Goal: Transaction & Acquisition: Book appointment/travel/reservation

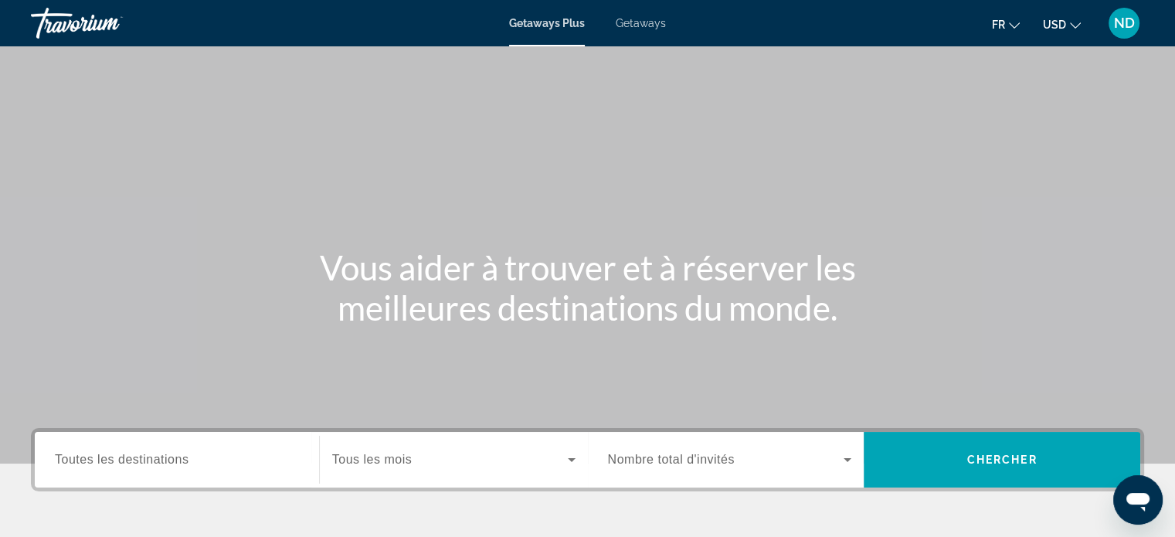
click at [1061, 31] on span "USD" at bounding box center [1054, 25] width 23 height 12
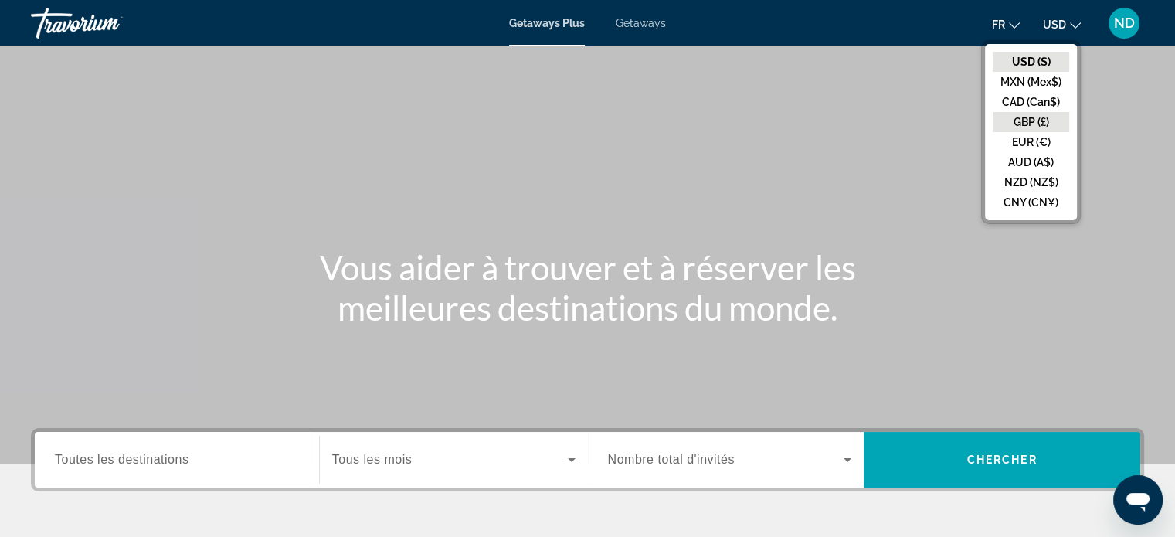
click at [1045, 113] on button "GBP (£)" at bounding box center [1030, 122] width 76 height 20
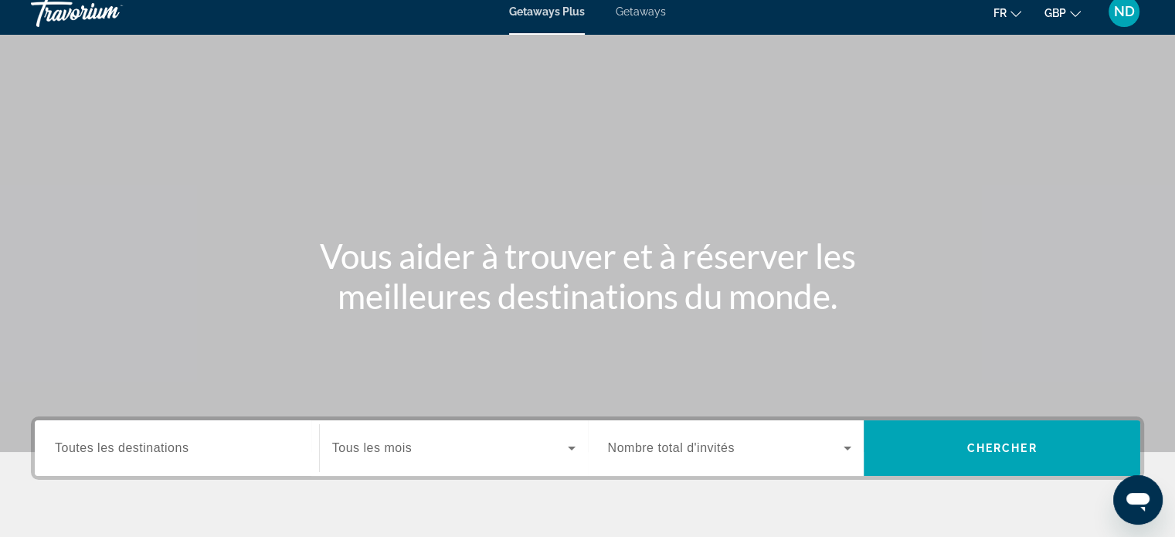
scroll to position [3, 0]
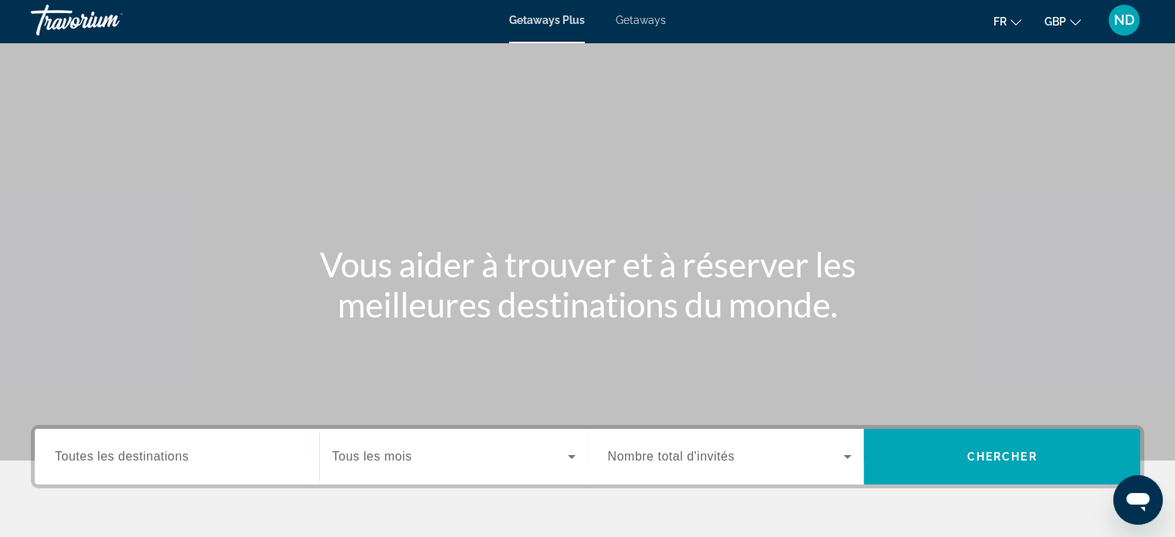
click at [1075, 22] on icon "Change currency" at bounding box center [1075, 22] width 11 height 11
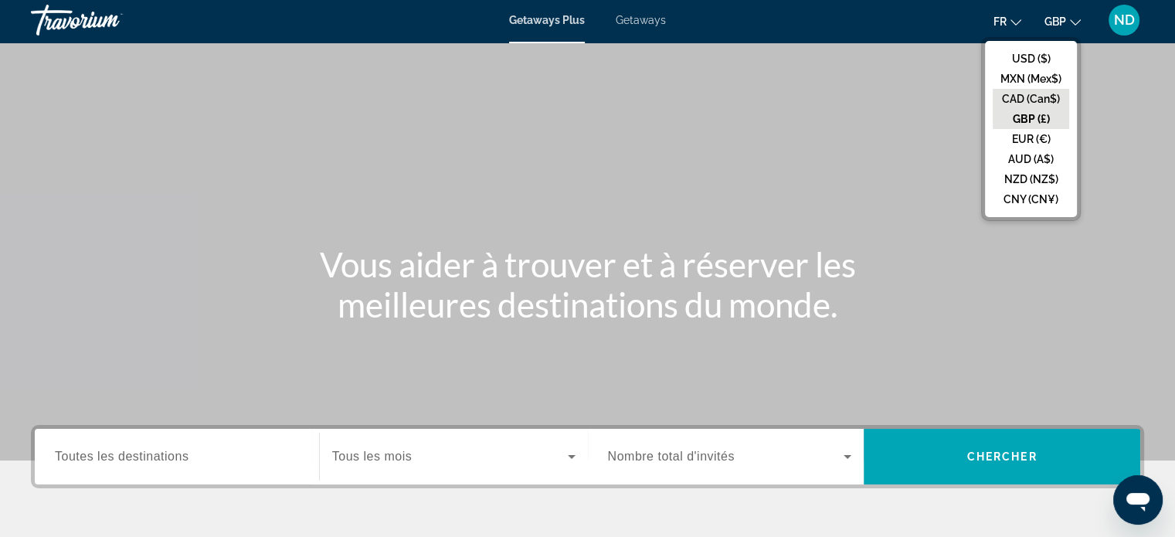
click at [1035, 101] on button "CAD (Can$)" at bounding box center [1030, 99] width 76 height 20
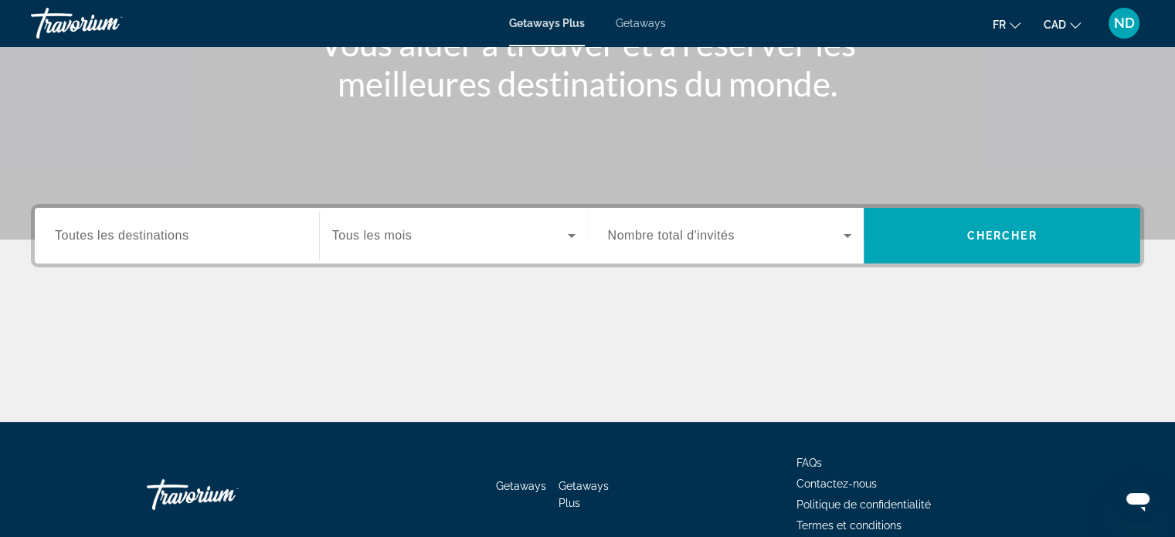
scroll to position [227, 0]
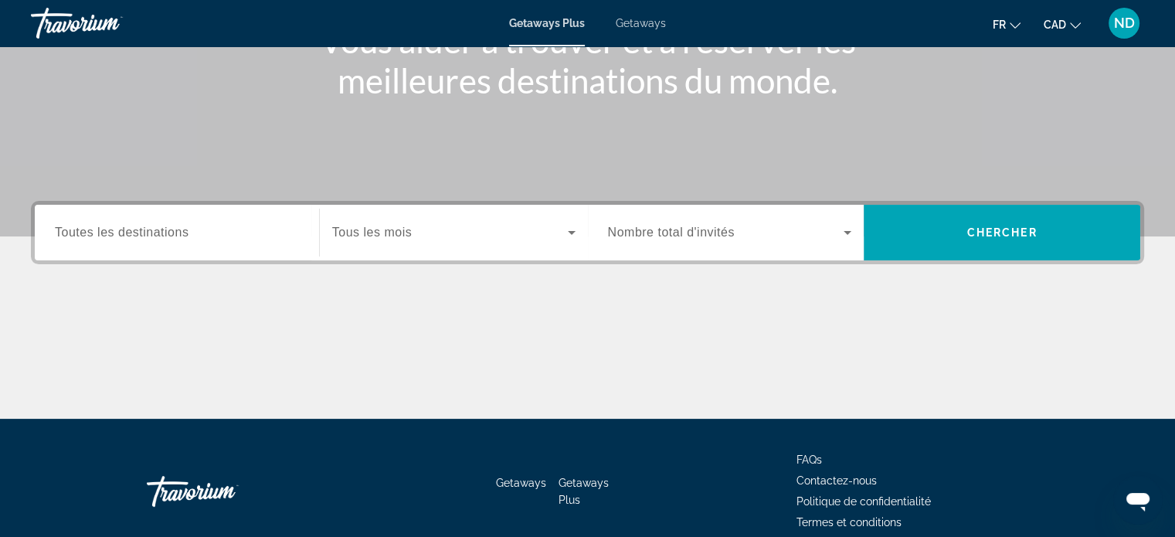
click at [215, 239] on input "Destination Toutes les destinations" at bounding box center [177, 233] width 244 height 19
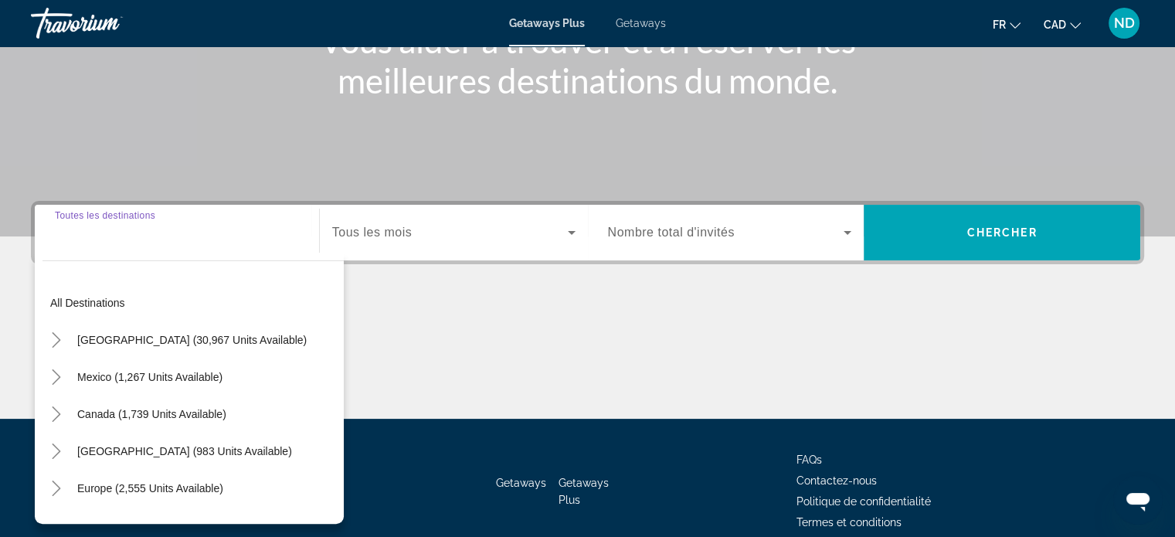
scroll to position [297, 0]
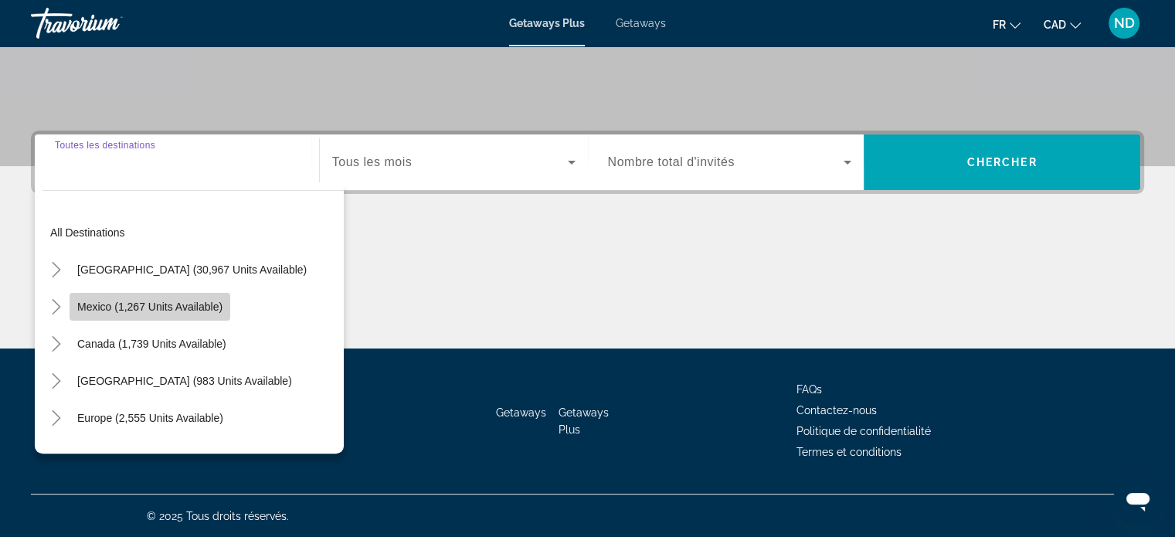
click at [207, 321] on span "Search widget" at bounding box center [150, 306] width 161 height 37
type input "**********"
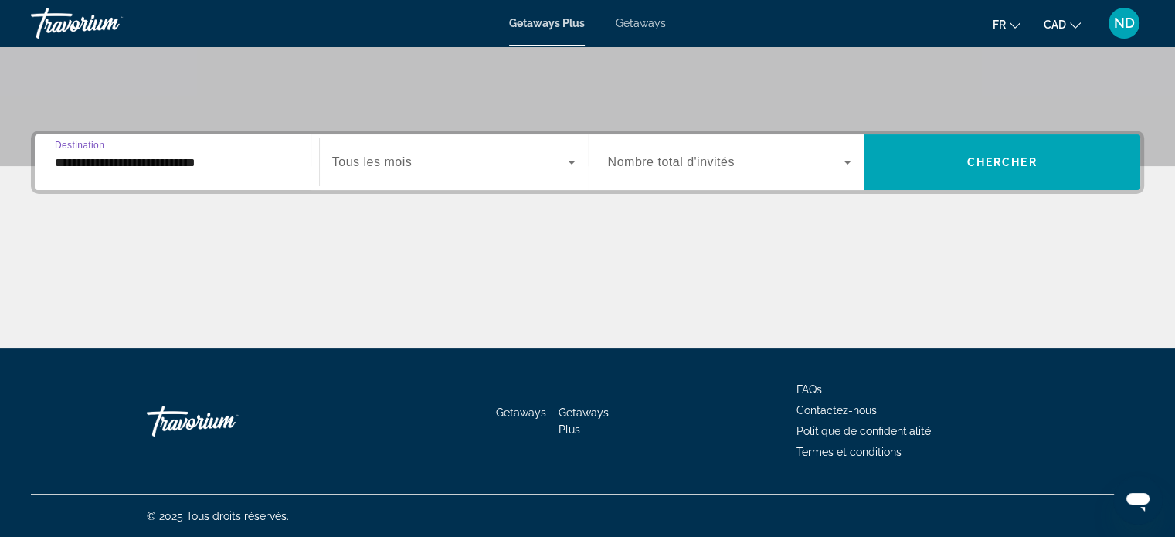
click at [445, 166] on span "Search widget" at bounding box center [450, 162] width 236 height 19
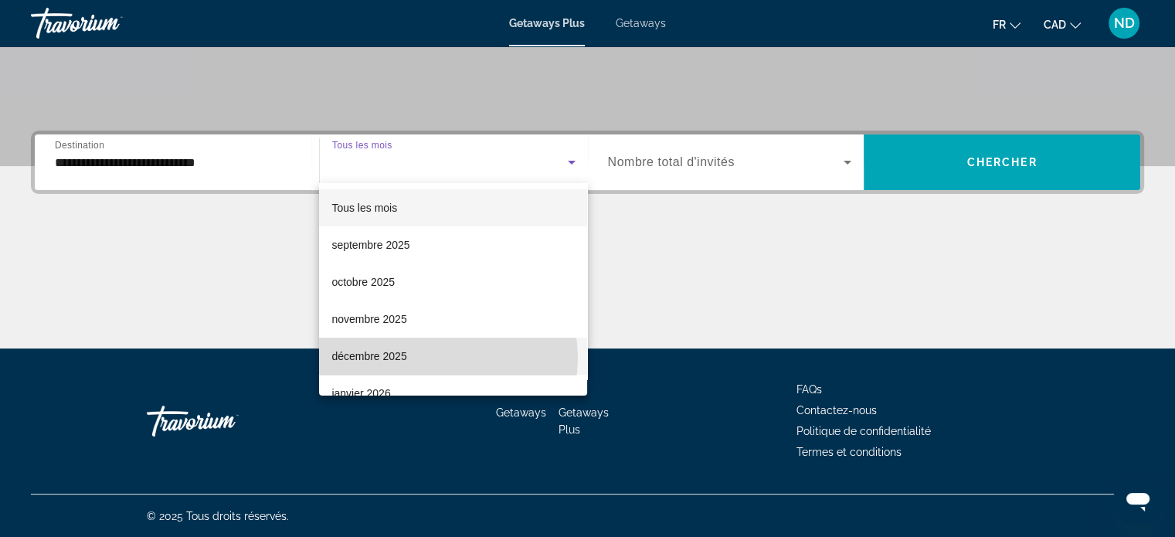
click at [432, 358] on mat-option "décembre 2025" at bounding box center [453, 355] width 268 height 37
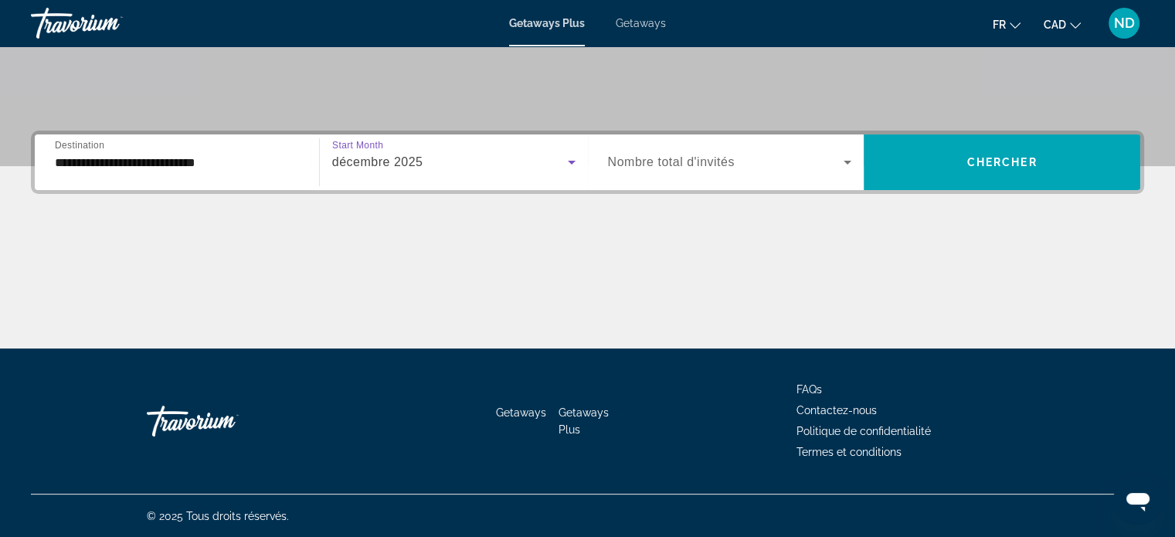
click at [812, 169] on span "Search widget" at bounding box center [726, 162] width 236 height 19
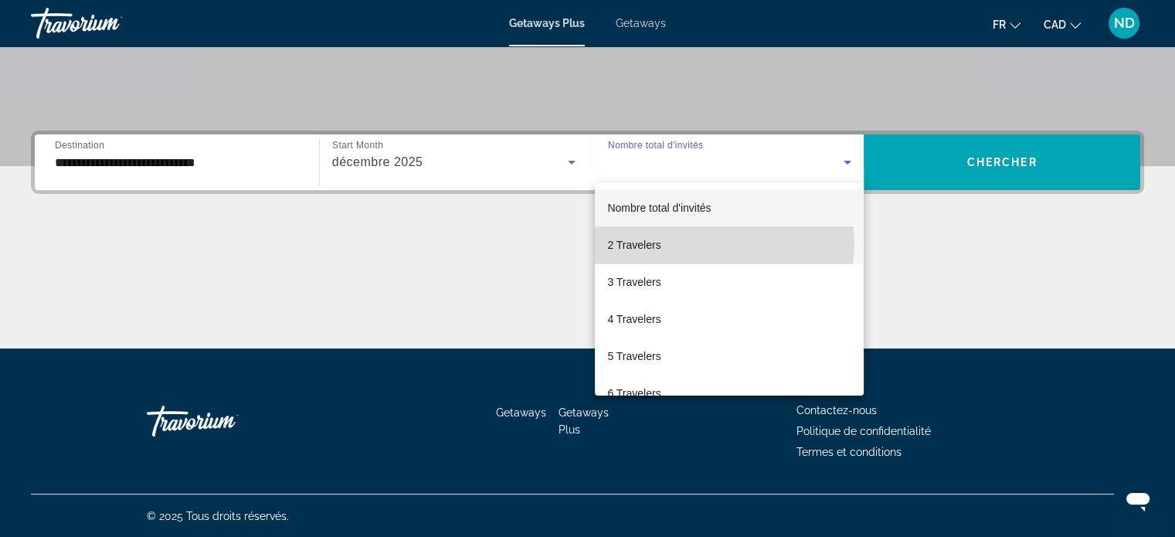
click at [714, 243] on mat-option "2 Travelers" at bounding box center [729, 244] width 269 height 37
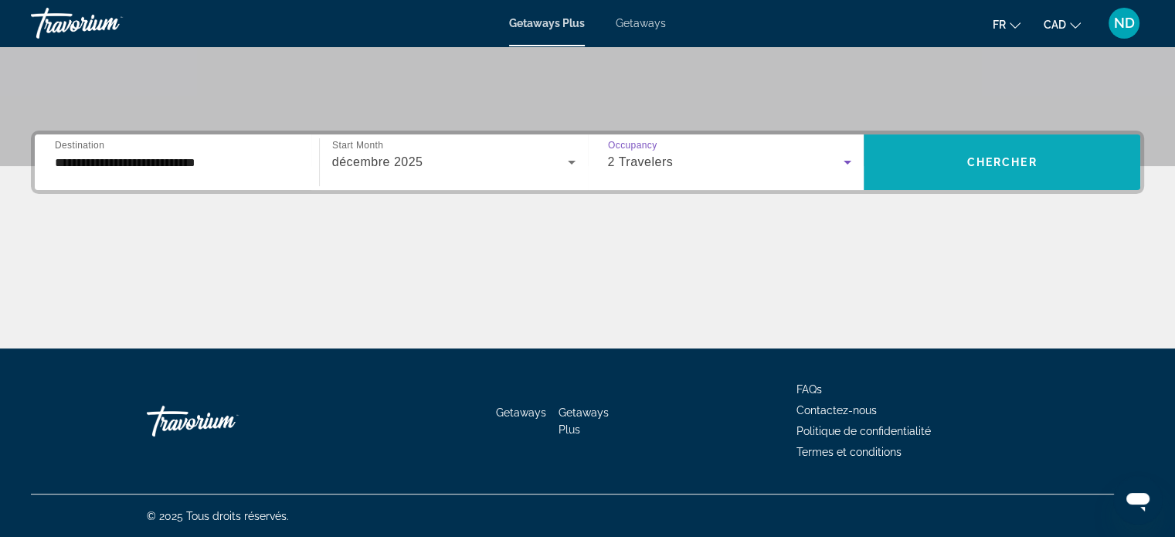
click at [958, 165] on span "Search widget" at bounding box center [1001, 162] width 276 height 37
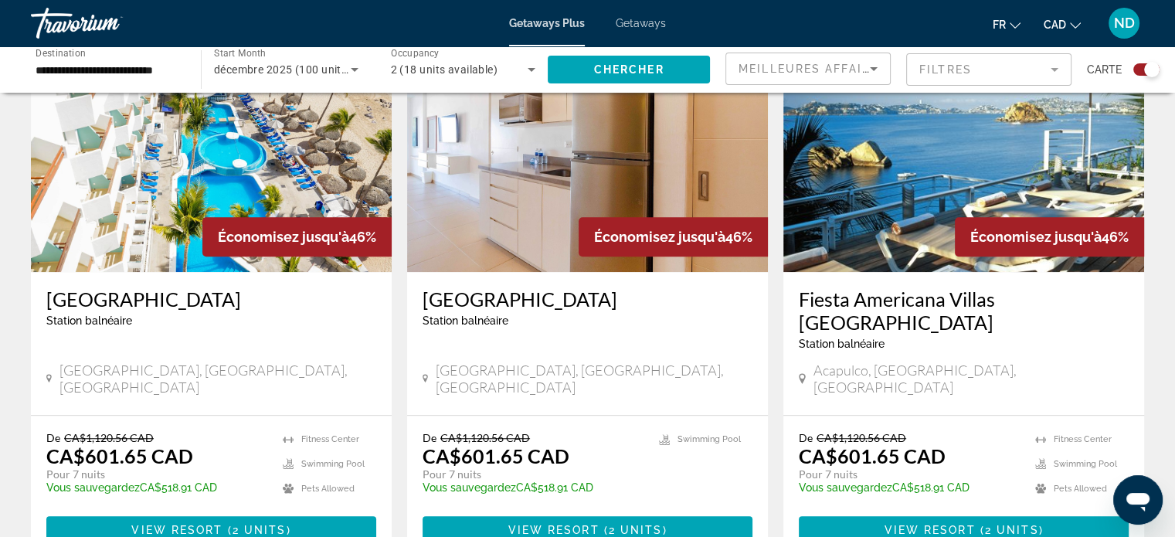
scroll to position [1190, 0]
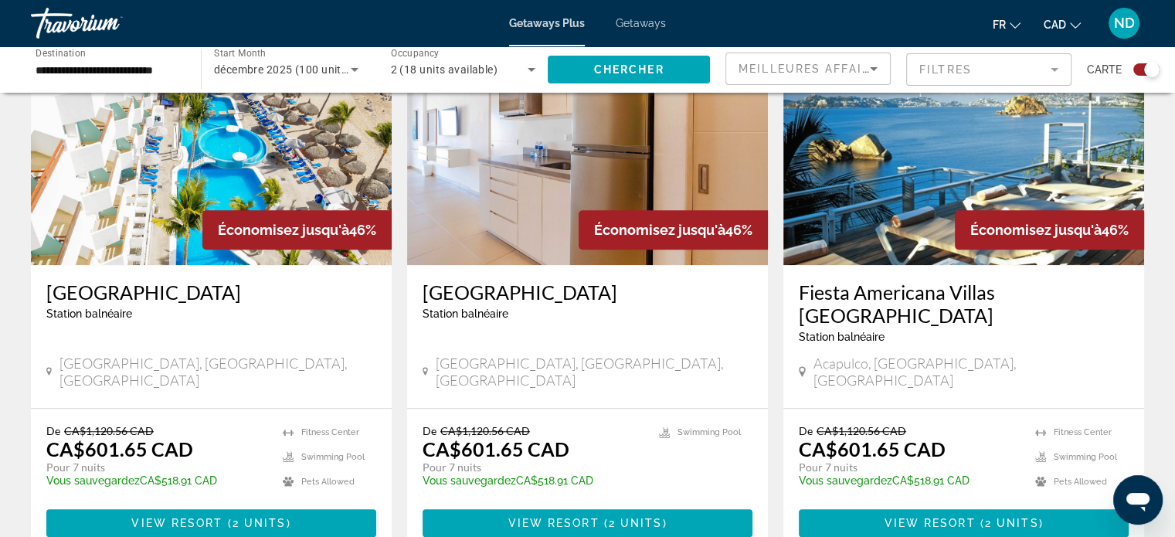
click at [331, 82] on div "décembre 2025 (100 units available)" at bounding box center [286, 69] width 144 height 43
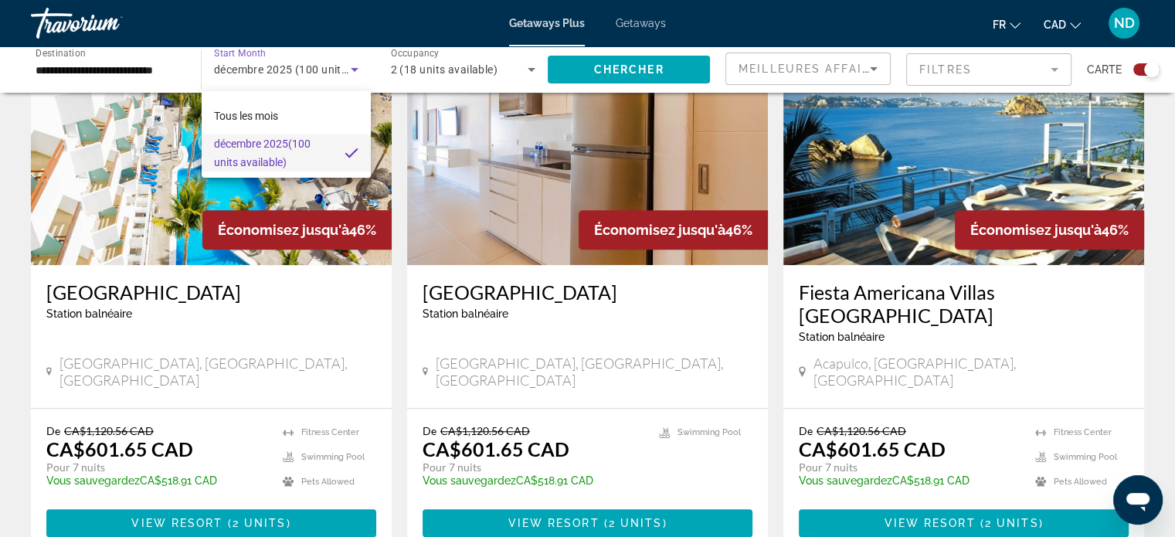
click at [314, 172] on div "Tous les mois décembre 2025 (100 units available)" at bounding box center [286, 134] width 169 height 86
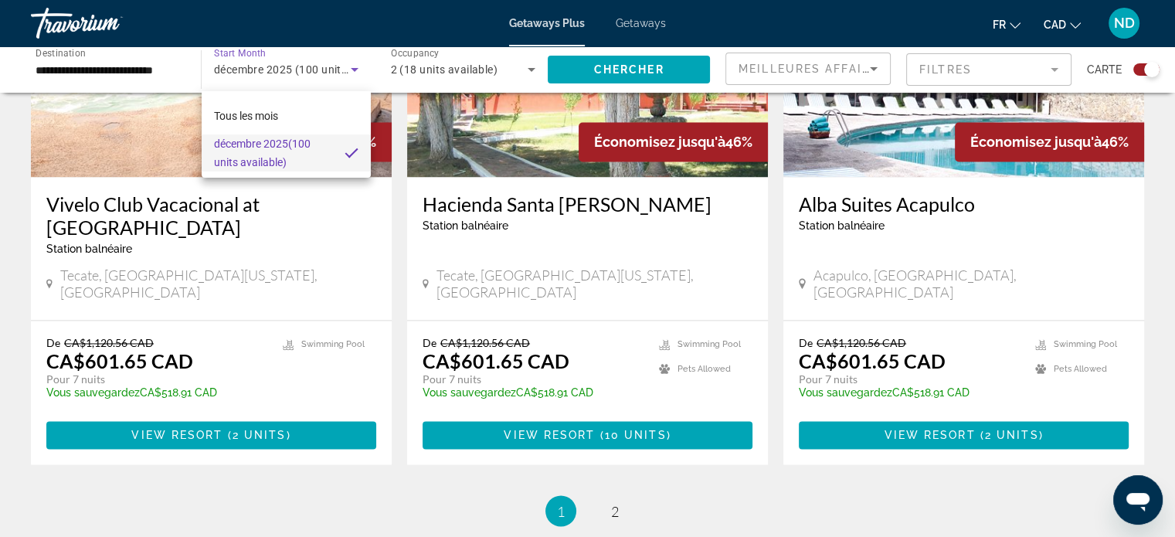
scroll to position [2392, 0]
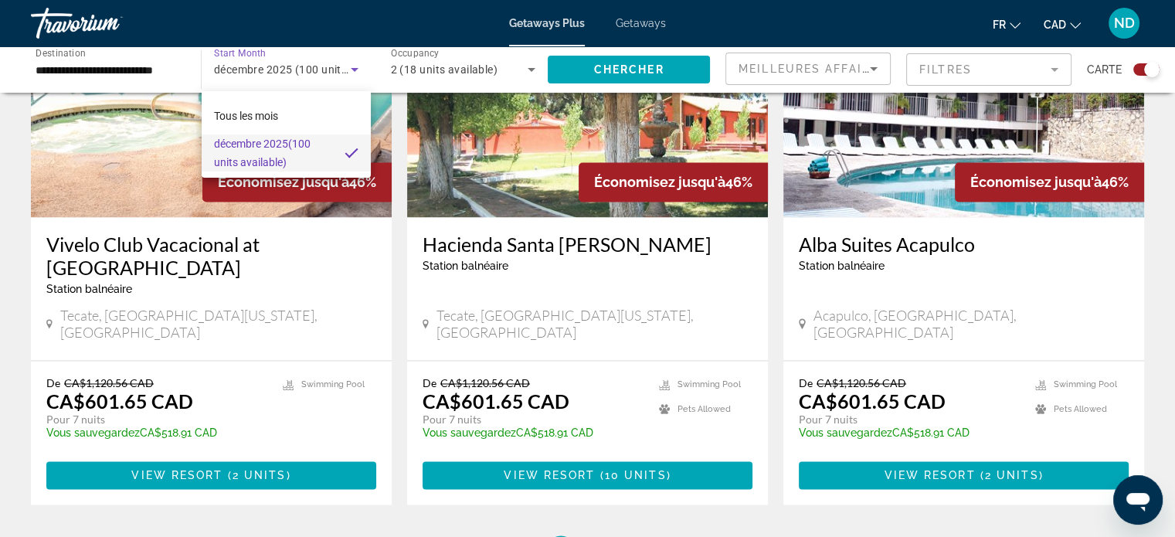
click at [615, 390] on div at bounding box center [587, 268] width 1175 height 537
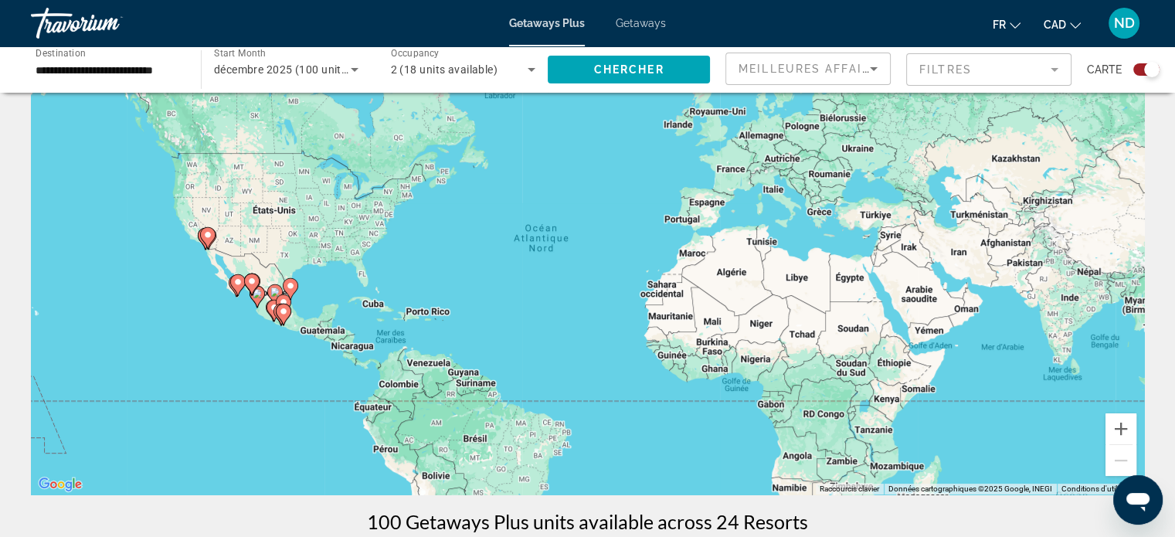
scroll to position [70, 0]
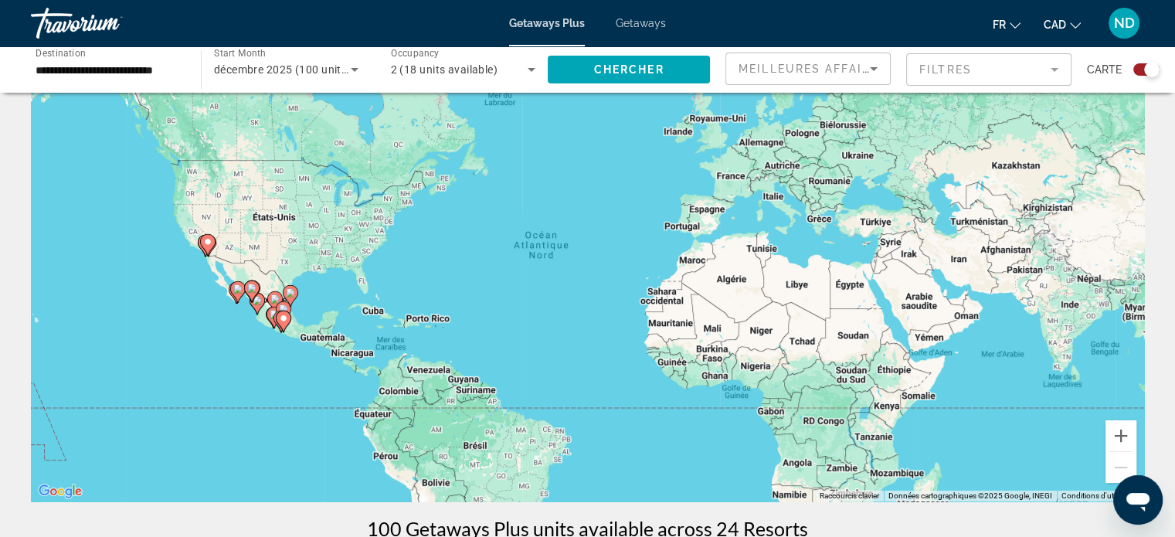
click at [325, 83] on div "décembre 2025 (100 units available)" at bounding box center [286, 69] width 144 height 43
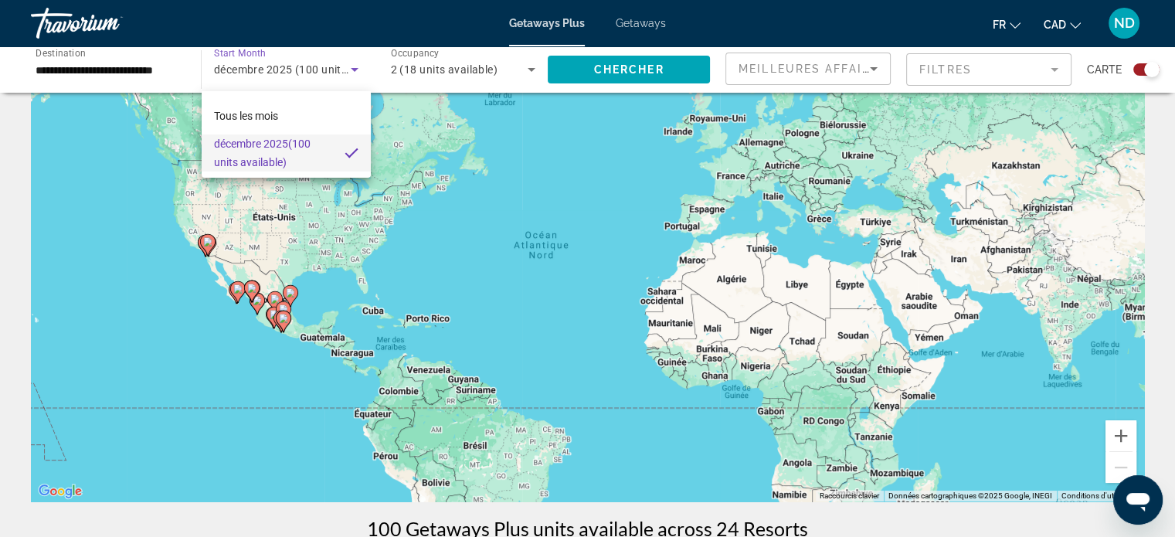
click at [321, 167] on span "décembre 2025 (100 units available)" at bounding box center [273, 152] width 118 height 37
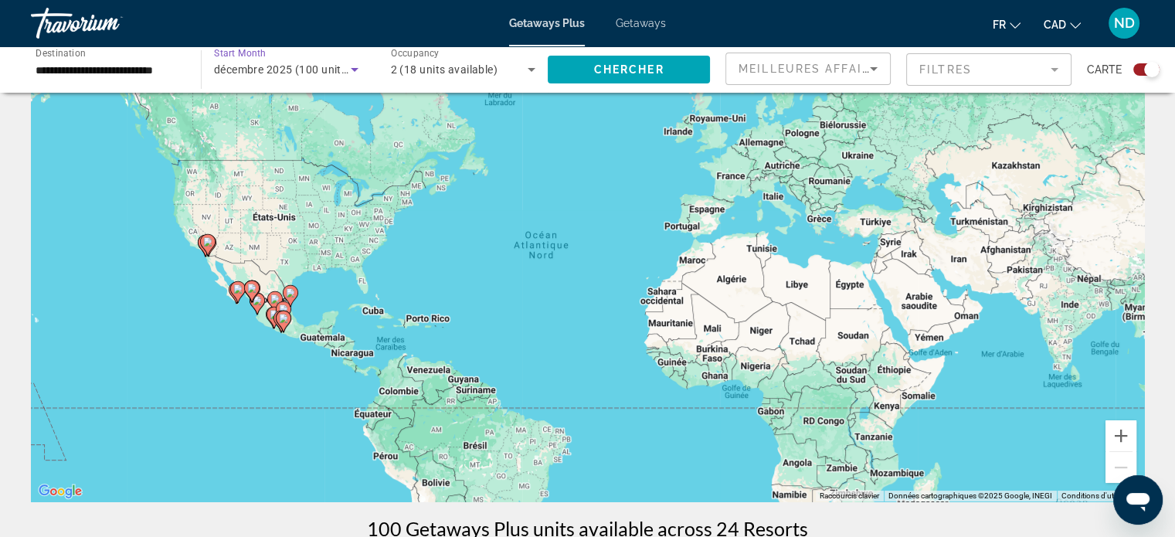
click at [334, 73] on span "décembre 2025 (100 units available)" at bounding box center [306, 69] width 185 height 12
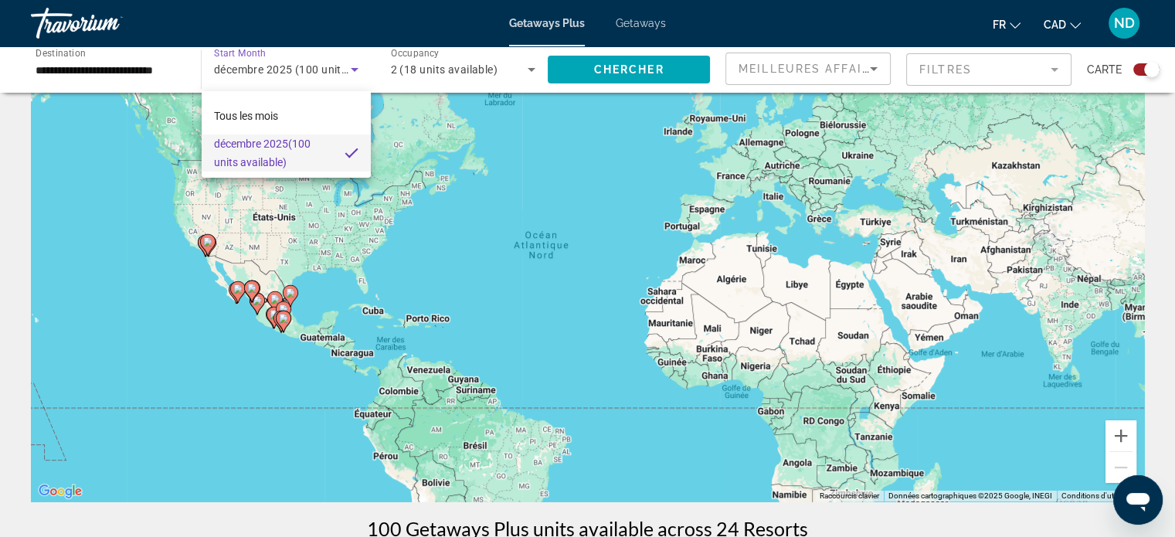
click at [342, 80] on div at bounding box center [587, 268] width 1175 height 537
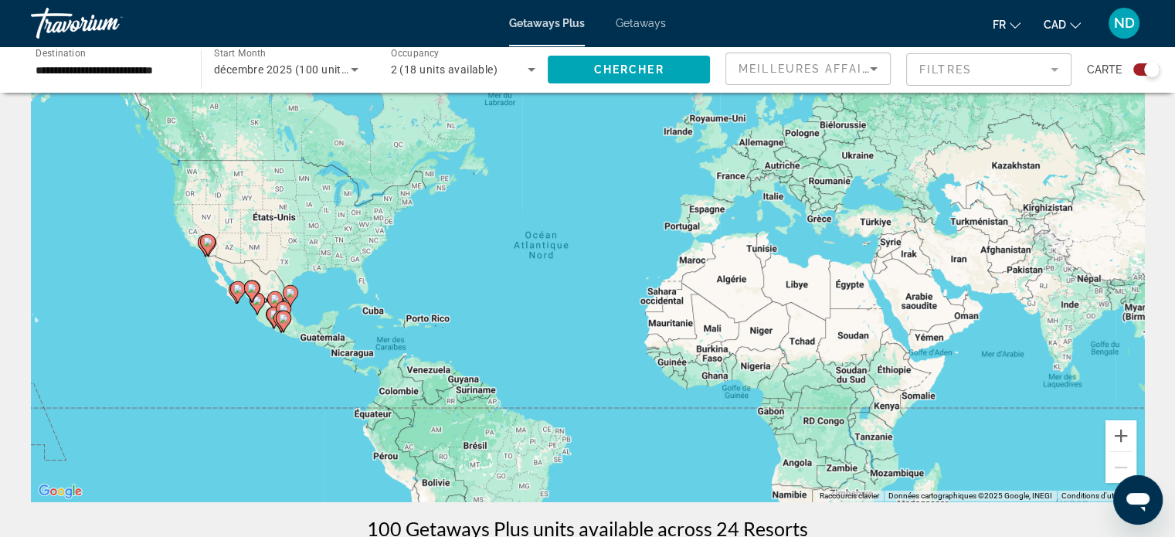
click at [109, 73] on input "**********" at bounding box center [108, 70] width 145 height 19
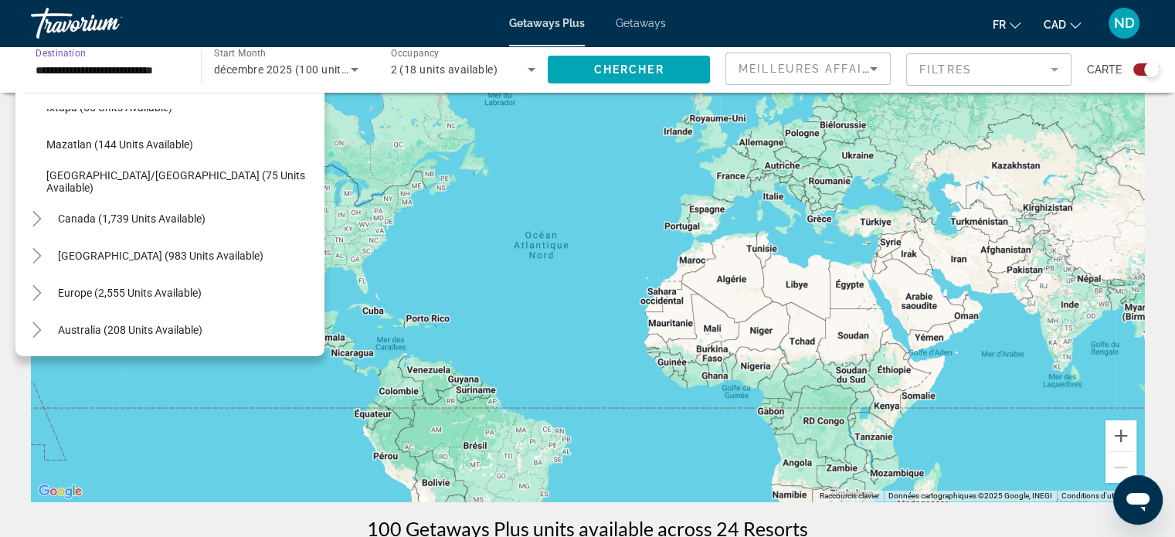
scroll to position [327, 0]
click at [263, 252] on span "[GEOGRAPHIC_DATA] (983 units available)" at bounding box center [160, 253] width 205 height 12
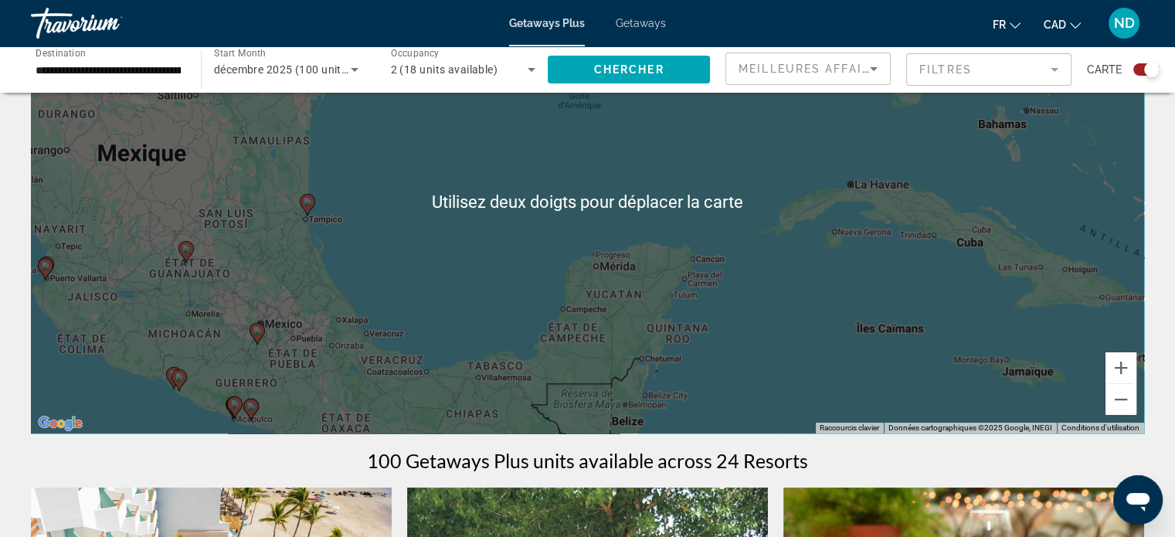
scroll to position [139, 0]
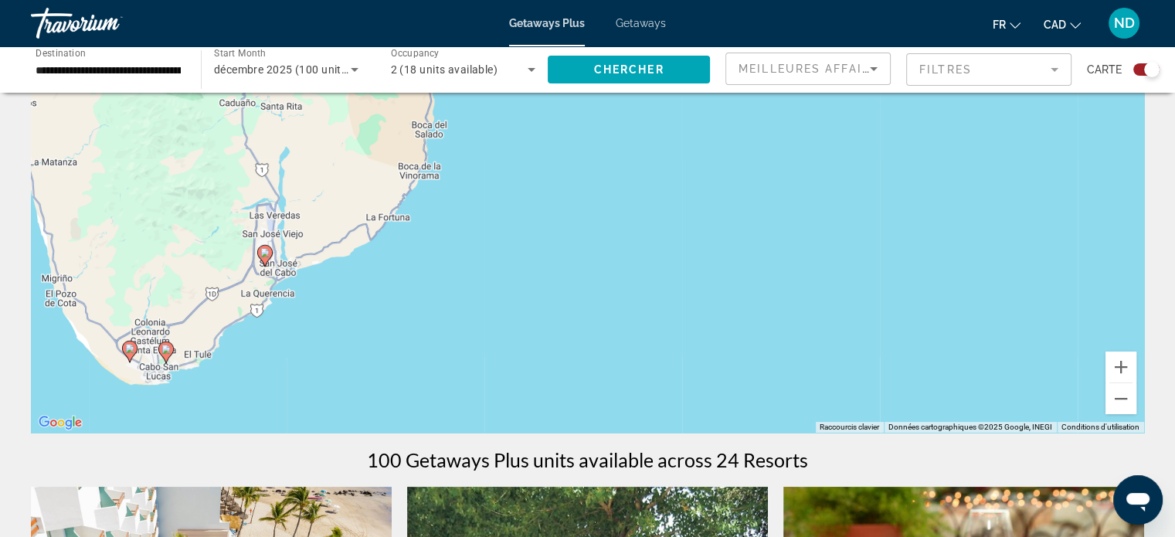
click at [584, 205] on div "Pour activer le glissement avec le clavier, appuyez sur Alt+Entrée. Une fois ce…" at bounding box center [587, 200] width 1113 height 463
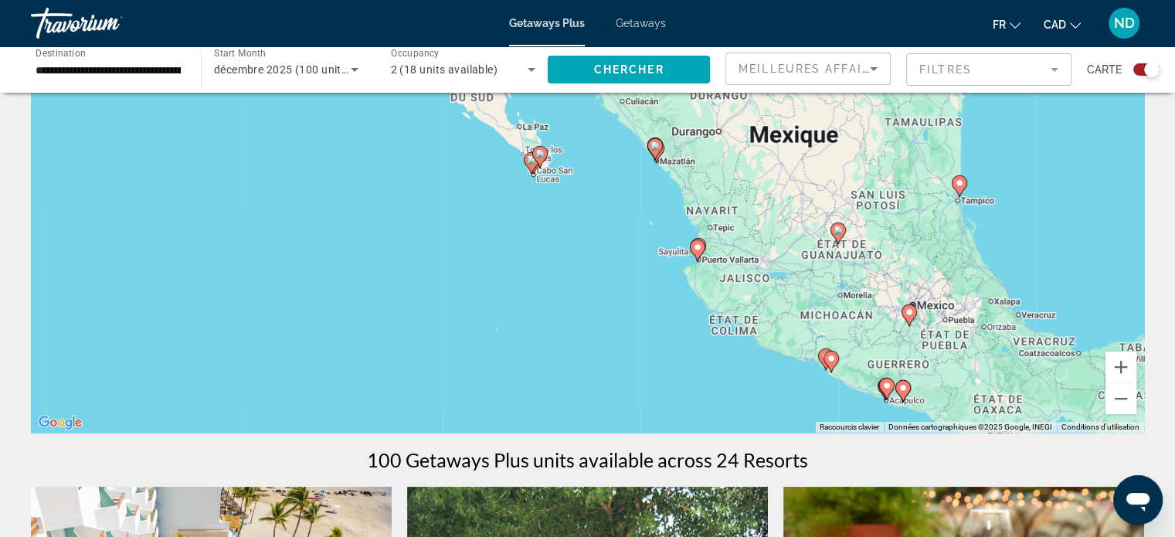
click at [138, 69] on input "**********" at bounding box center [108, 70] width 145 height 19
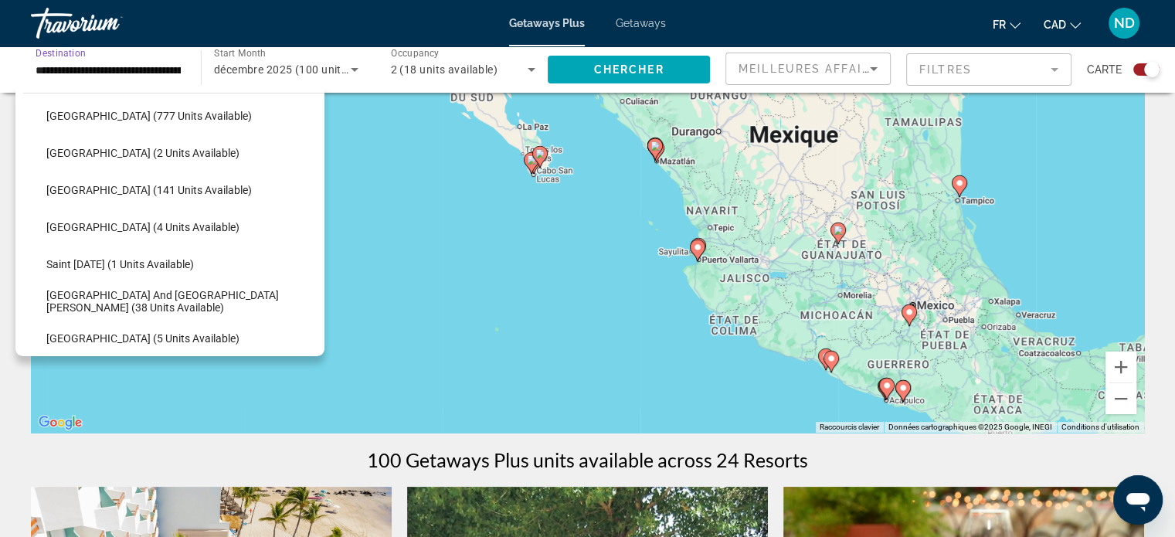
scroll to position [539, 0]
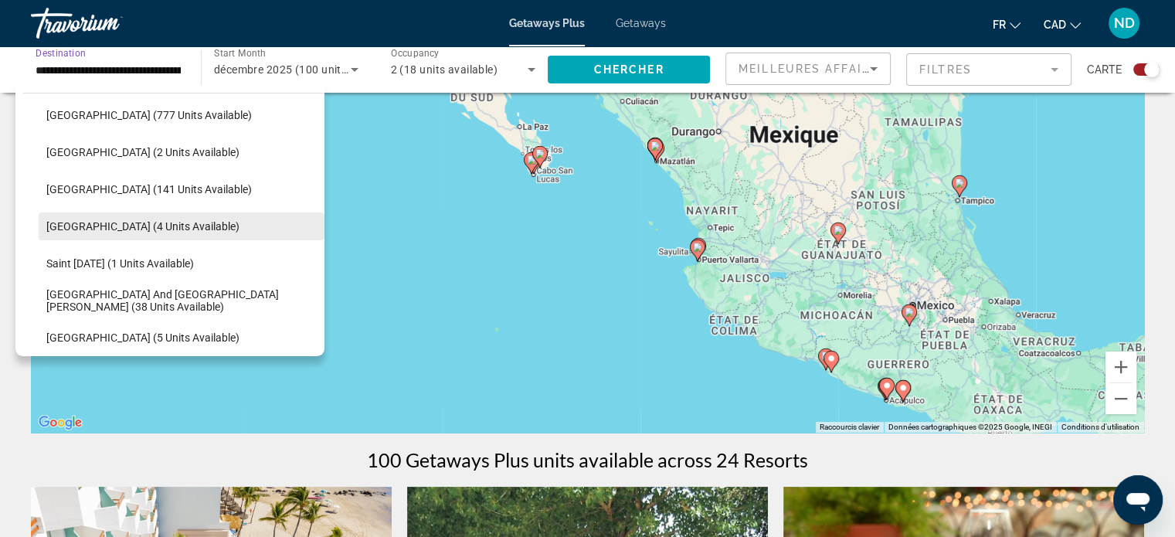
click at [201, 236] on span "Search widget" at bounding box center [182, 226] width 286 height 37
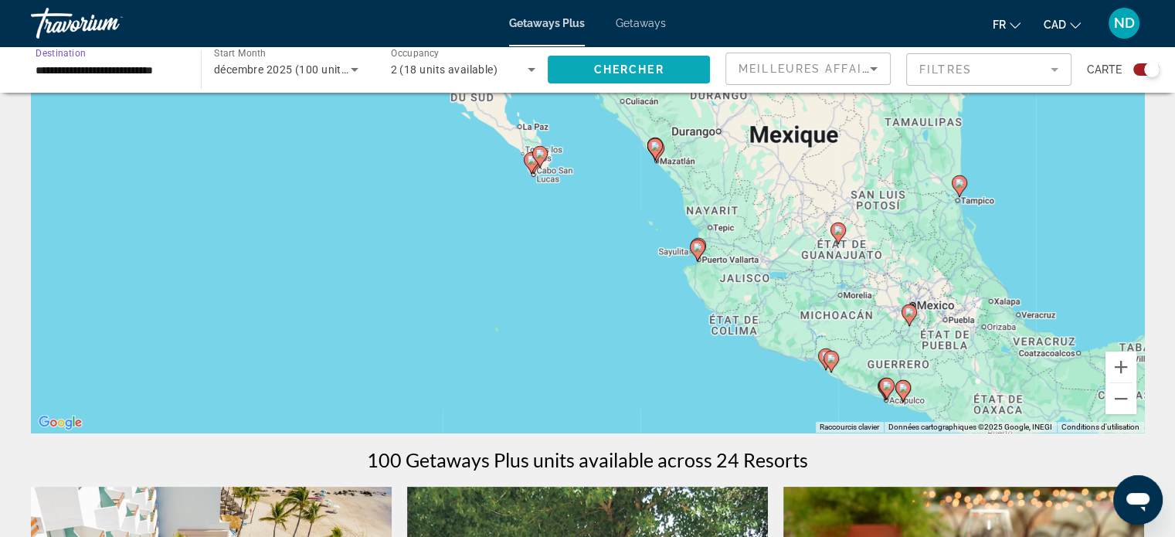
click at [624, 83] on span "Search widget" at bounding box center [629, 69] width 162 height 37
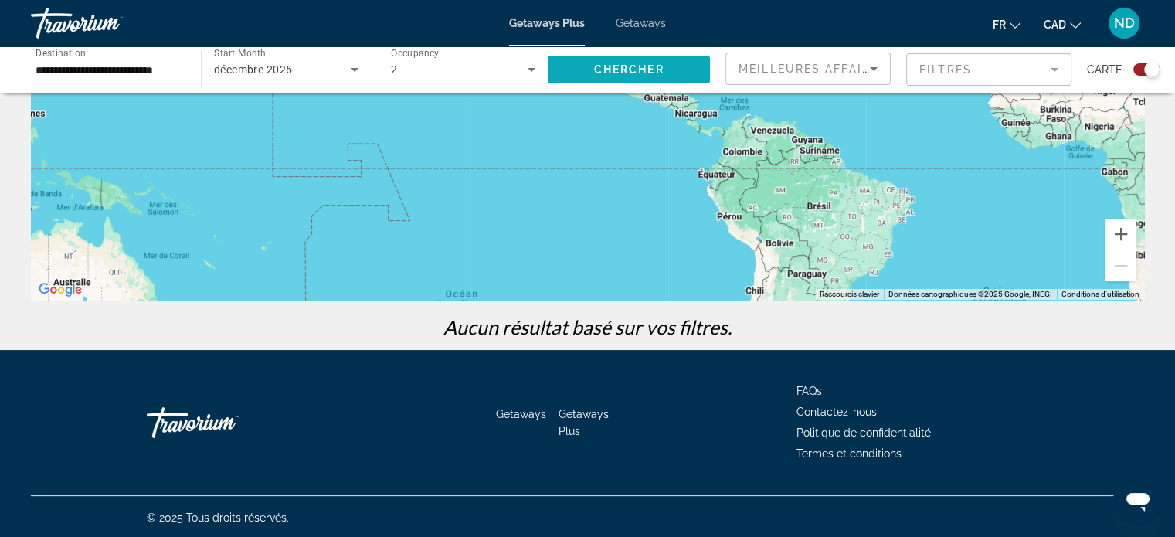
scroll to position [273, 0]
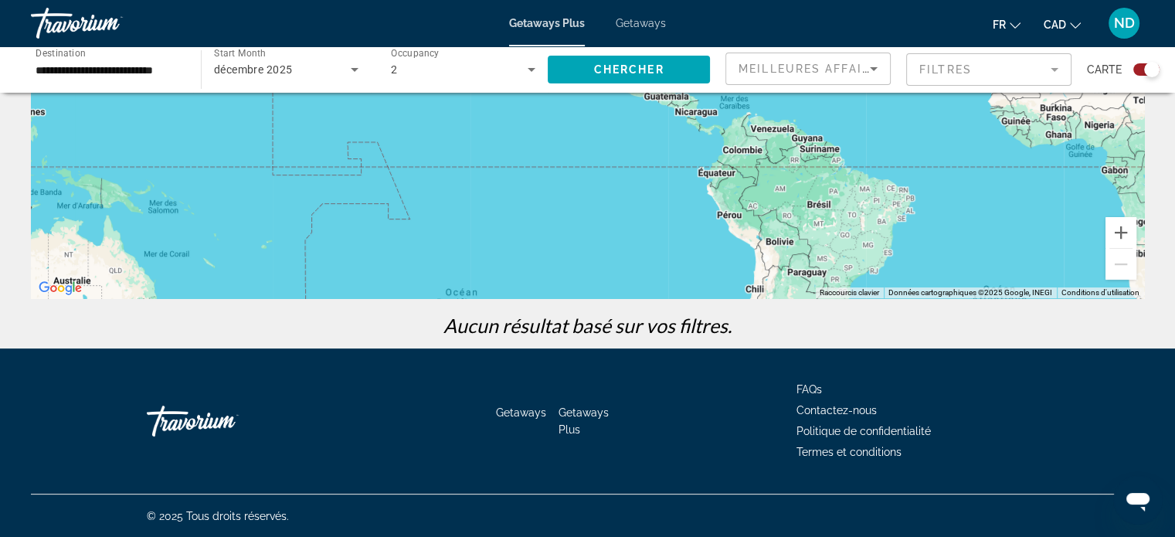
click at [151, 71] on input "**********" at bounding box center [108, 70] width 145 height 19
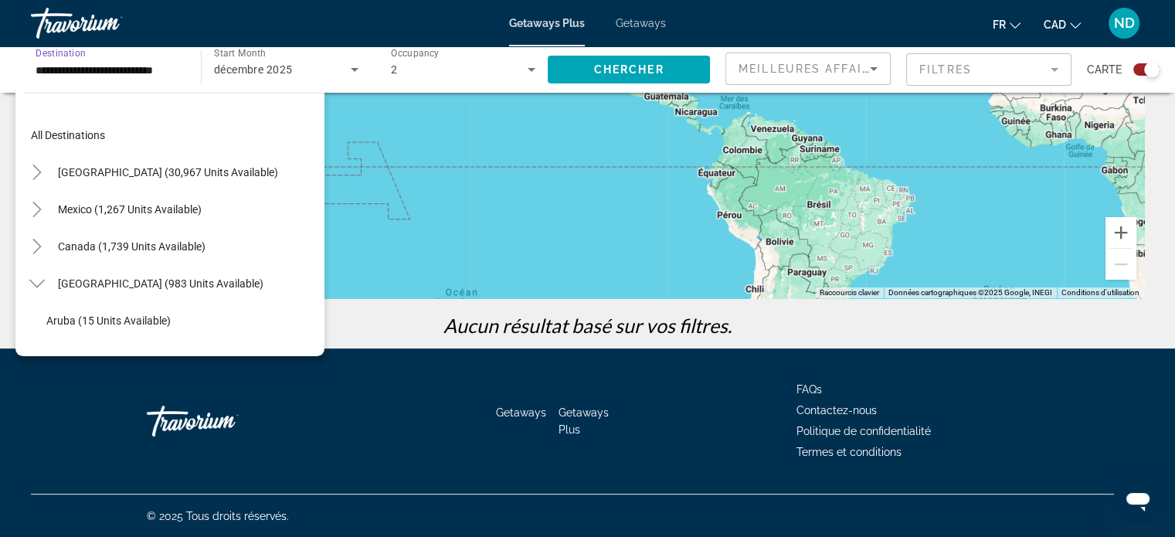
scroll to position [240, 0]
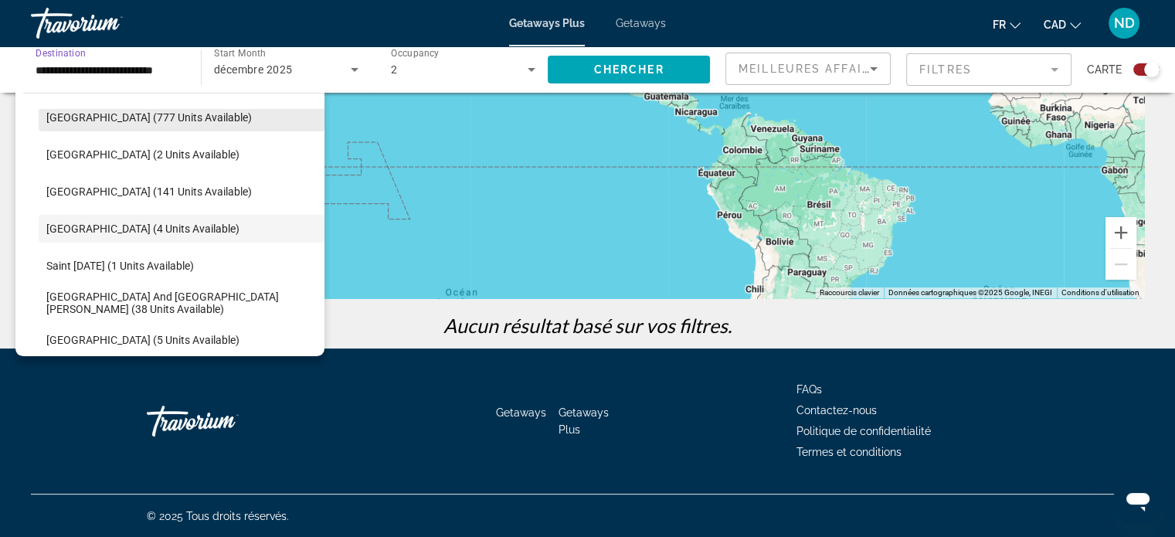
click at [201, 127] on span "Search widget" at bounding box center [182, 117] width 286 height 37
type input "**********"
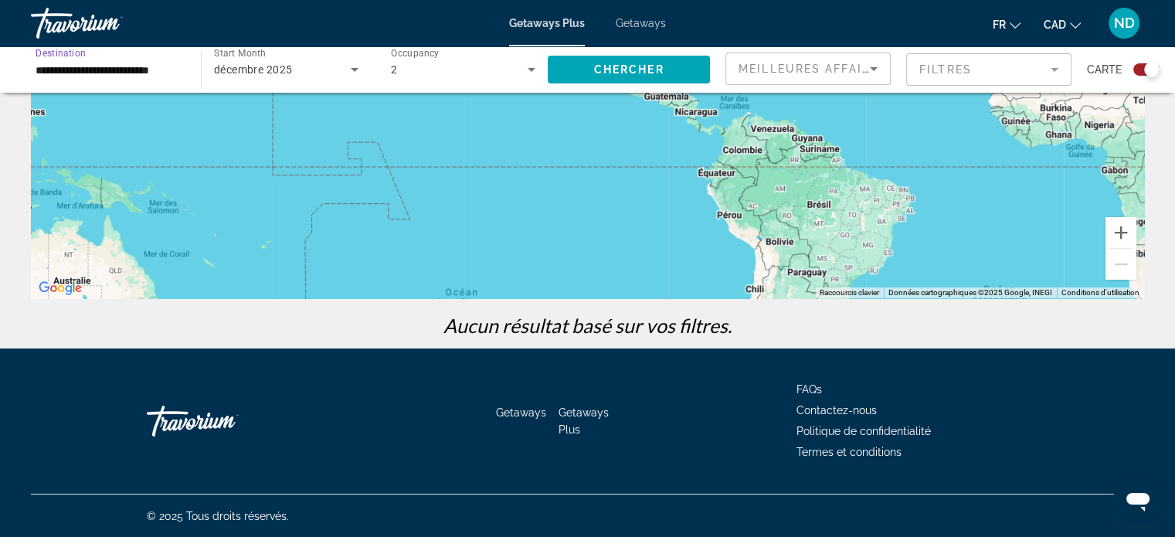
click at [653, 95] on div "Pour activer le glissement avec le clavier, appuyez sur Alt+Entrée. Une fois ce…" at bounding box center [587, 66] width 1113 height 463
click at [674, 55] on span "Search widget" at bounding box center [629, 69] width 162 height 37
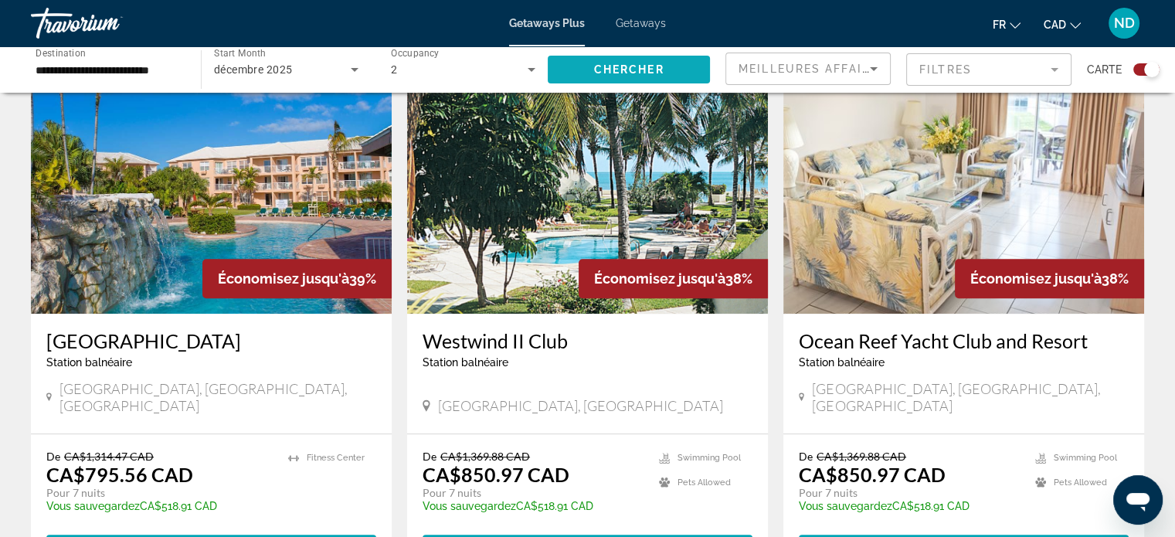
scroll to position [1108, 0]
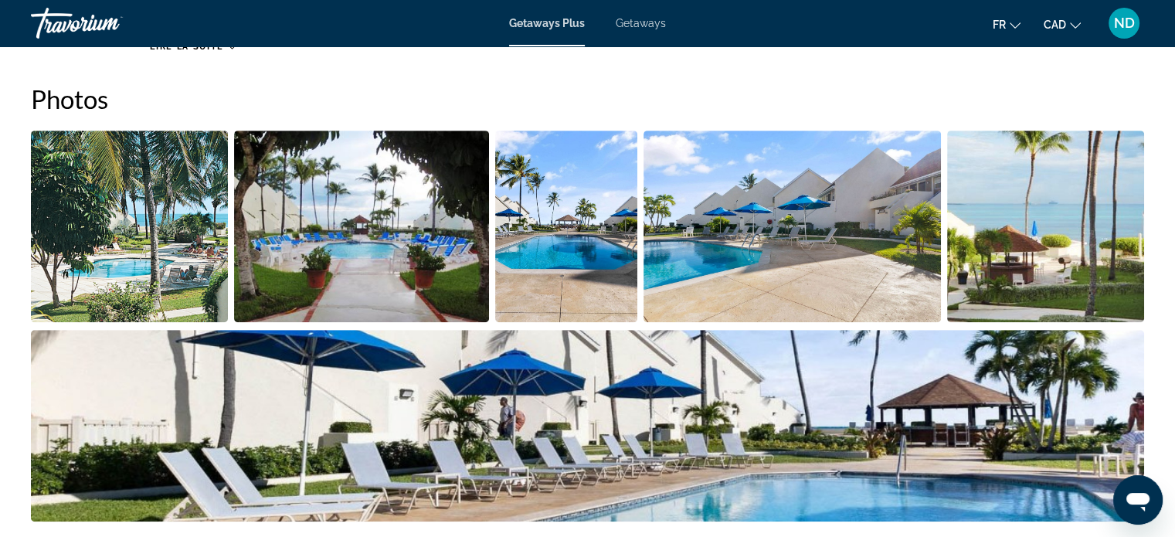
scroll to position [704, 0]
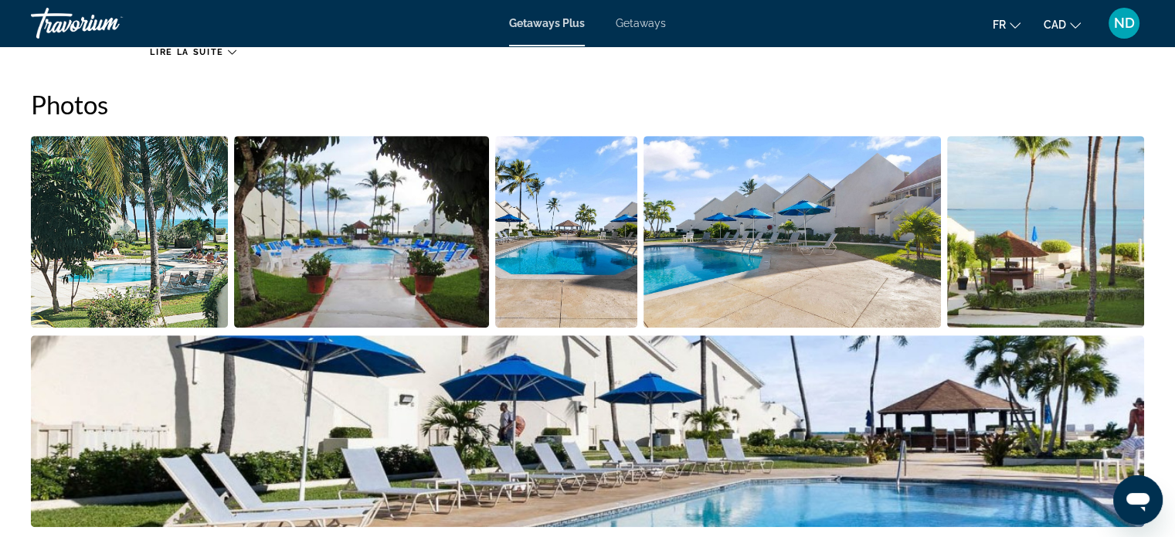
click at [644, 28] on span "Getaways" at bounding box center [640, 23] width 50 height 12
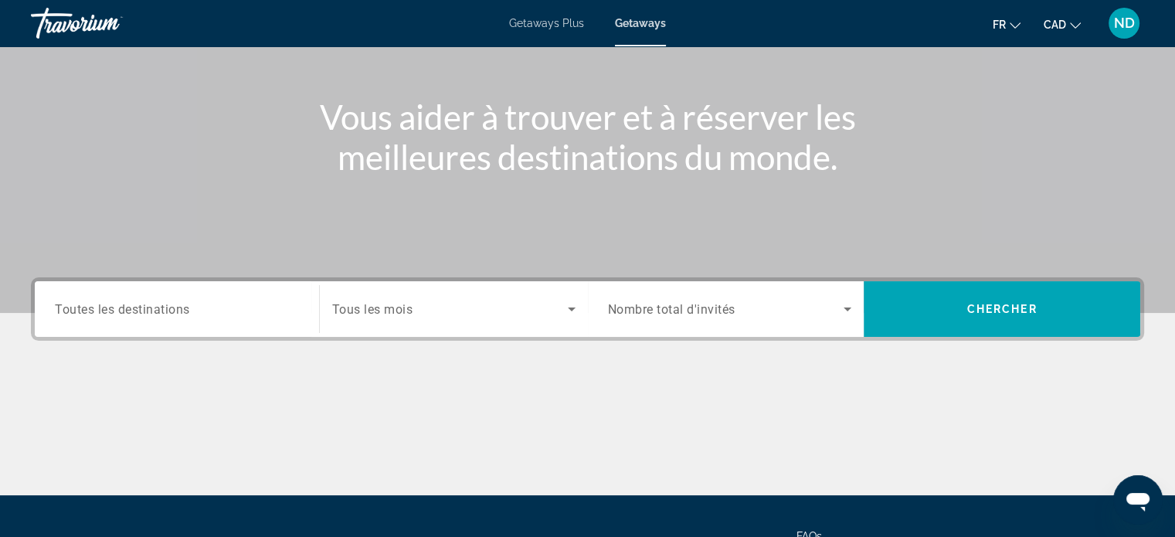
click at [127, 311] on span "Toutes les destinations" at bounding box center [122, 308] width 135 height 15
click at [127, 311] on input "Destination Toutes les destinations" at bounding box center [177, 309] width 244 height 19
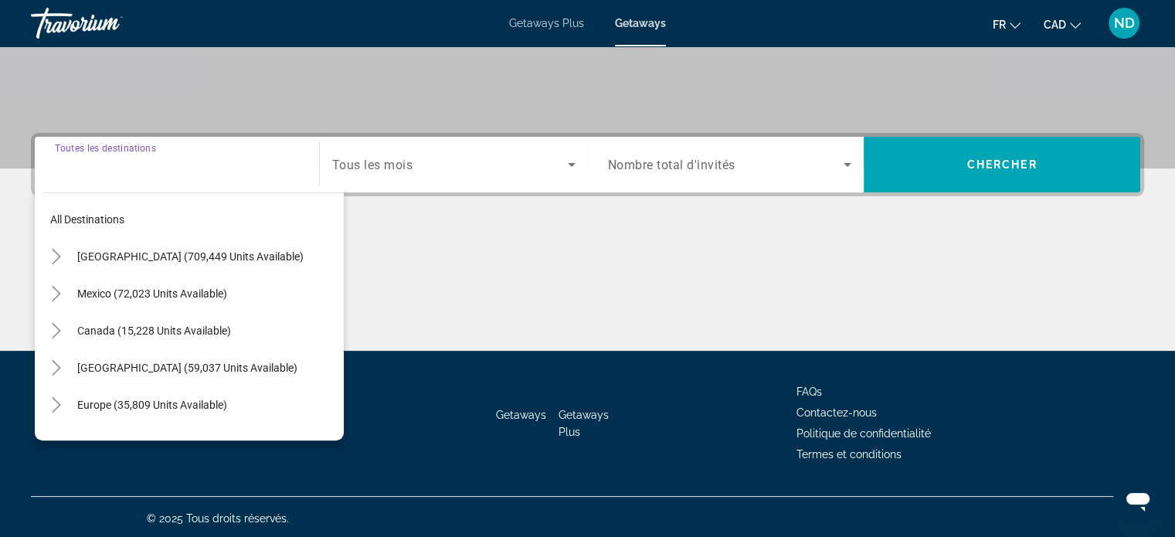
scroll to position [297, 0]
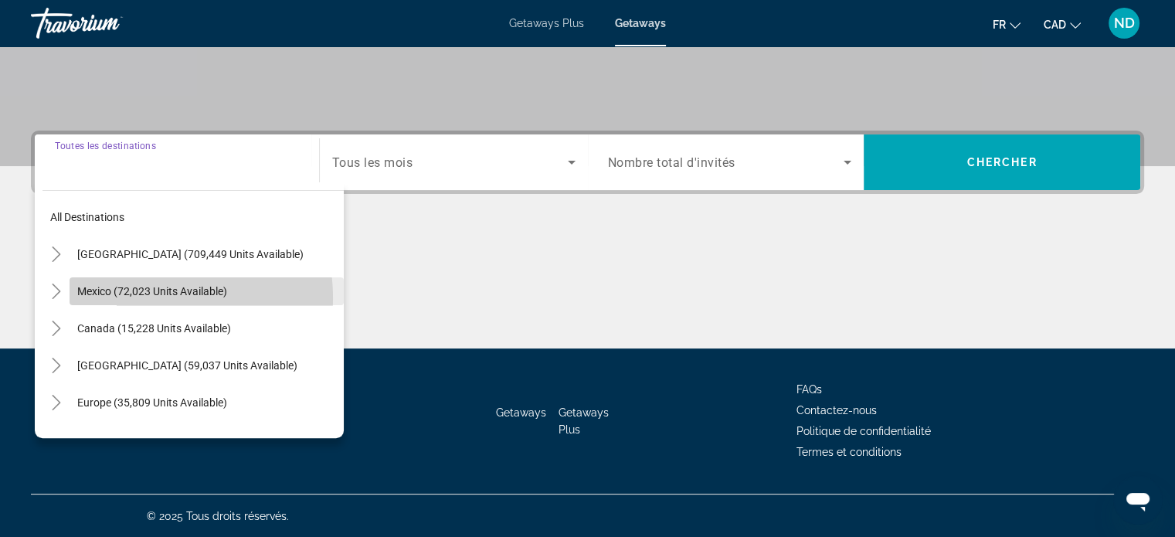
click at [126, 297] on span "Search widget" at bounding box center [207, 291] width 274 height 37
type input "**********"
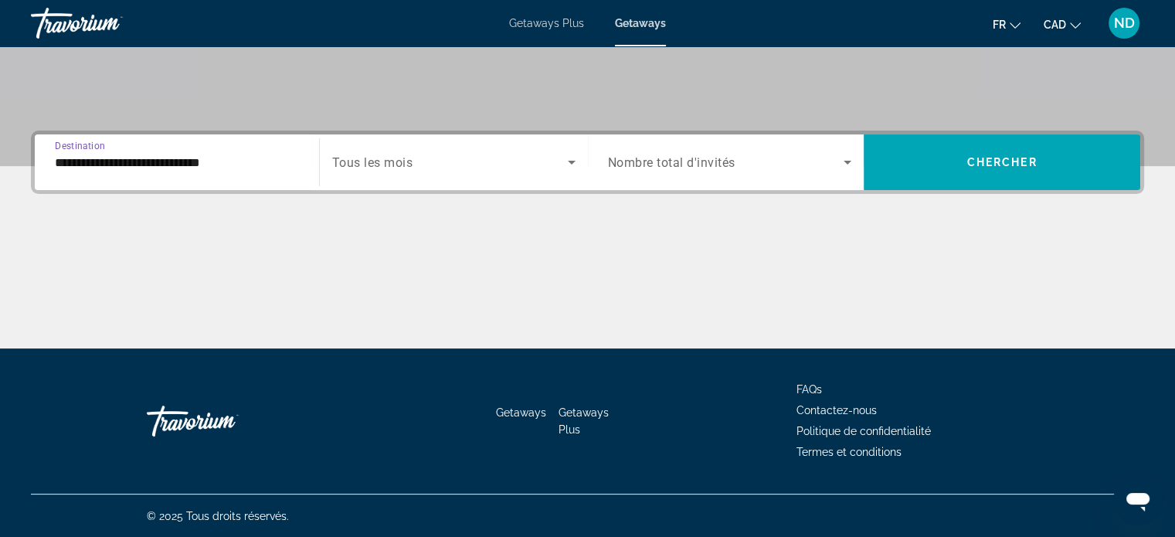
click at [392, 164] on span "Tous les mois" at bounding box center [372, 162] width 81 height 15
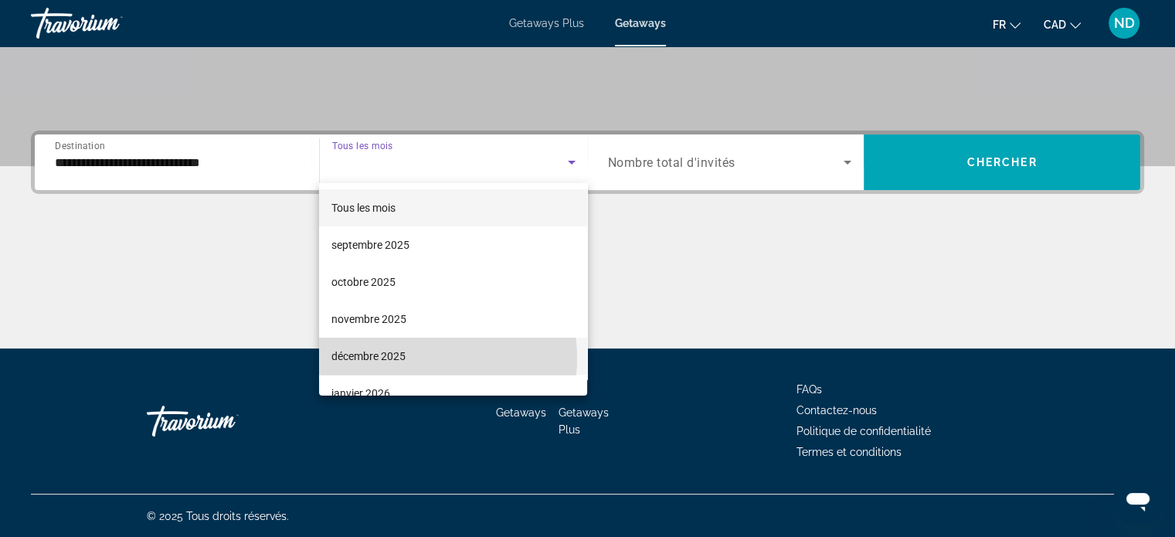
click at [402, 358] on span "décembre 2025" at bounding box center [368, 356] width 74 height 19
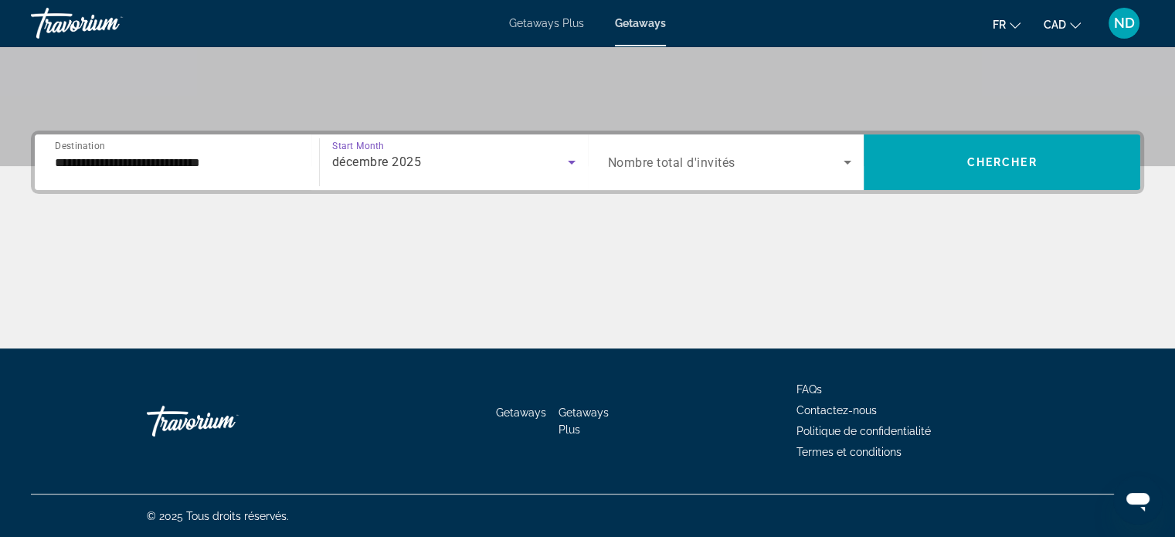
click at [751, 170] on span "Search widget" at bounding box center [726, 162] width 236 height 19
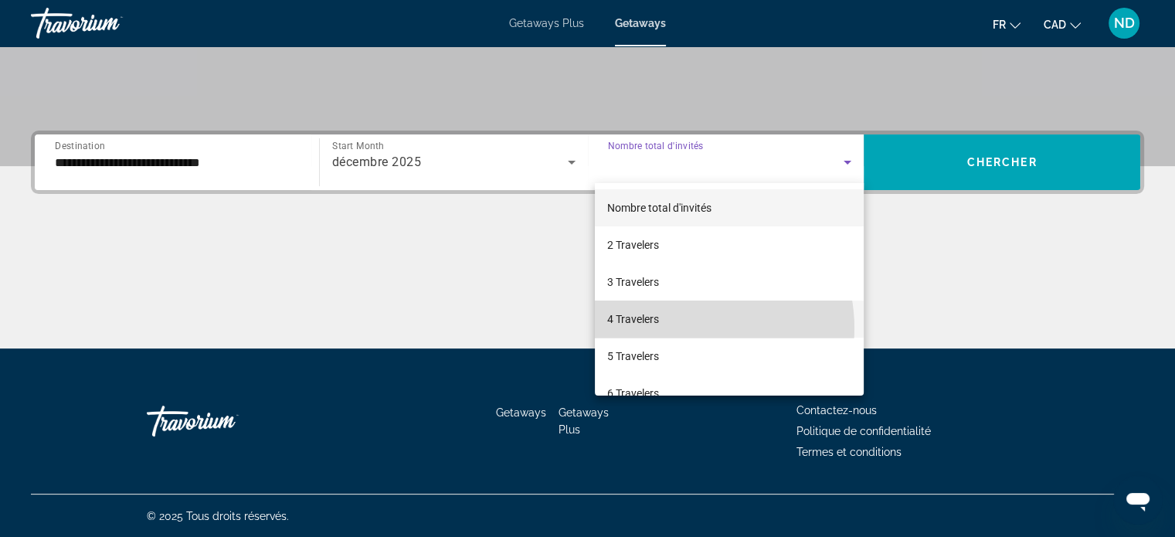
click at [686, 327] on mat-option "4 Travelers" at bounding box center [729, 318] width 269 height 37
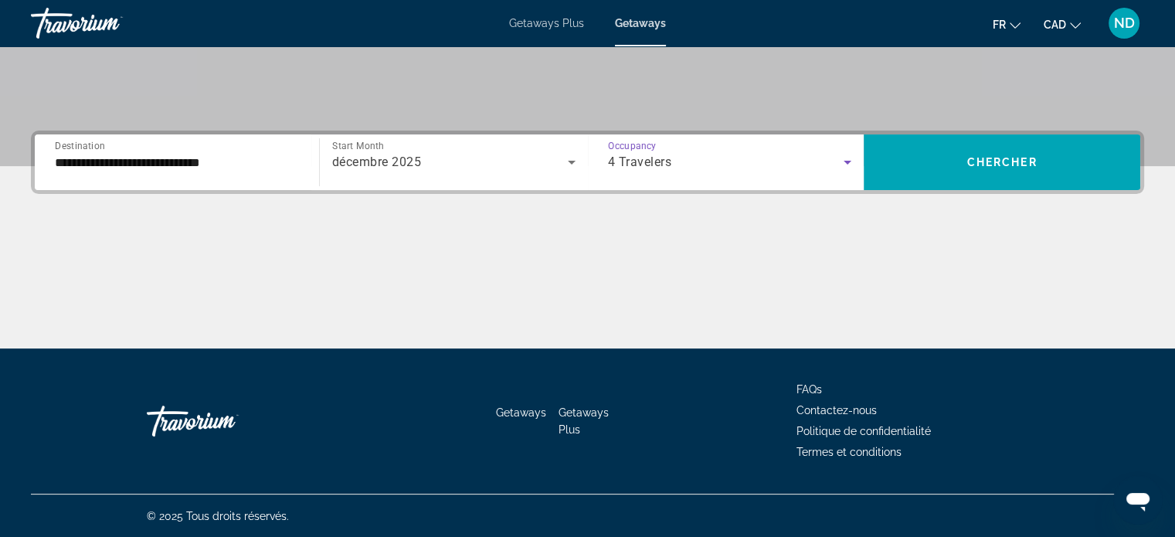
scroll to position [0, 0]
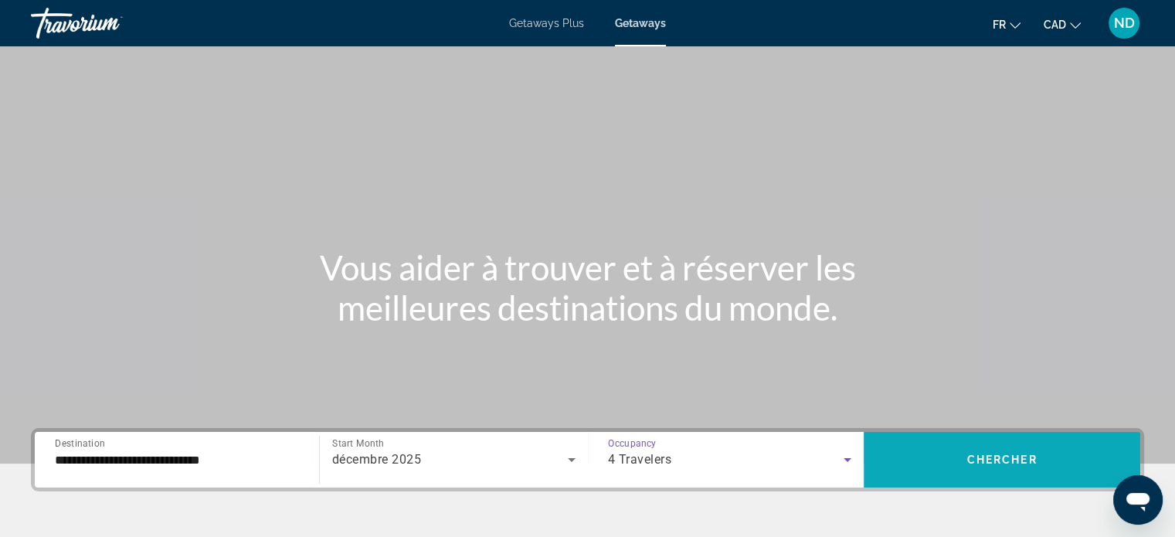
click at [1004, 475] on span "Search widget" at bounding box center [1001, 459] width 276 height 37
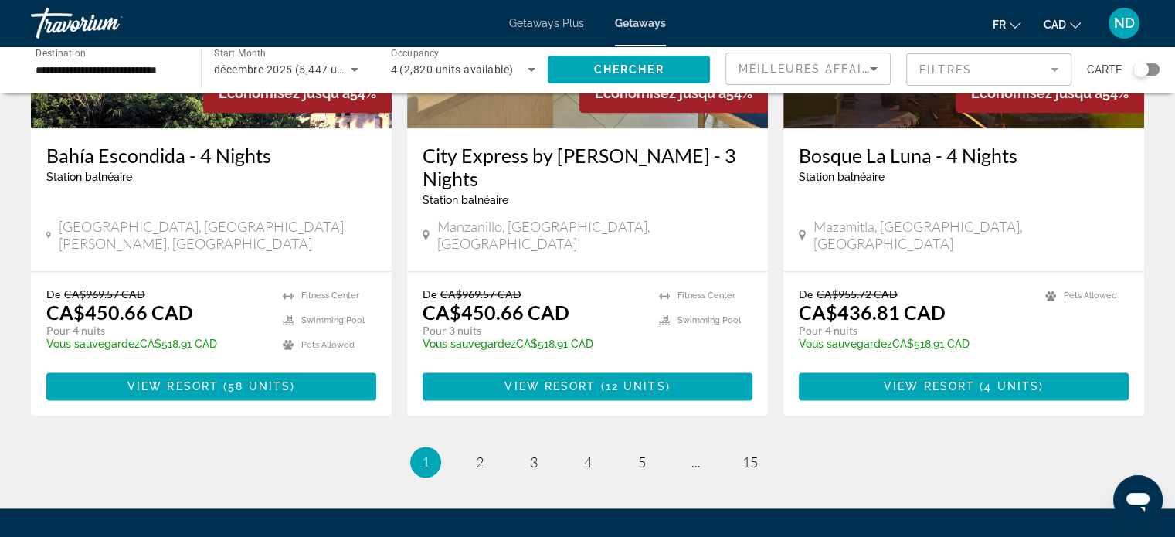
scroll to position [1962, 0]
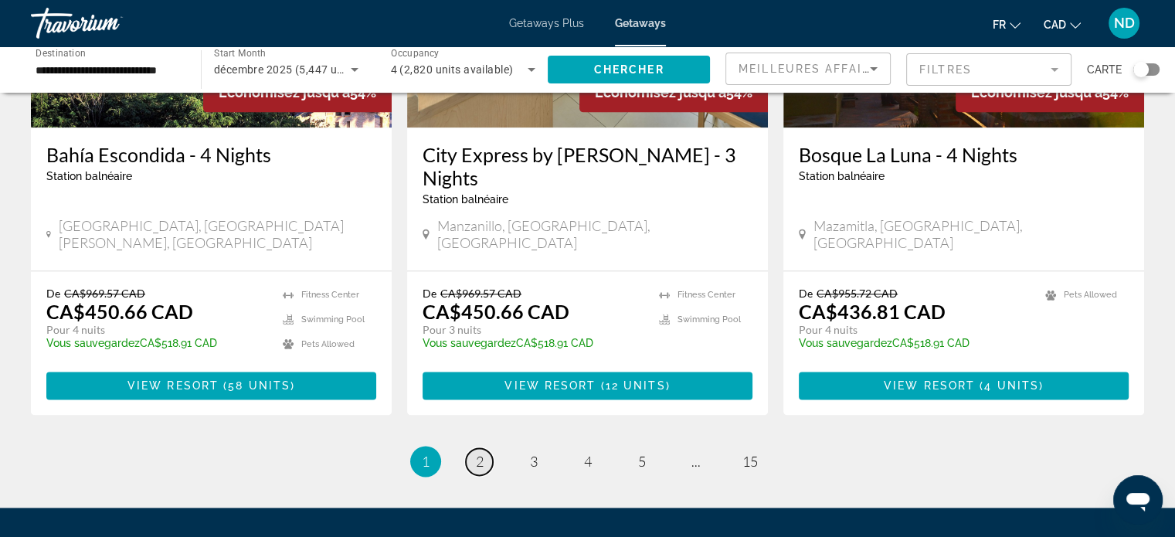
click at [479, 453] on span "2" at bounding box center [480, 461] width 8 height 17
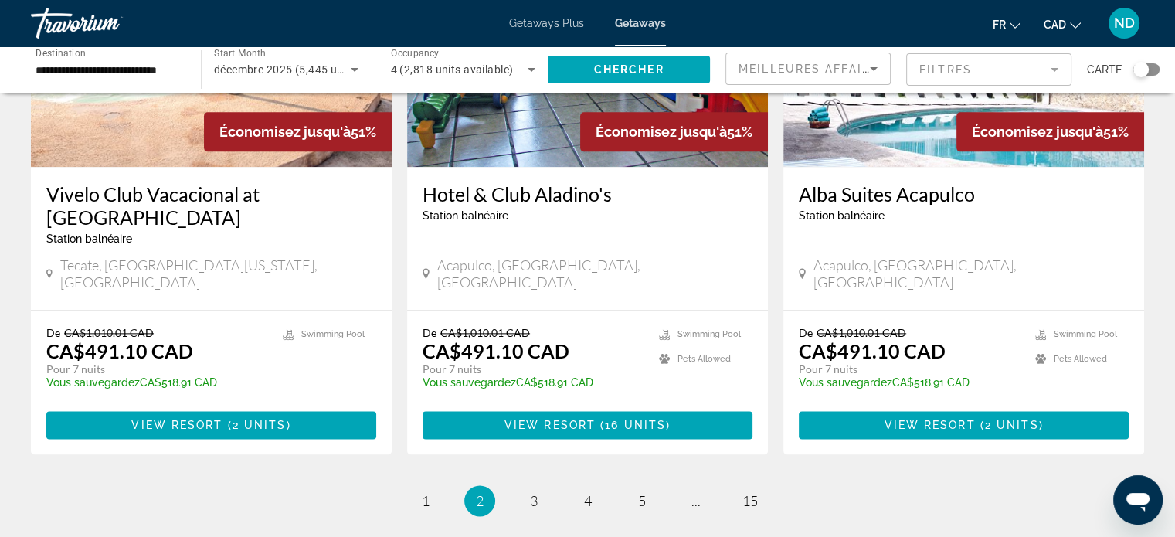
scroll to position [1919, 0]
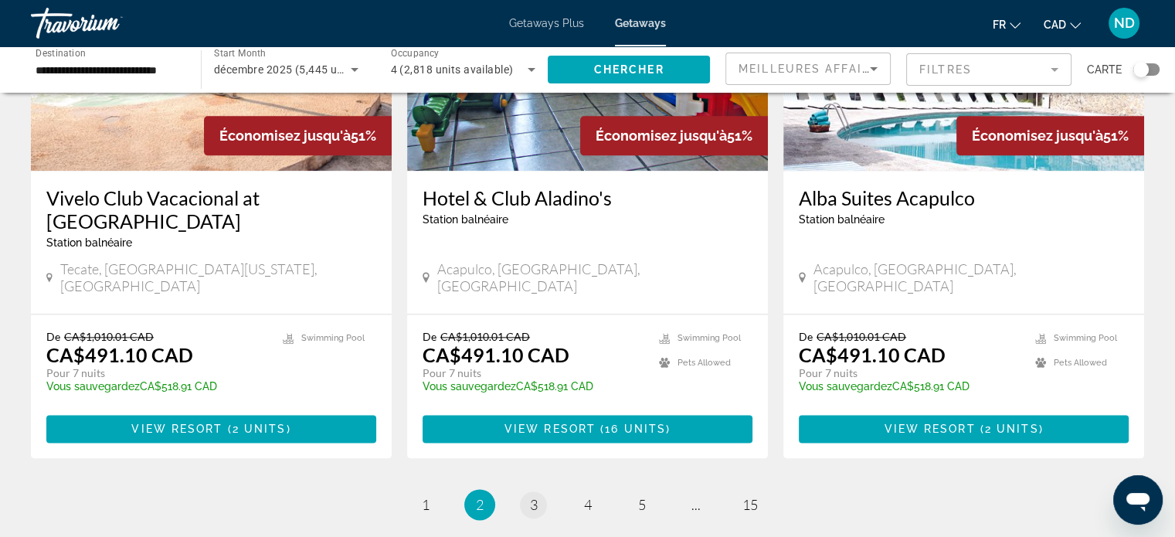
click at [532, 496] on span "3" at bounding box center [534, 504] width 8 height 17
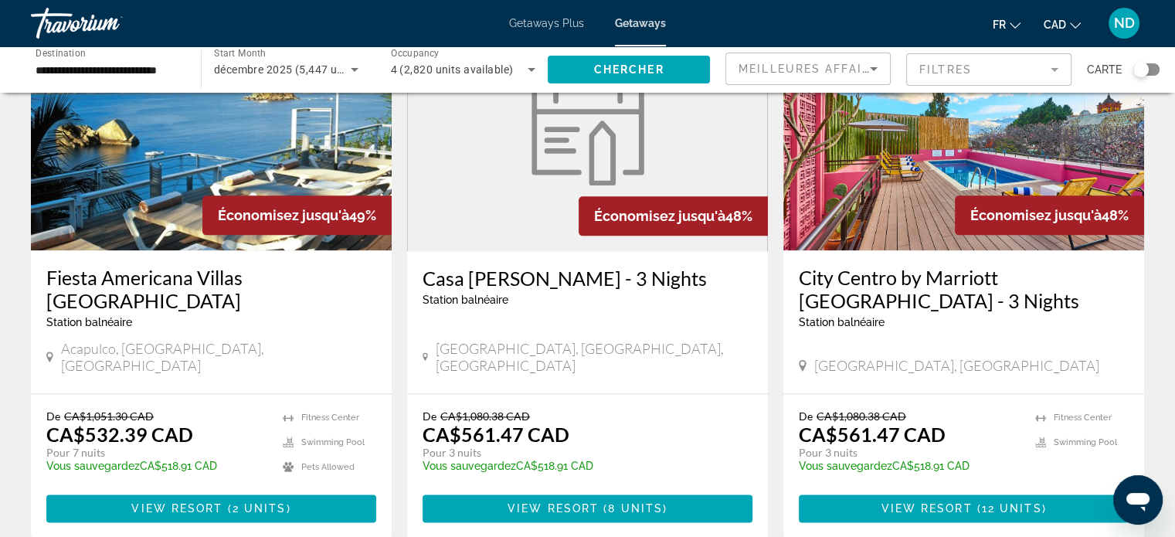
scroll to position [1866, 0]
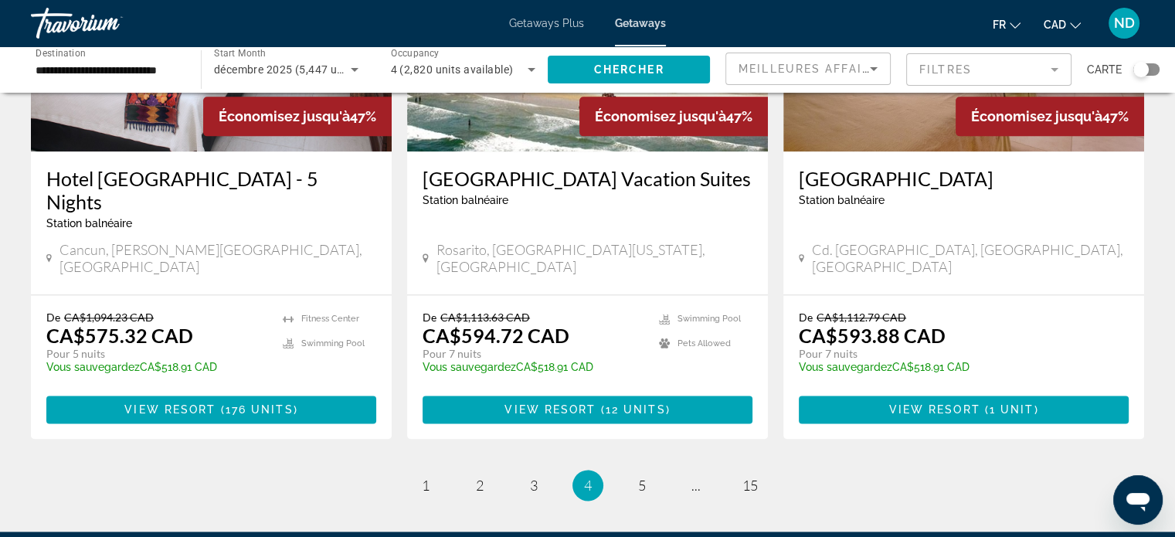
scroll to position [1884, 0]
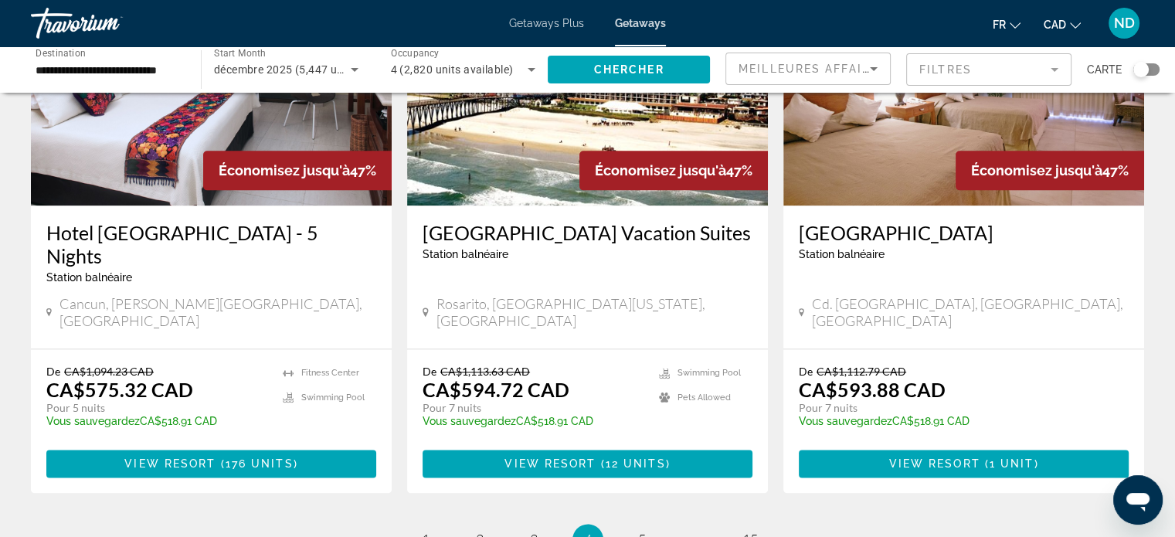
click at [148, 71] on input "**********" at bounding box center [108, 70] width 145 height 19
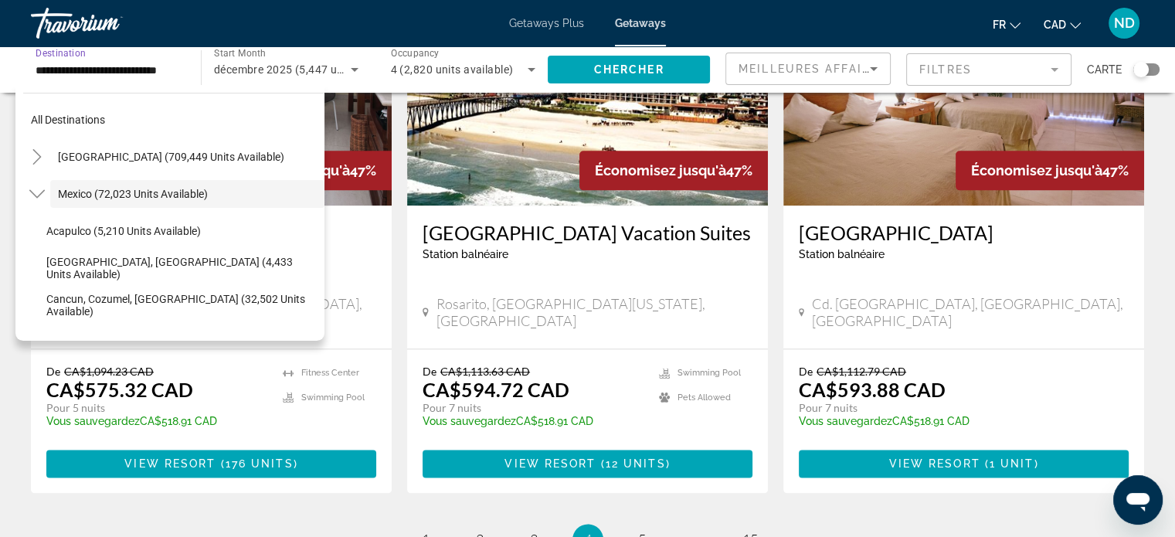
click at [302, 75] on span "décembre 2025 (5,447 units available)" at bounding box center [311, 69] width 195 height 12
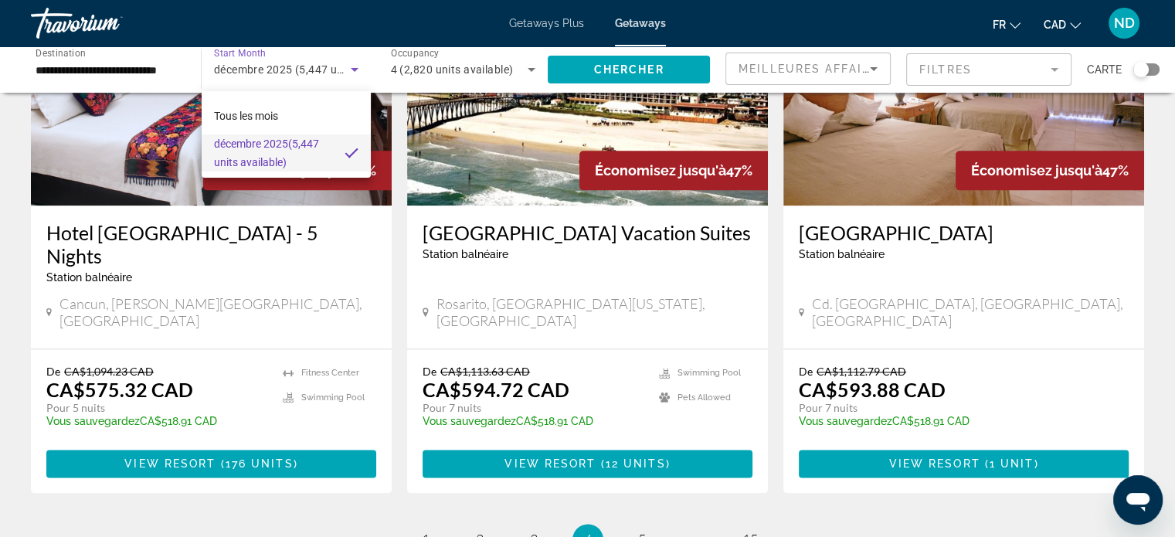
click at [303, 83] on div at bounding box center [587, 268] width 1175 height 537
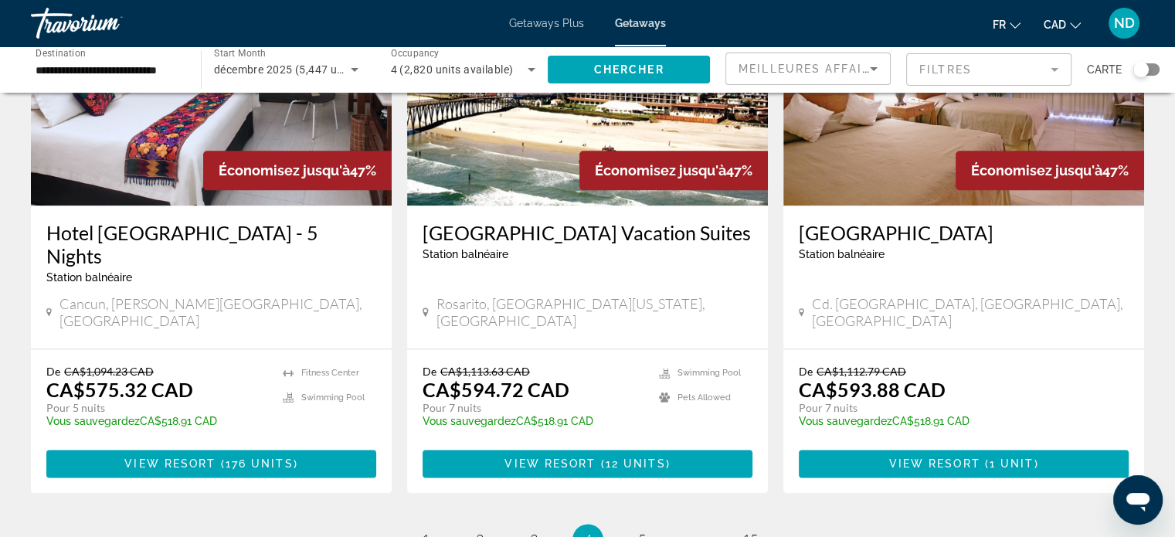
click at [310, 70] on span "décembre 2025 (5,447 units available)" at bounding box center [311, 69] width 195 height 12
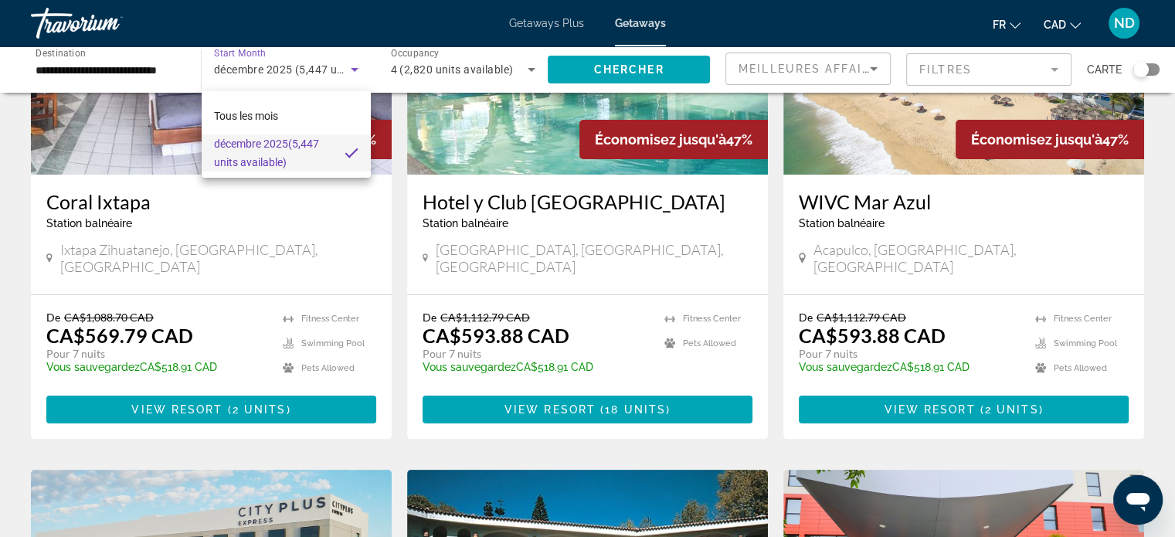
scroll to position [0, 0]
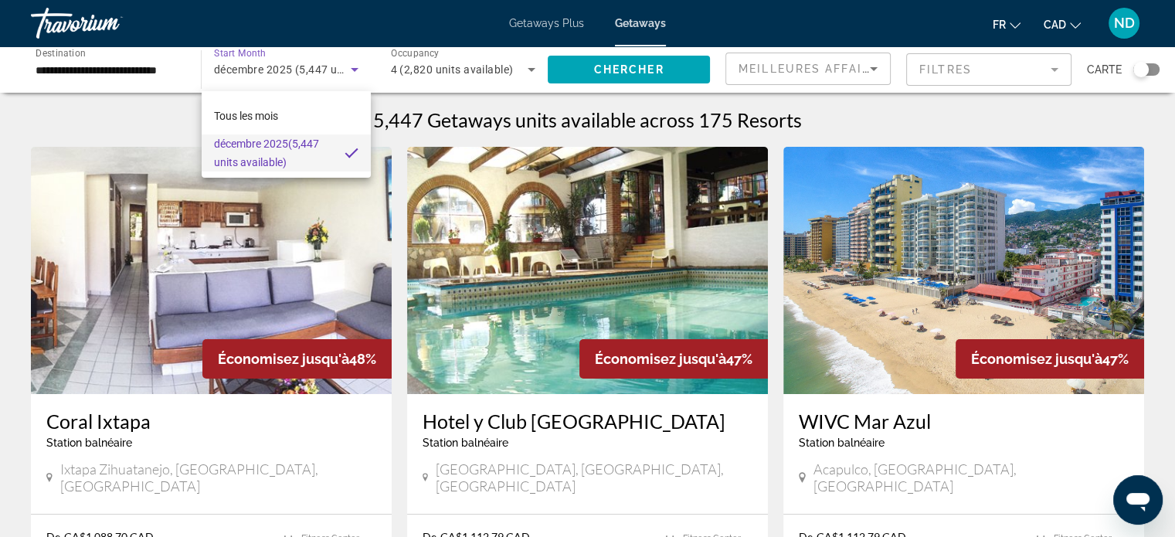
click at [856, 62] on div at bounding box center [587, 268] width 1175 height 537
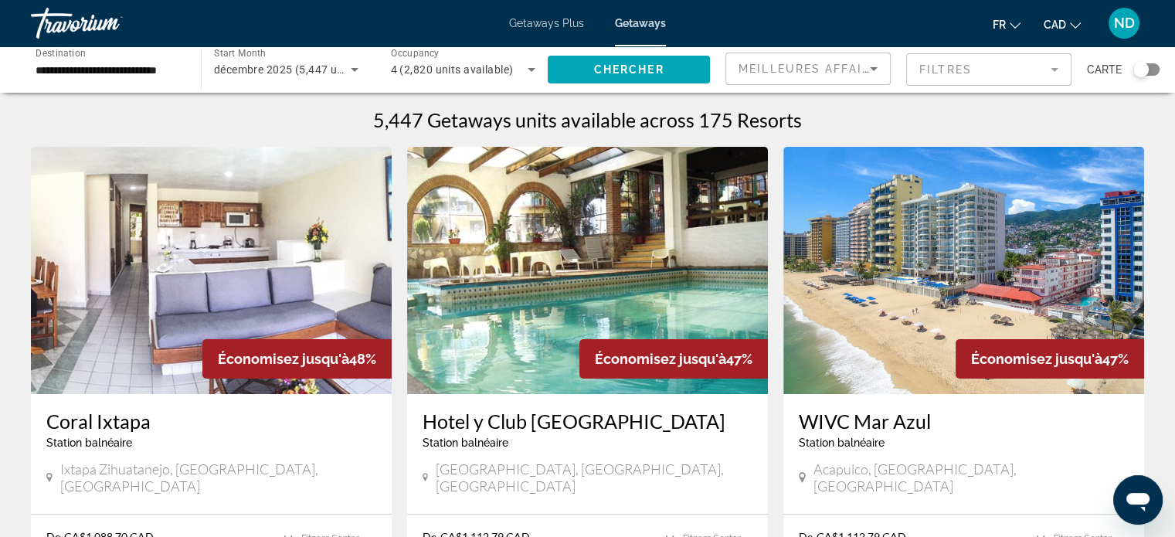
click at [867, 70] on icon "Sort by" at bounding box center [873, 68] width 19 height 19
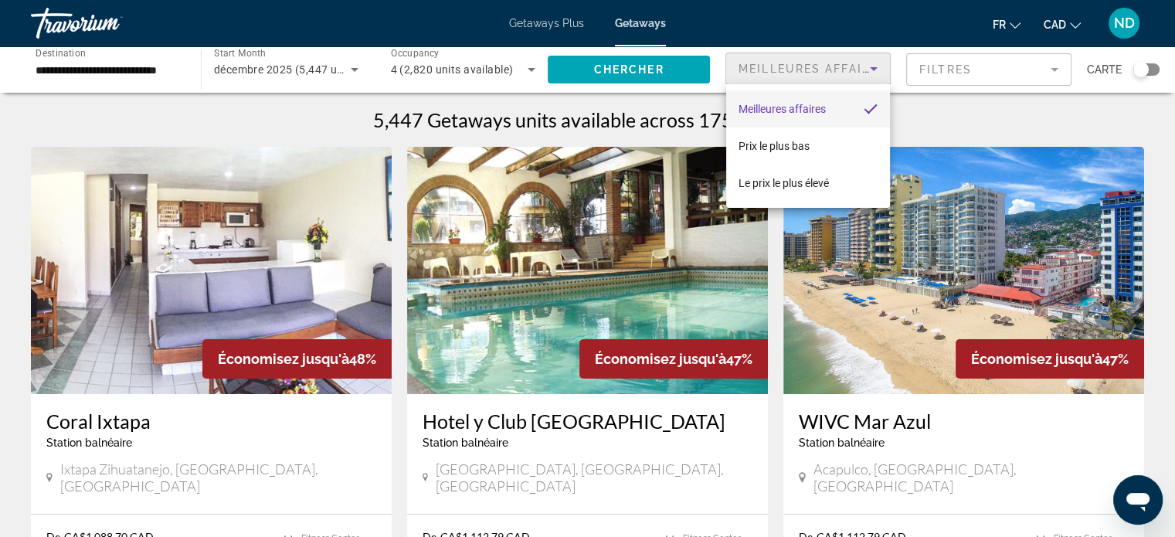
click at [986, 65] on div at bounding box center [587, 268] width 1175 height 537
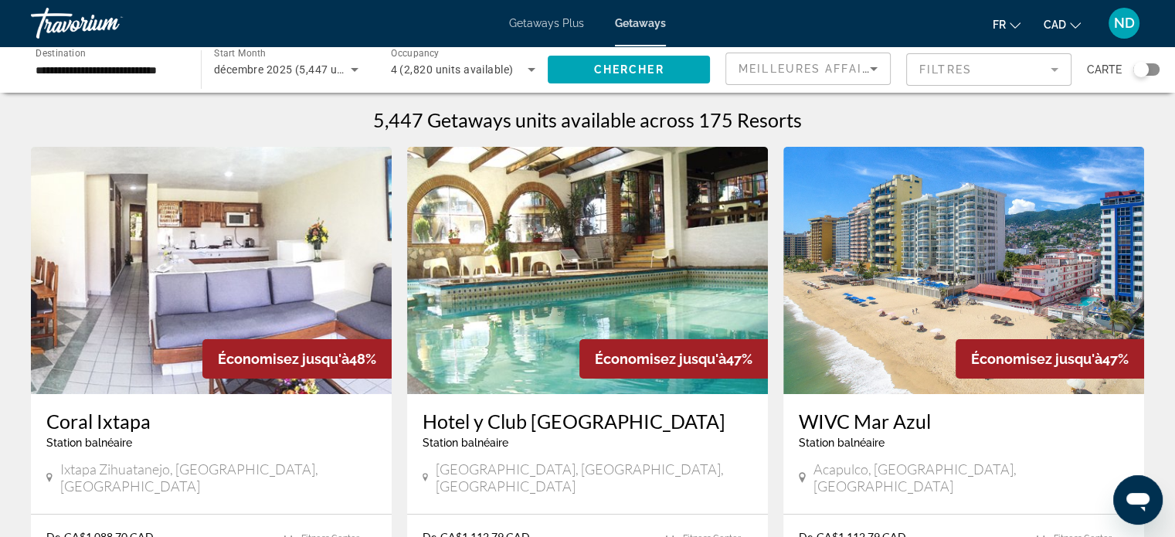
click at [995, 83] on mat-form-field "Filtres" at bounding box center [988, 69] width 165 height 32
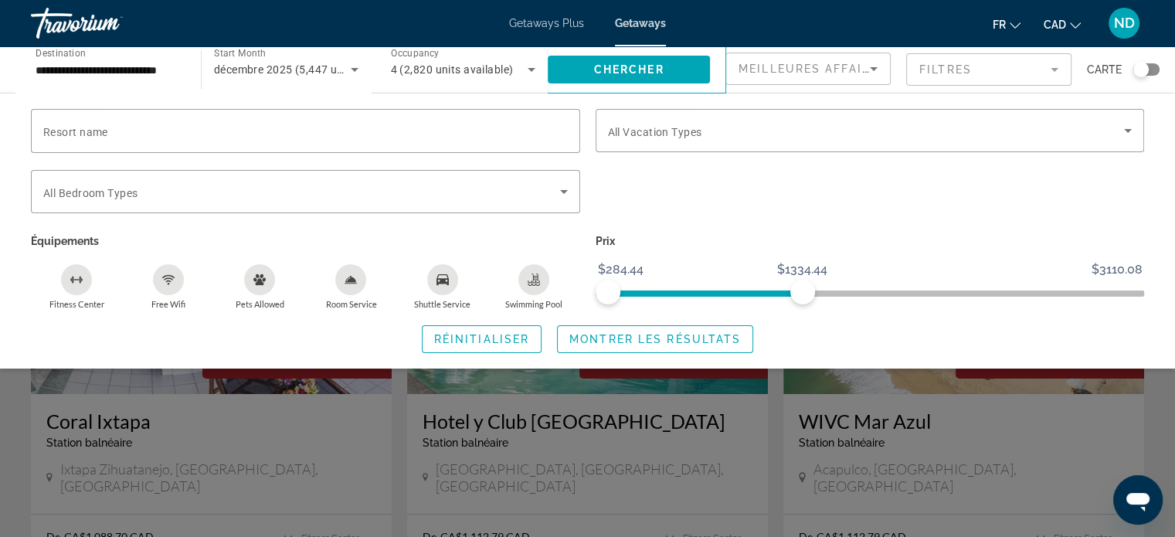
click at [303, 70] on span "décembre 2025 (5,447 units available)" at bounding box center [311, 69] width 195 height 12
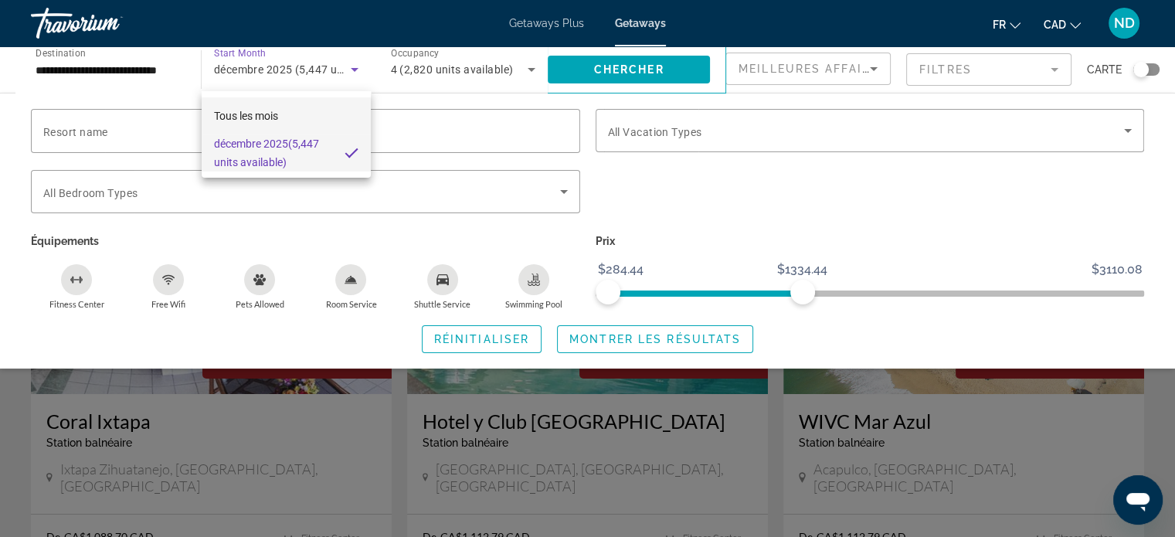
click at [295, 130] on mat-option "Tous les mois" at bounding box center [286, 115] width 169 height 37
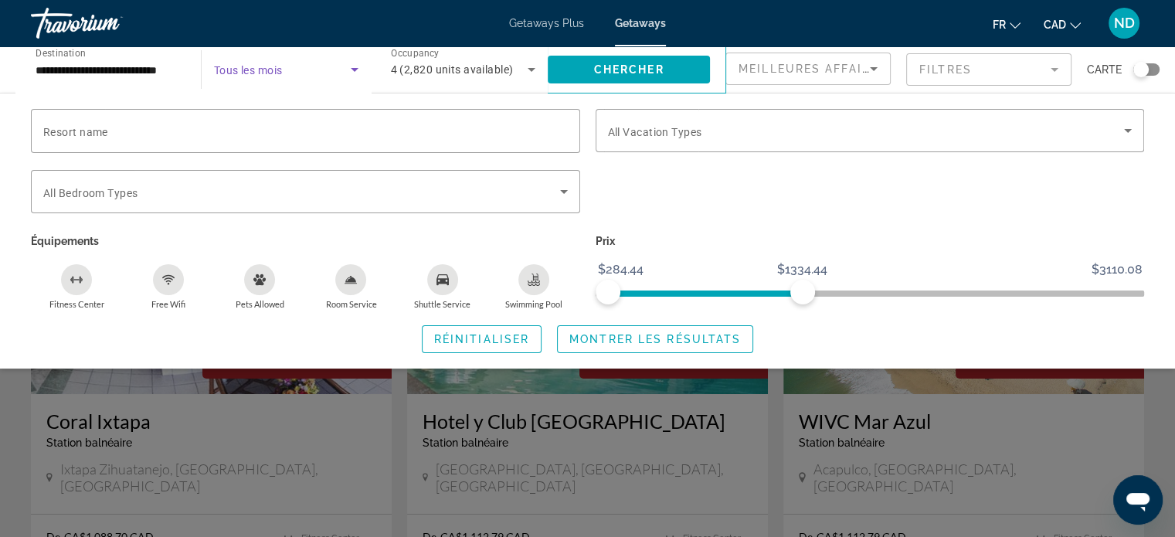
click at [189, 66] on div "**********" at bounding box center [108, 70] width 170 height 44
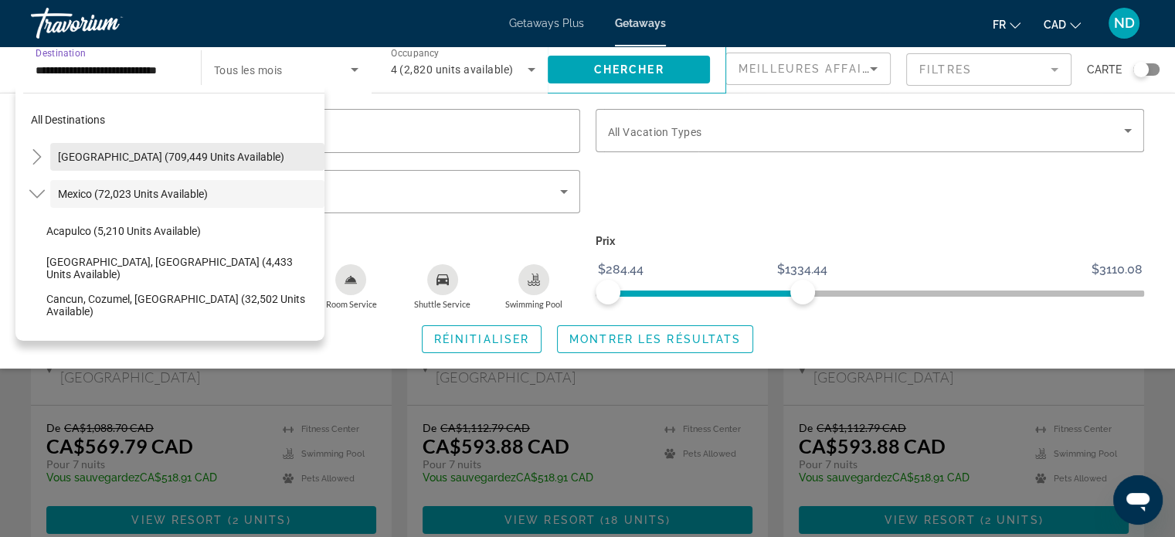
click at [269, 162] on span "Search widget" at bounding box center [187, 156] width 274 height 37
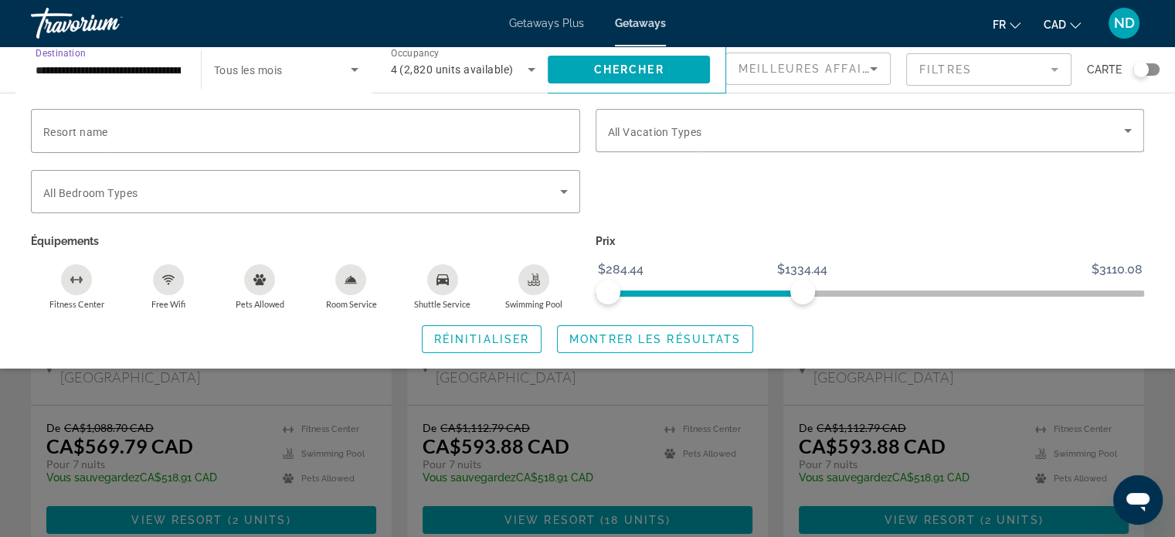
click at [117, 66] on input "**********" at bounding box center [108, 70] width 145 height 19
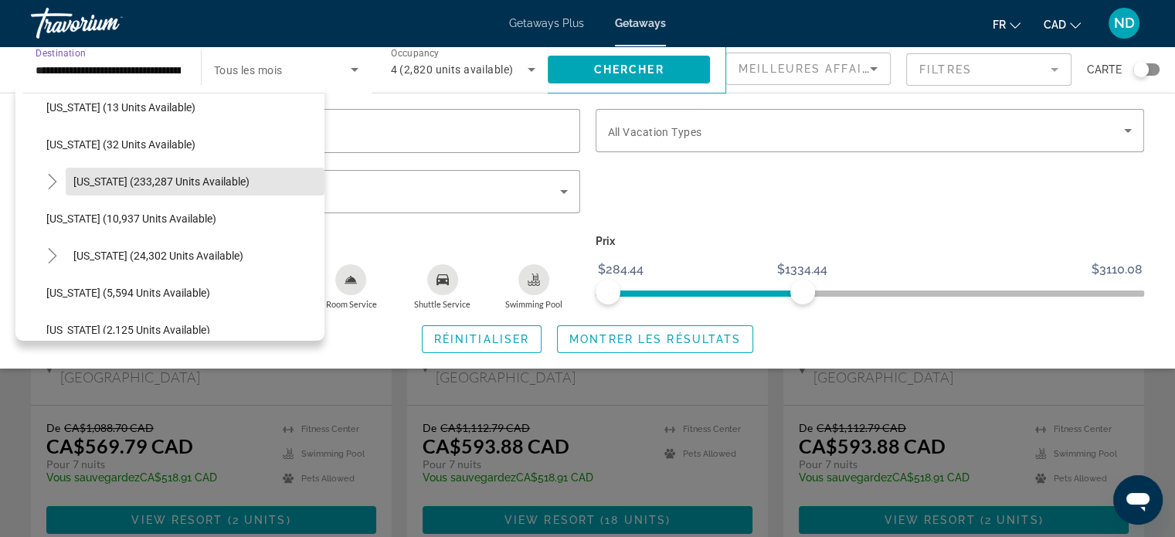
scroll to position [238, 0]
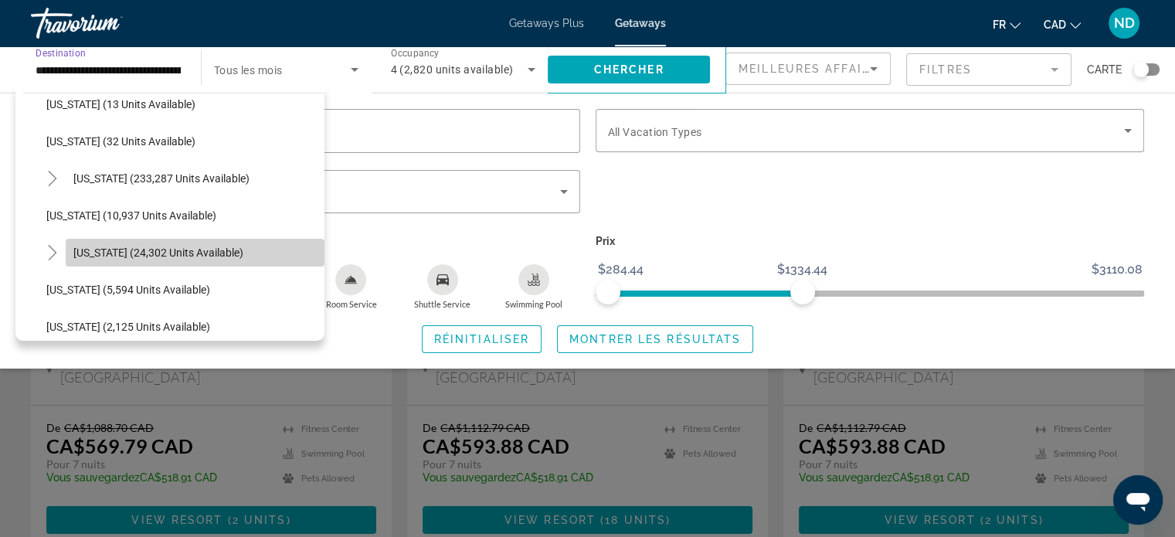
click at [211, 260] on span "Search widget" at bounding box center [195, 252] width 259 height 37
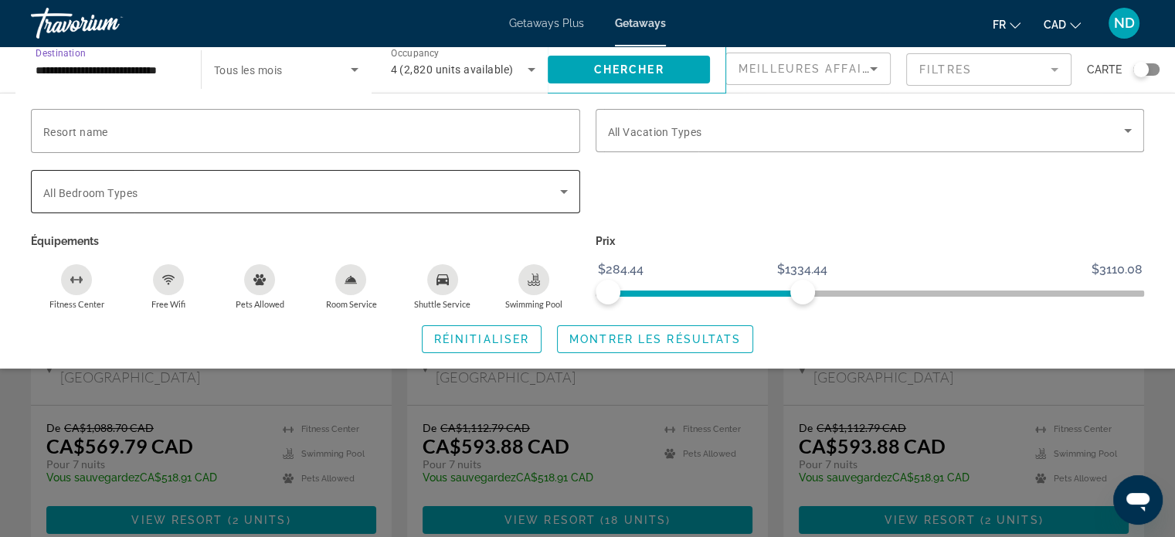
click at [499, 194] on span "Search widget" at bounding box center [301, 191] width 517 height 19
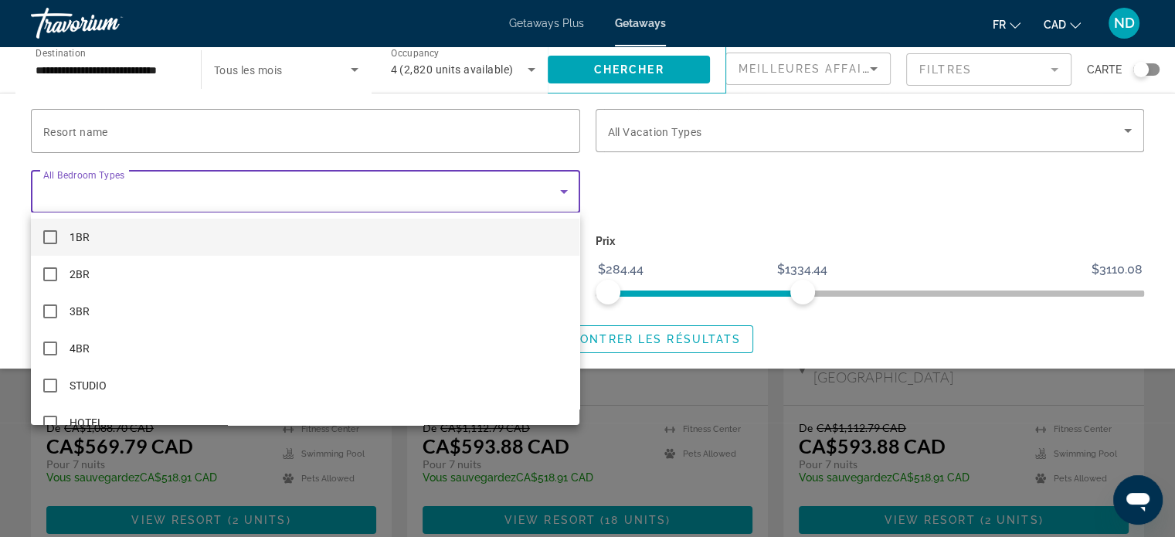
click at [636, 80] on div at bounding box center [587, 268] width 1175 height 537
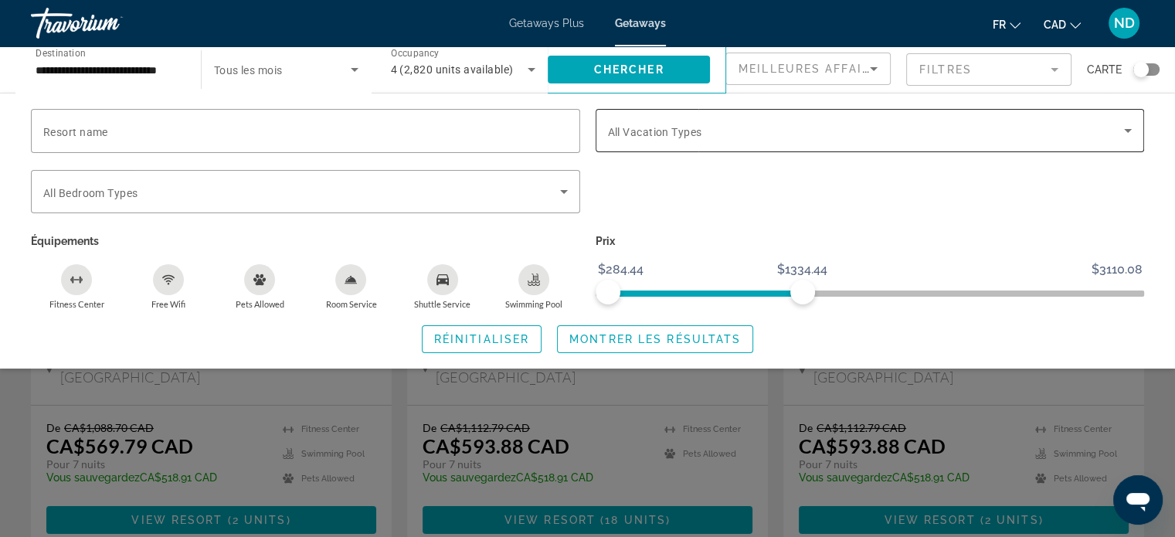
click at [859, 134] on span "Search widget" at bounding box center [866, 130] width 517 height 19
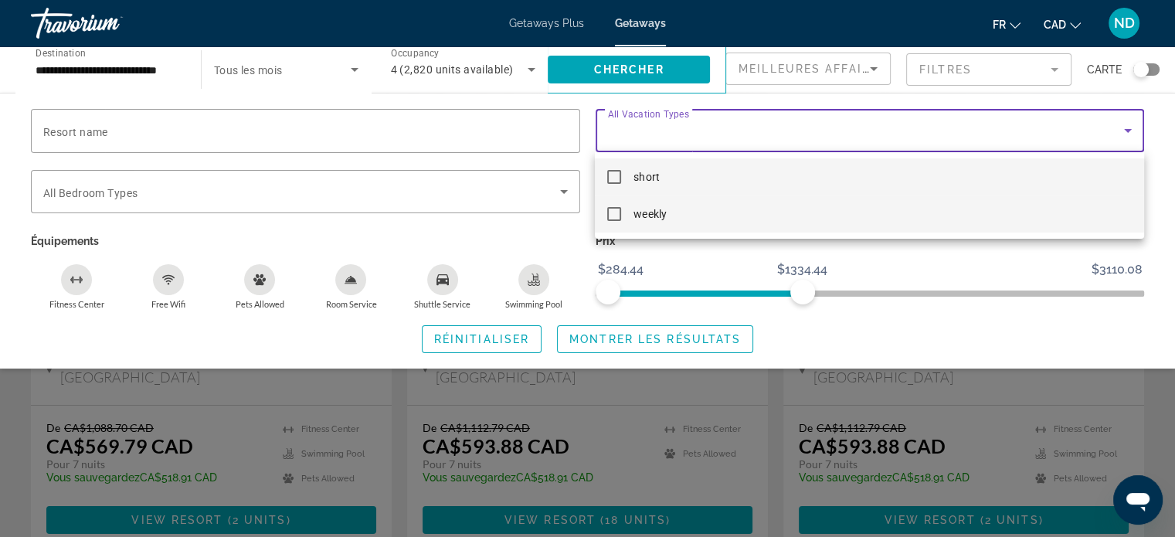
click at [693, 215] on mat-option "weekly" at bounding box center [869, 213] width 548 height 37
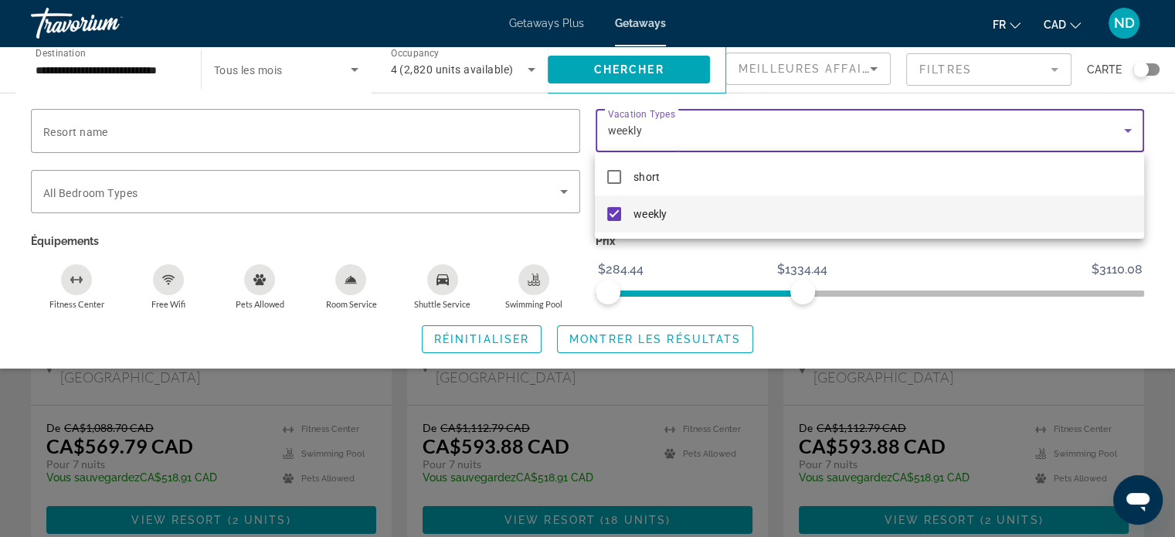
scroll to position [578, 0]
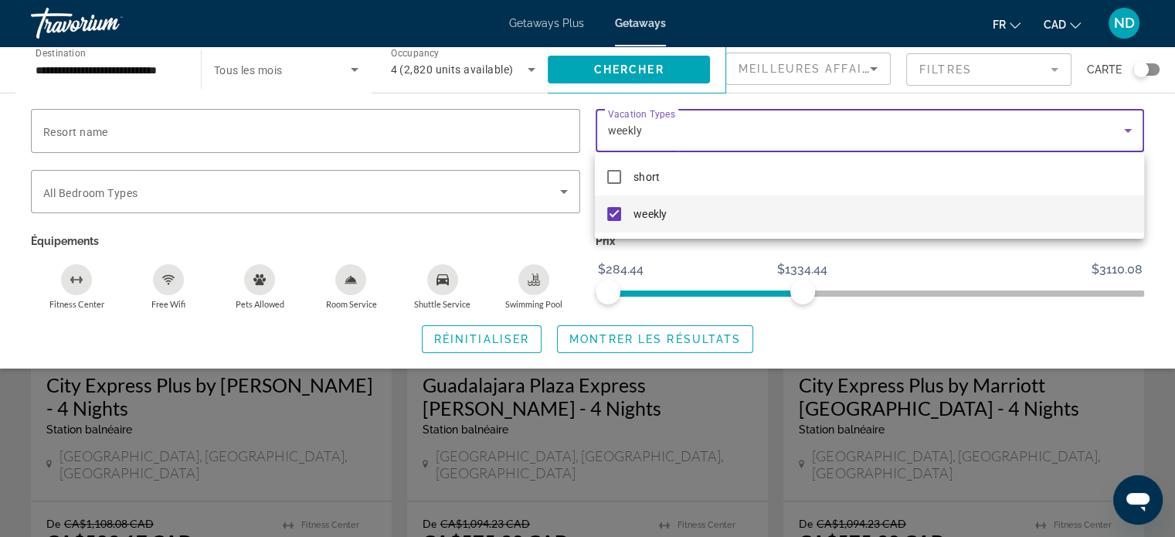
click at [497, 335] on div at bounding box center [587, 268] width 1175 height 537
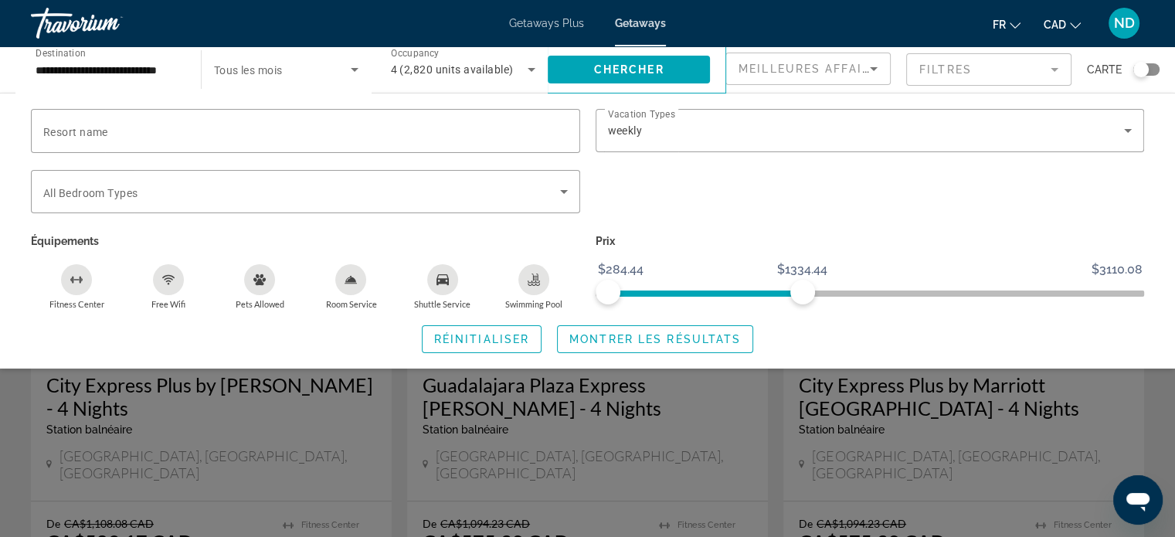
click at [441, 293] on div "Shuttle Service" at bounding box center [442, 279] width 31 height 31
click at [539, 296] on button "Swimming Pool" at bounding box center [533, 286] width 91 height 46
click at [494, 349] on span "Search widget" at bounding box center [481, 338] width 118 height 37
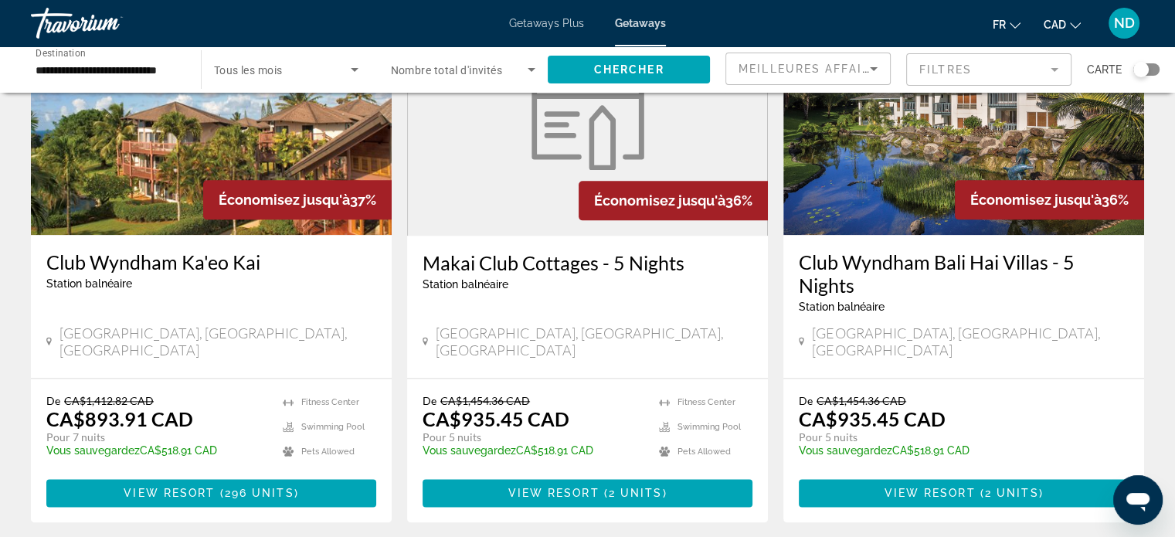
scroll to position [2029, 0]
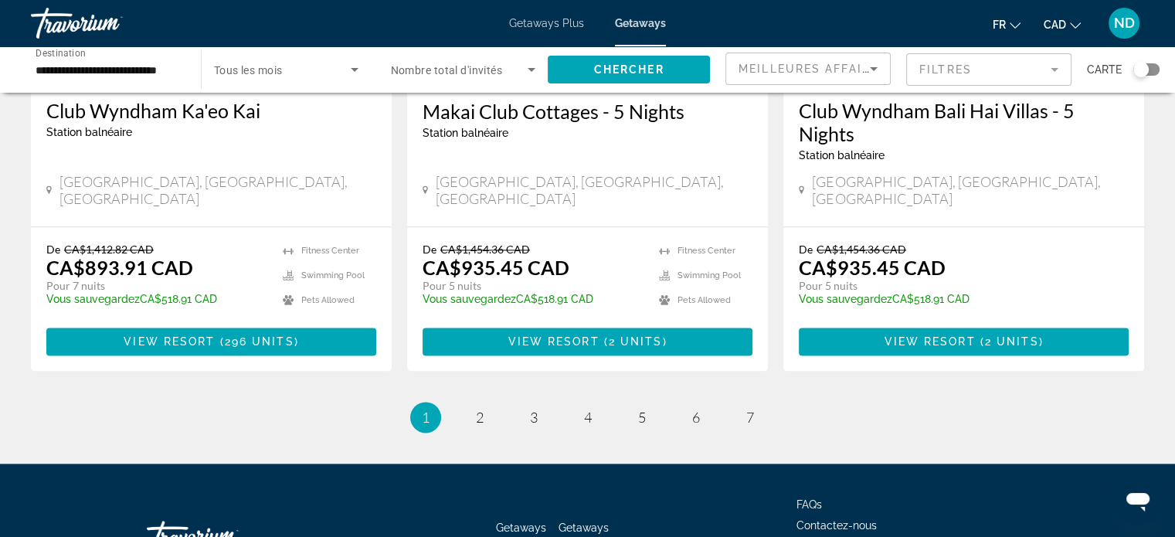
click at [1138, 463] on div "Getaways Getaways Plus FAQs Contactez-nous Politique de confidentialité Termes …" at bounding box center [587, 535] width 1113 height 145
click at [483, 404] on link "page 2" at bounding box center [479, 417] width 27 height 27
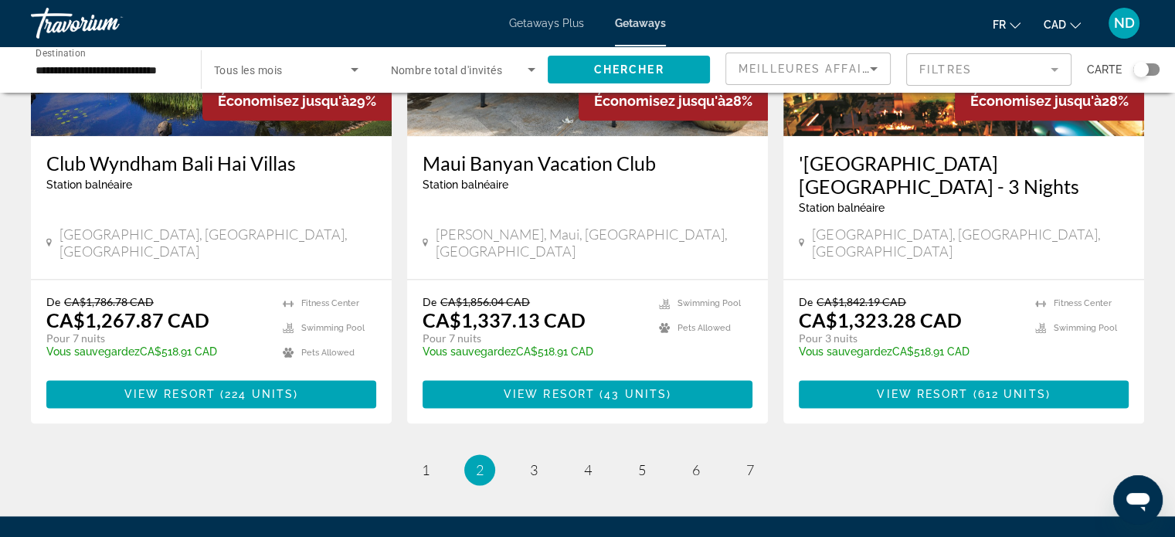
scroll to position [2002, 0]
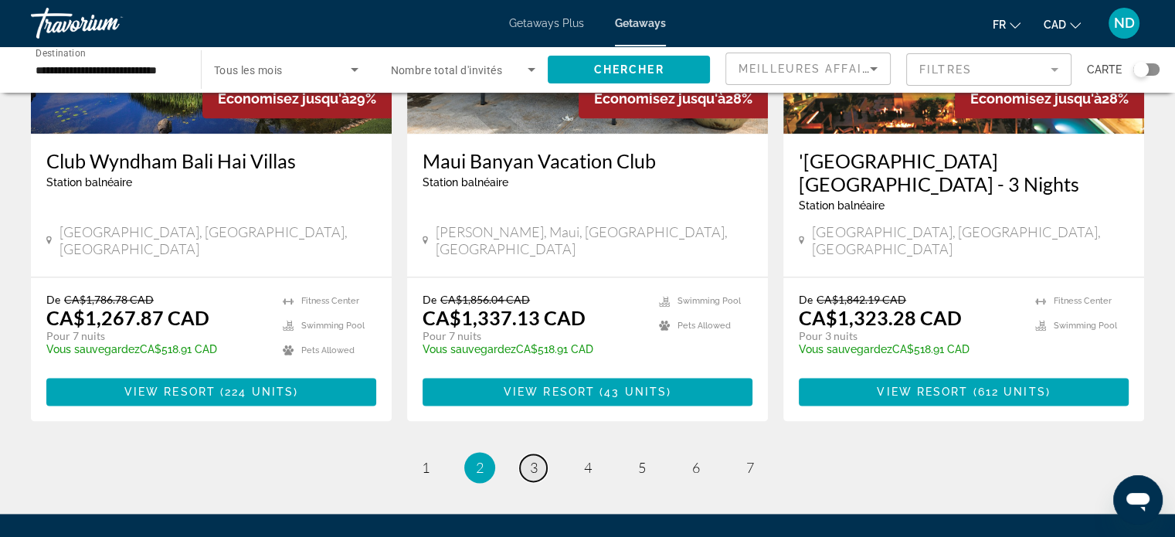
click at [534, 459] on span "3" at bounding box center [534, 467] width 8 height 17
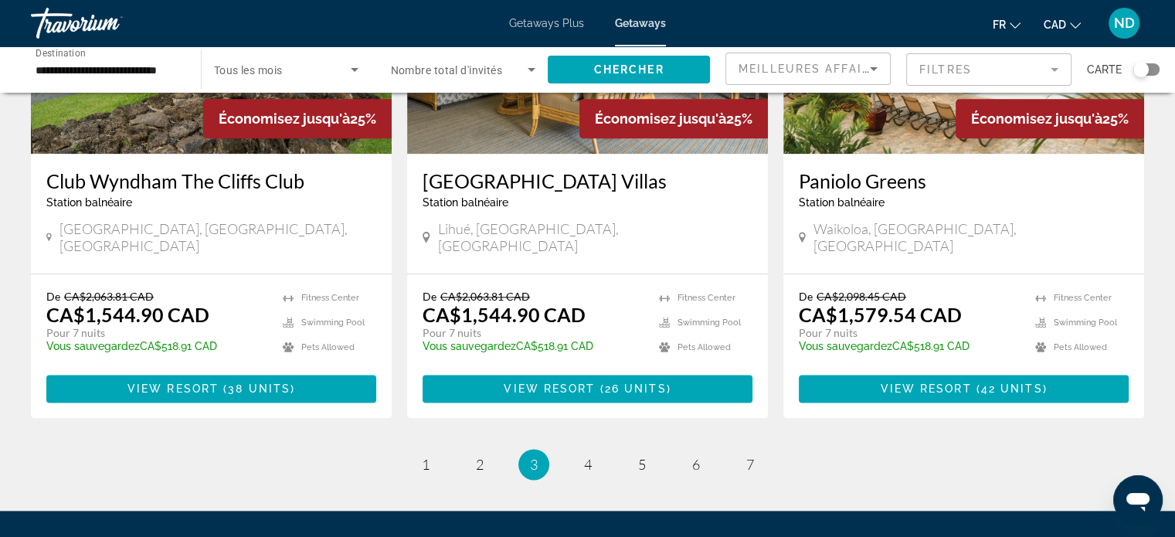
scroll to position [2007, 0]
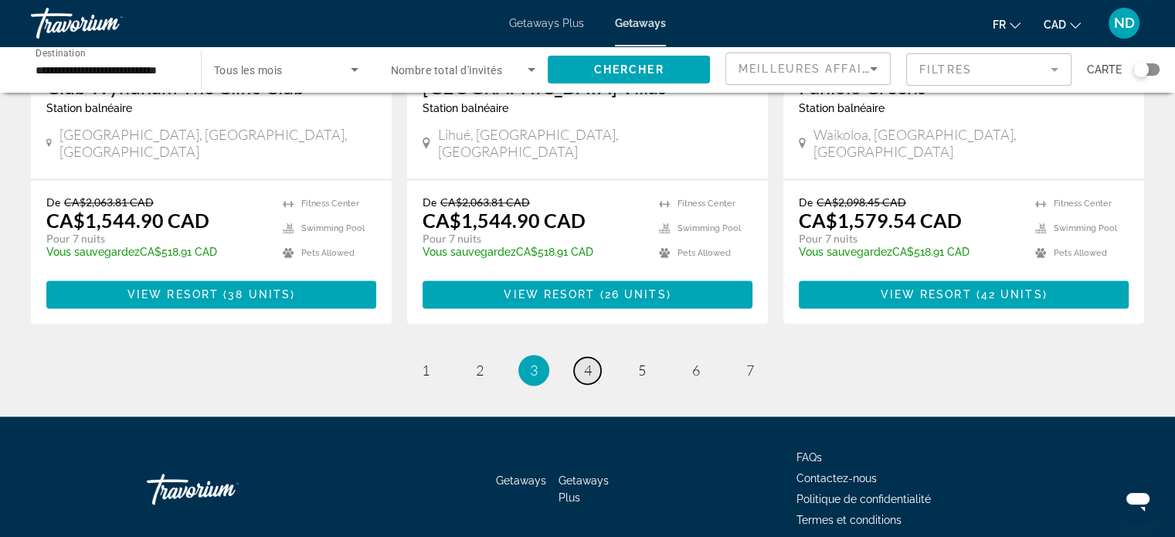
click at [587, 361] on span "4" at bounding box center [588, 369] width 8 height 17
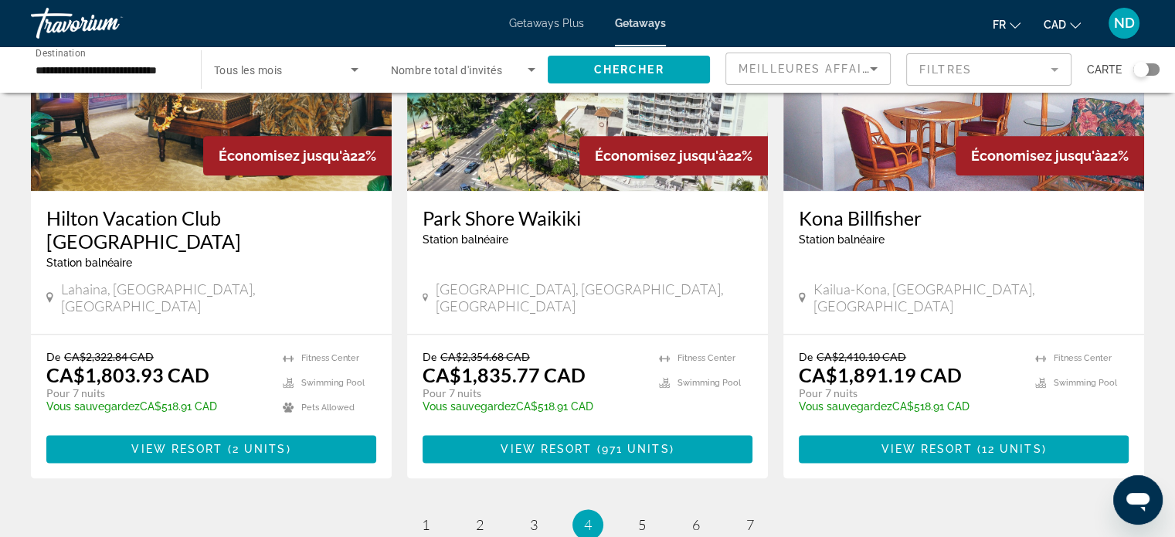
scroll to position [1923, 0]
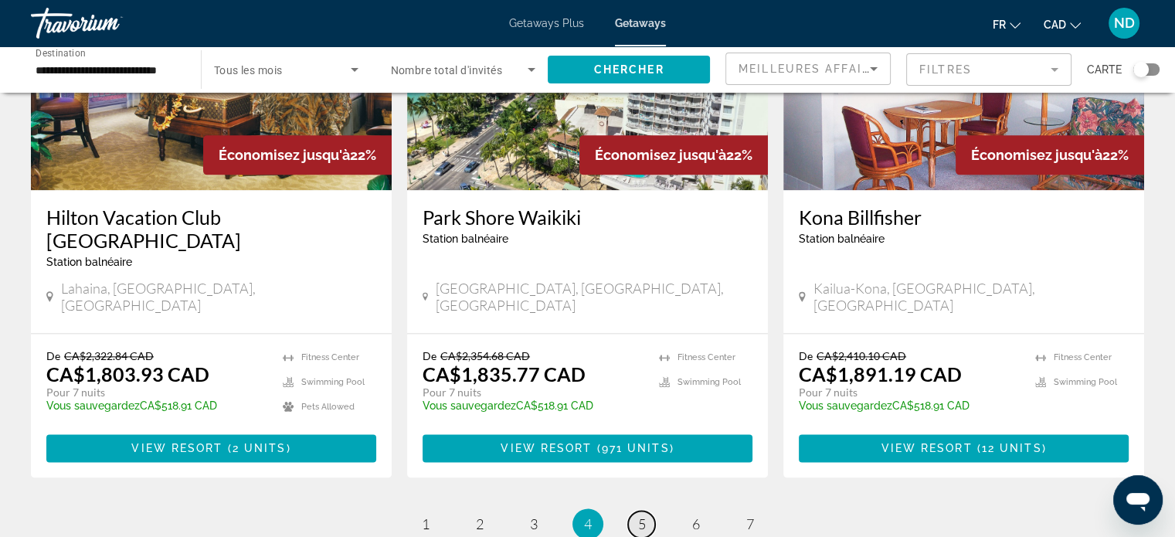
click at [641, 515] on span "5" at bounding box center [642, 523] width 8 height 17
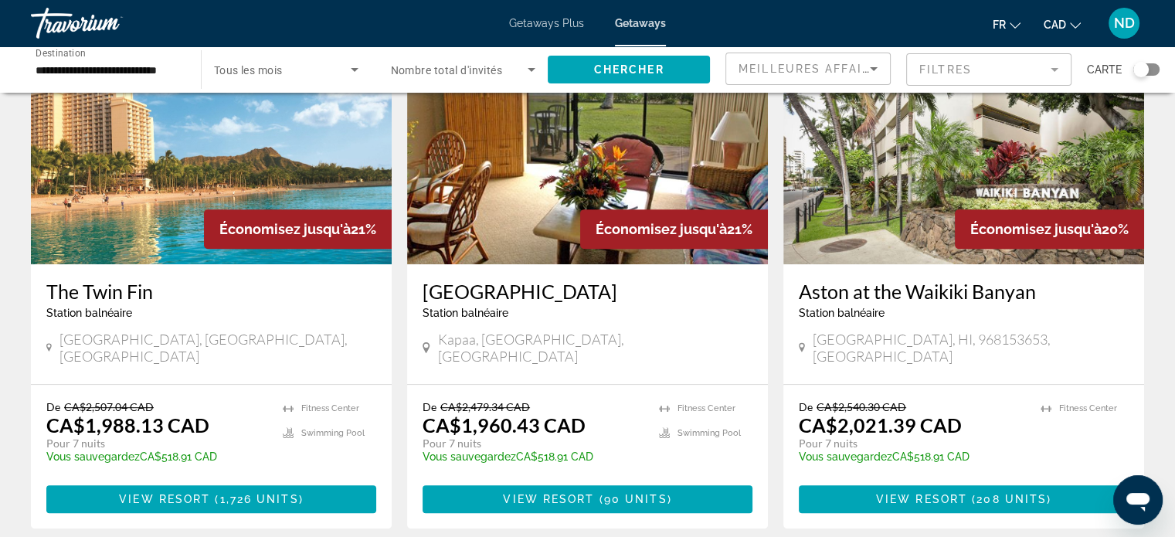
scroll to position [696, 0]
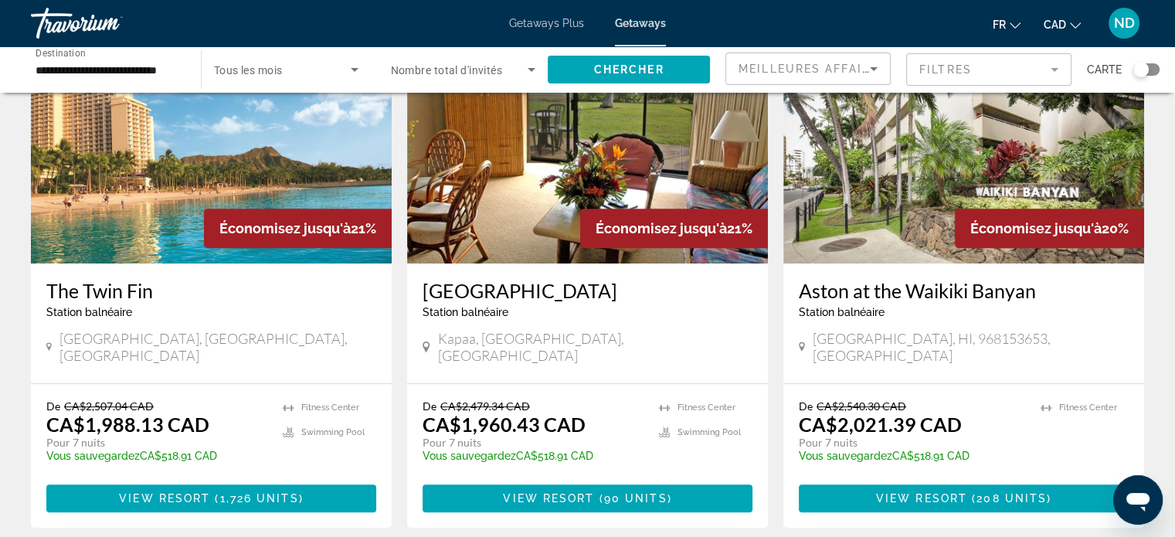
click at [148, 71] on input "**********" at bounding box center [108, 70] width 145 height 19
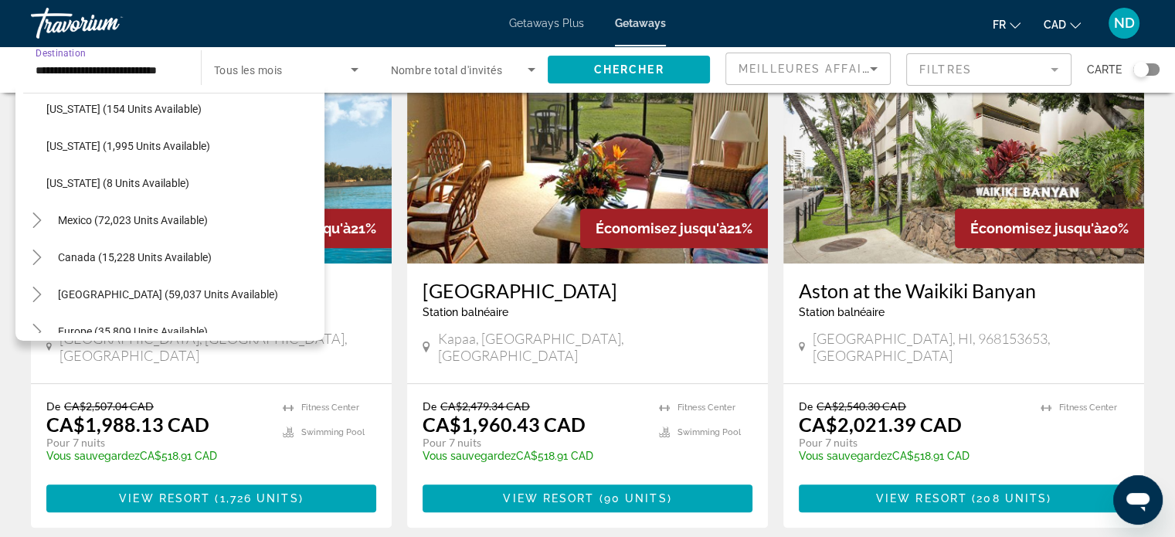
scroll to position [1792, 0]
click at [195, 263] on span "Search widget" at bounding box center [187, 255] width 274 height 37
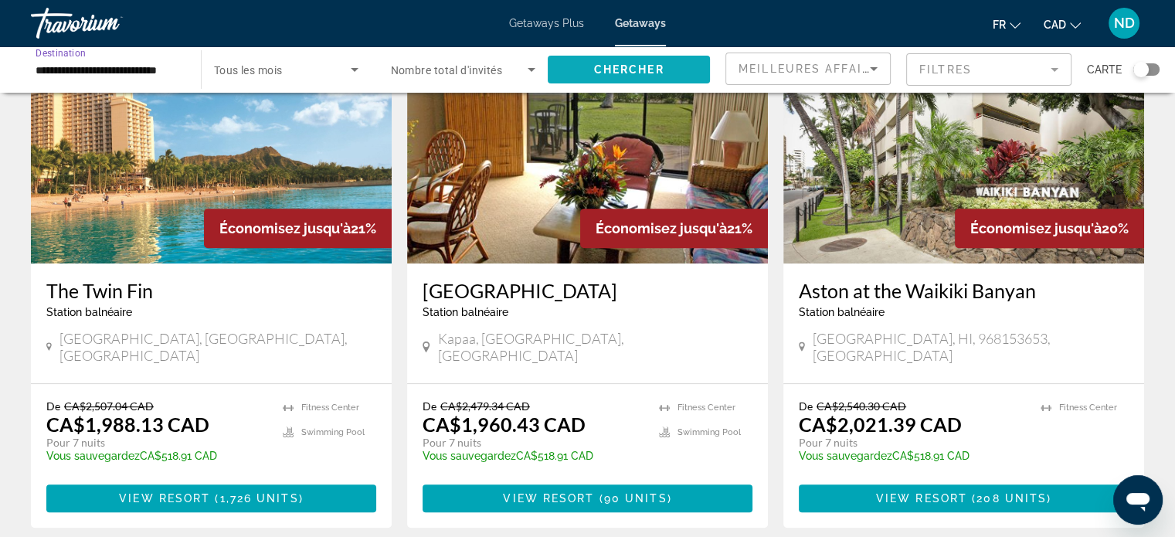
click at [658, 80] on span "Search widget" at bounding box center [629, 69] width 162 height 37
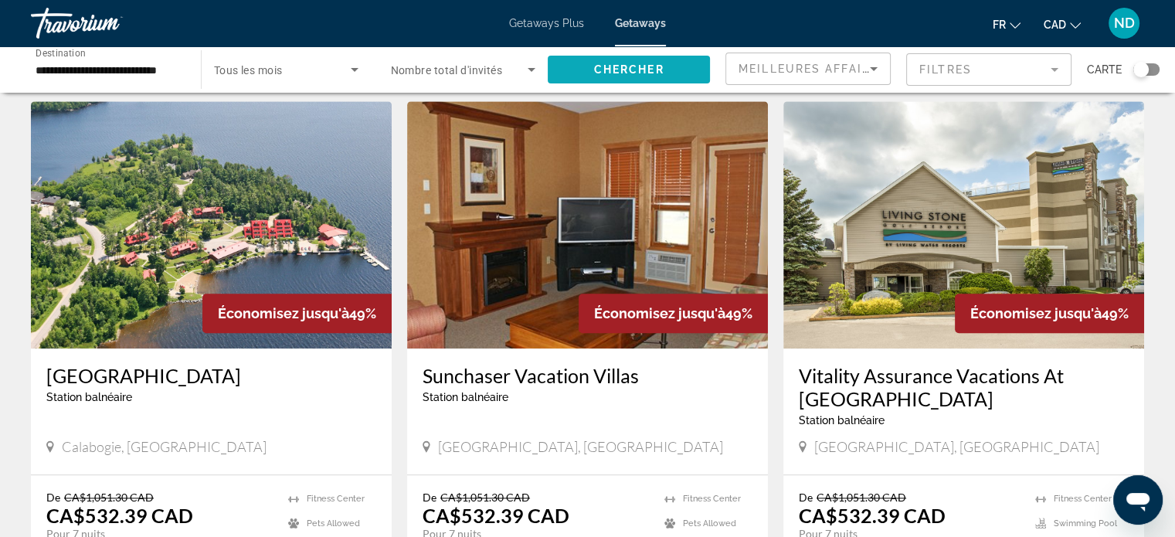
scroll to position [1659, 0]
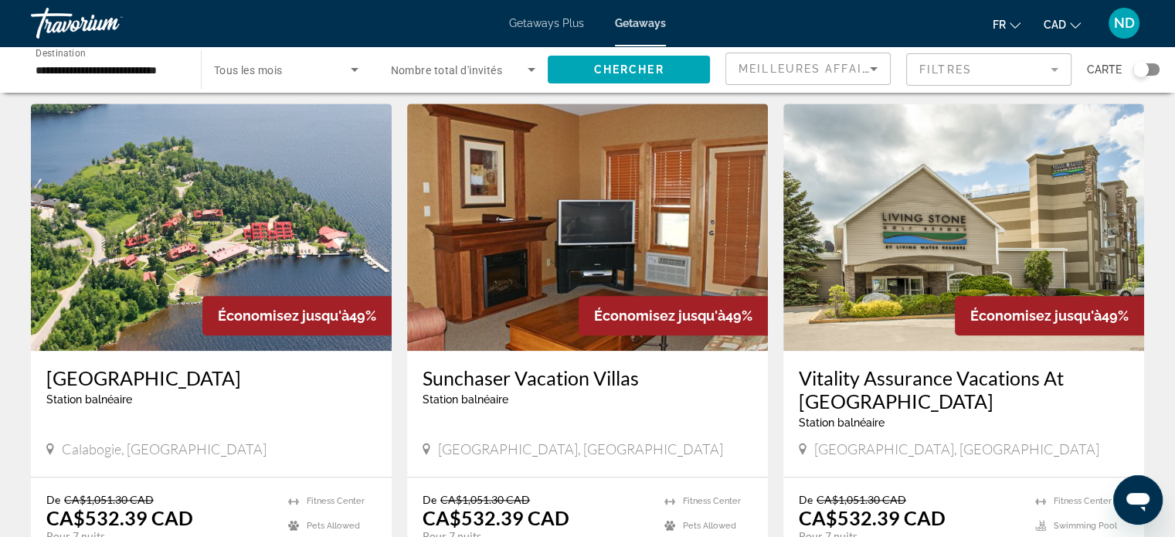
click at [293, 75] on span "Search widget" at bounding box center [282, 69] width 137 height 19
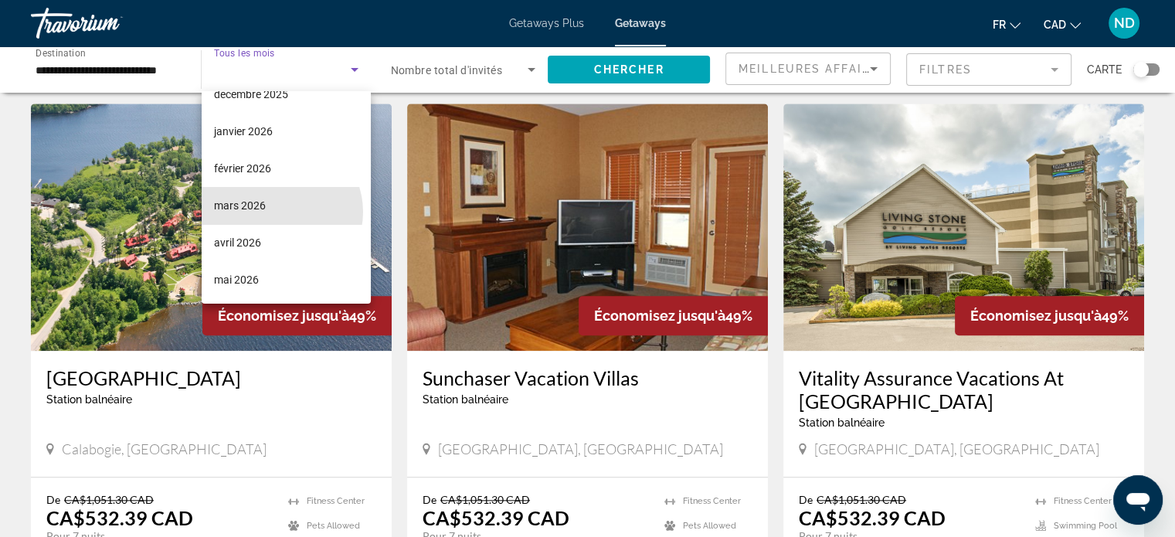
scroll to position [170, 0]
click at [267, 219] on mat-option "mars 2026" at bounding box center [286, 205] width 169 height 37
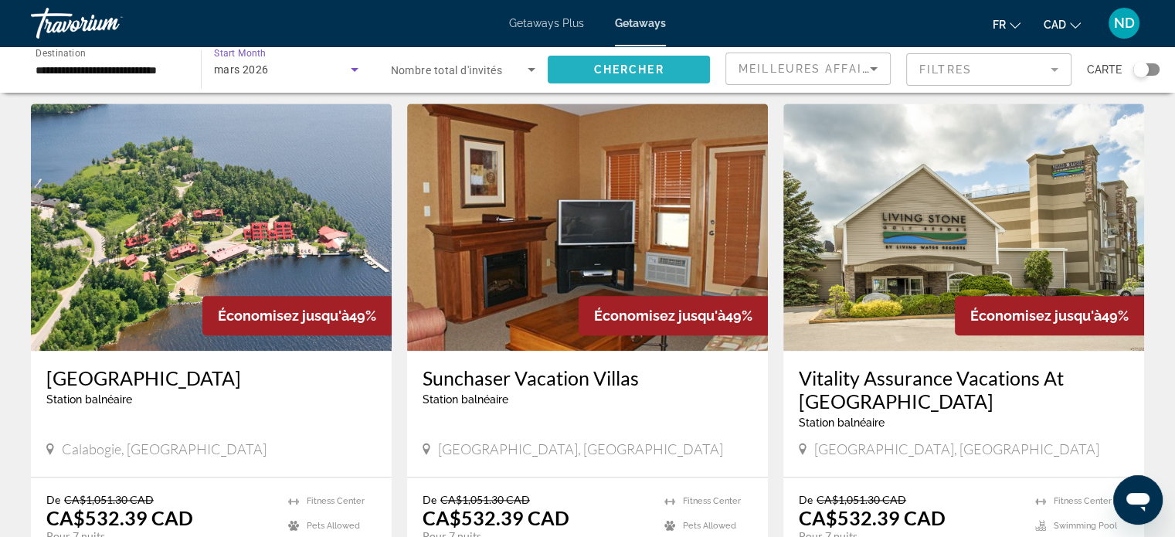
click at [622, 83] on span "Search widget" at bounding box center [629, 69] width 162 height 37
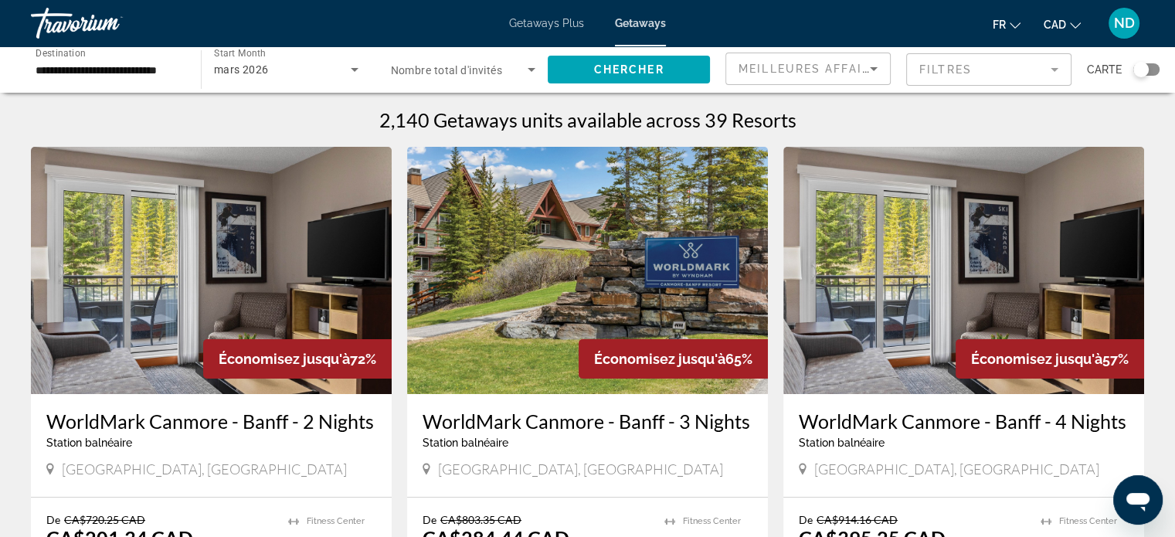
click at [122, 70] on input "**********" at bounding box center [108, 70] width 145 height 19
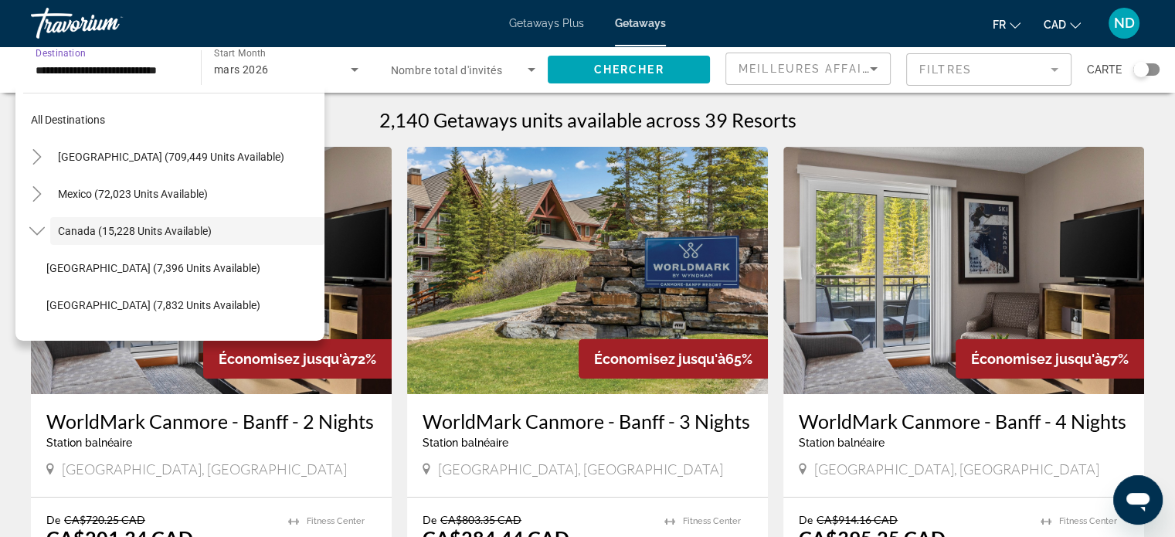
scroll to position [18, 0]
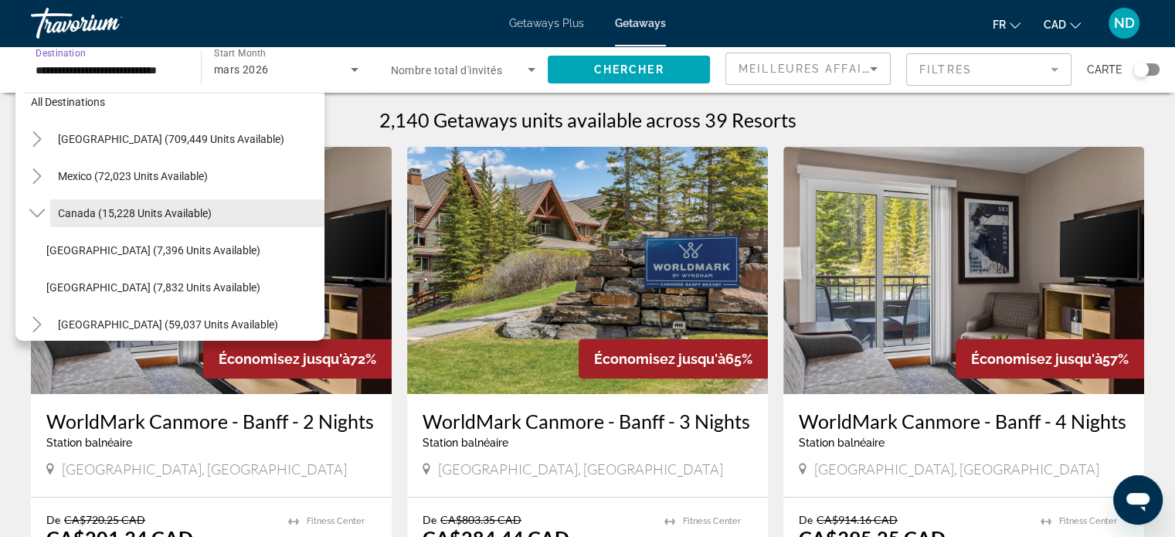
click at [250, 219] on span "Search widget" at bounding box center [187, 213] width 274 height 37
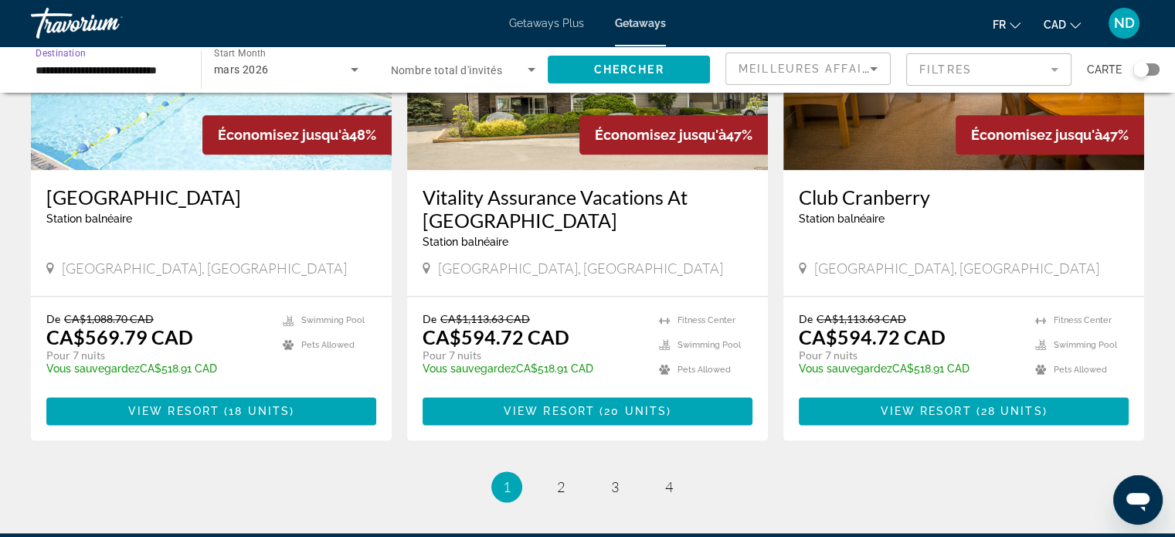
scroll to position [1983, 0]
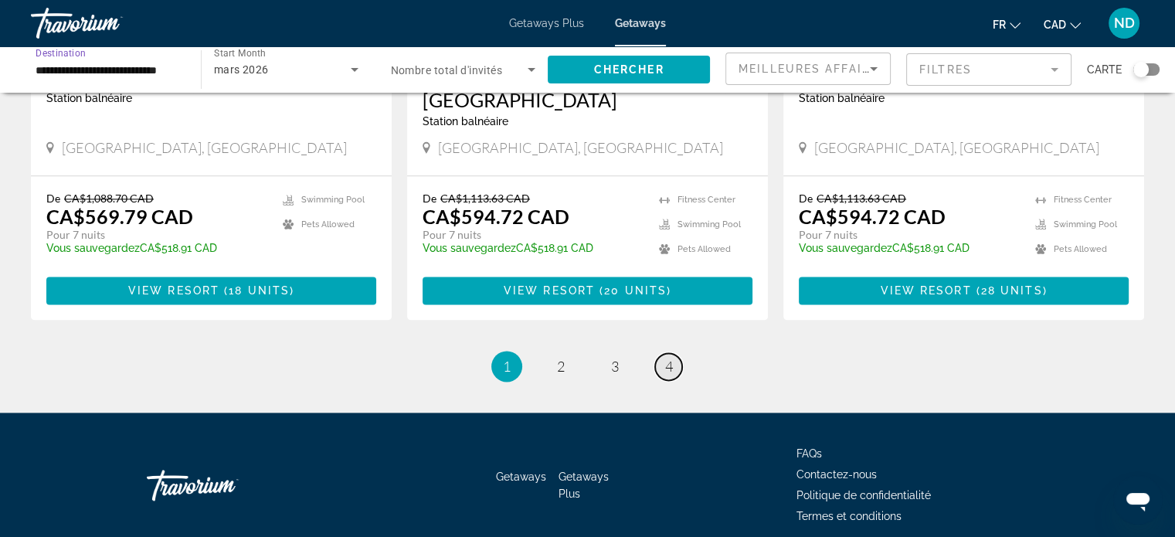
click at [672, 358] on span "4" at bounding box center [669, 366] width 8 height 17
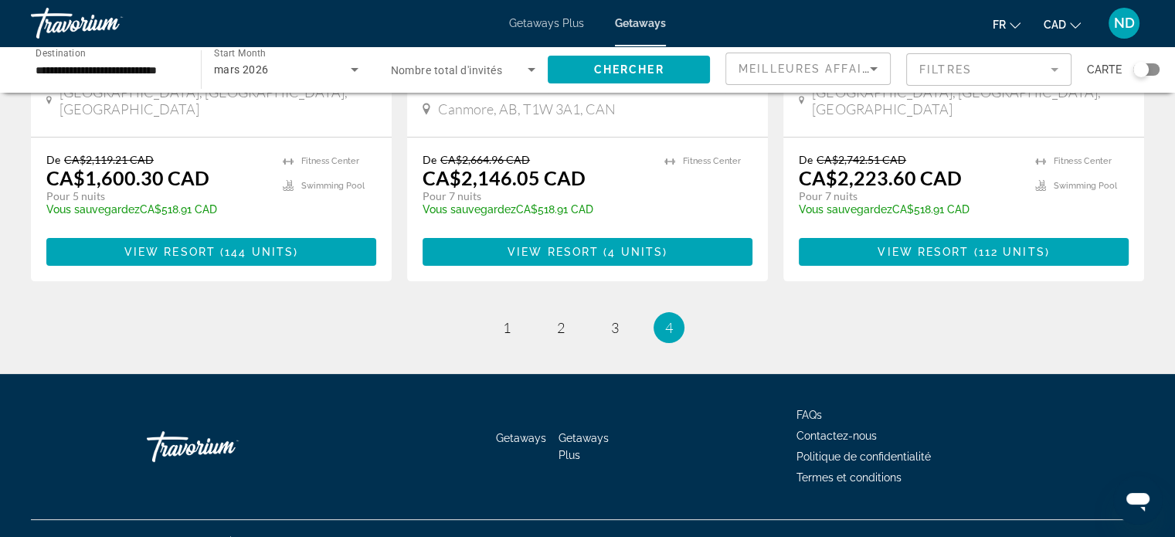
scroll to position [385, 0]
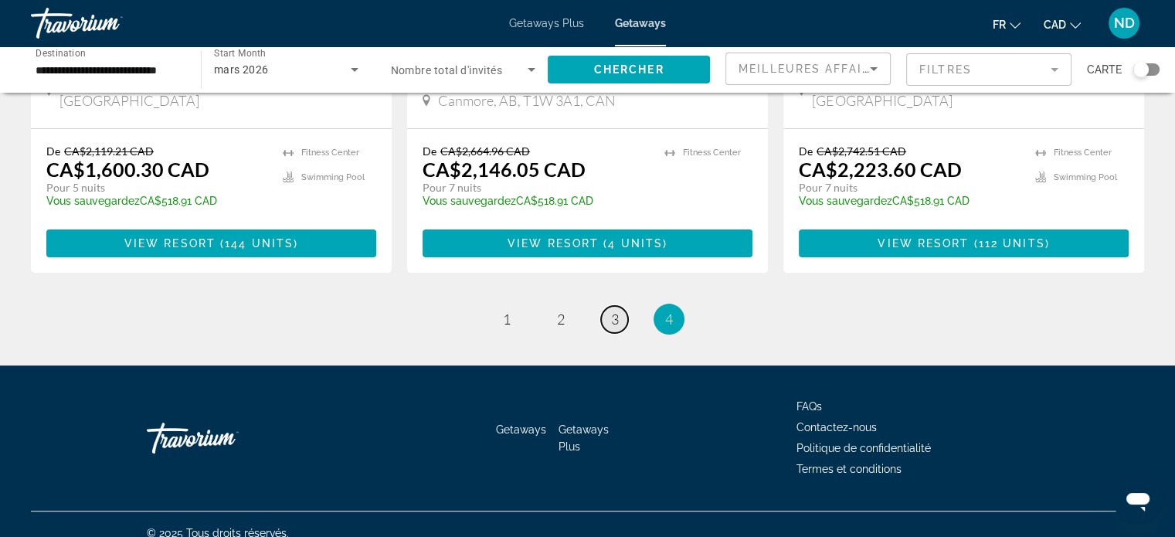
click at [622, 306] on link "page 3" at bounding box center [614, 319] width 27 height 27
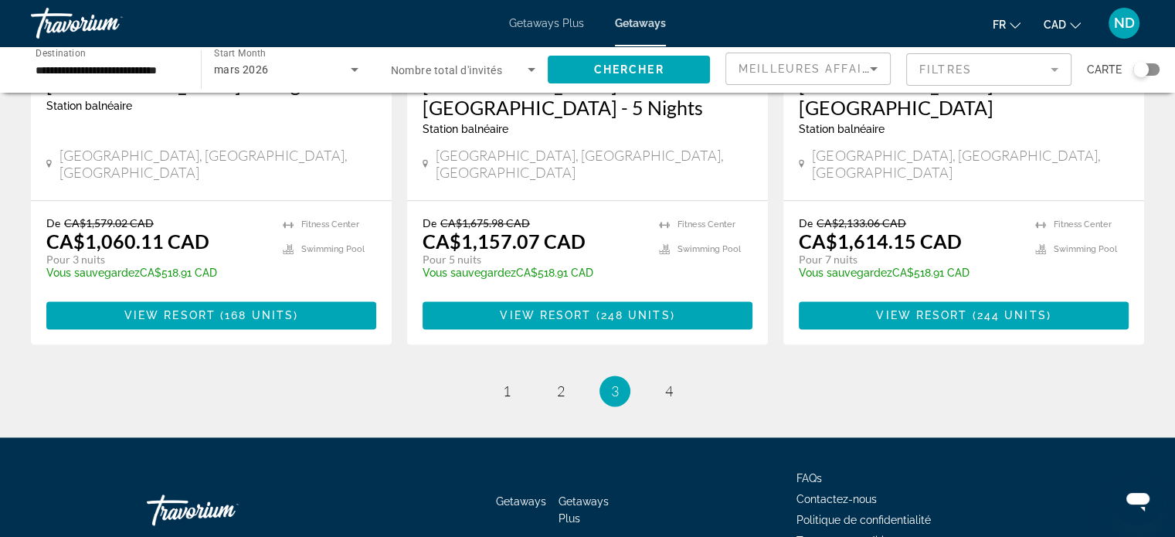
scroll to position [2005, 0]
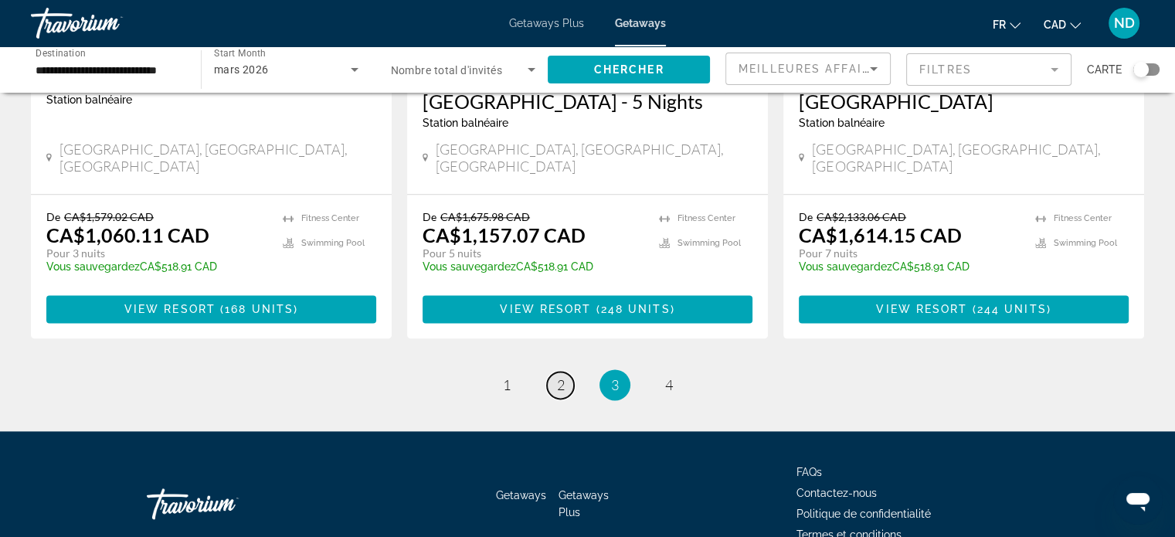
click at [568, 371] on link "page 2" at bounding box center [560, 384] width 27 height 27
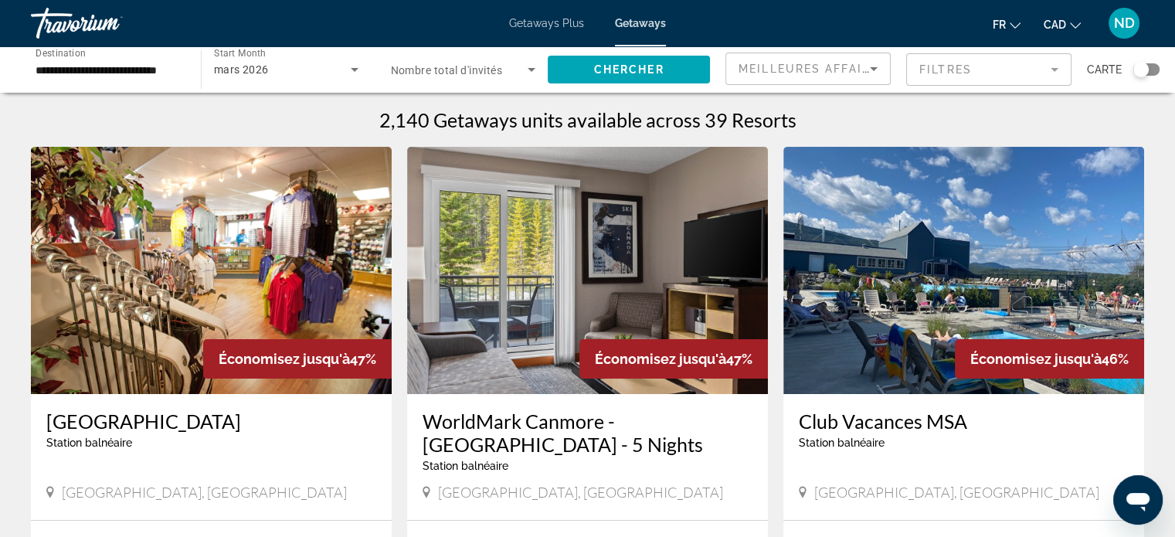
click at [108, 75] on input "**********" at bounding box center [108, 70] width 145 height 19
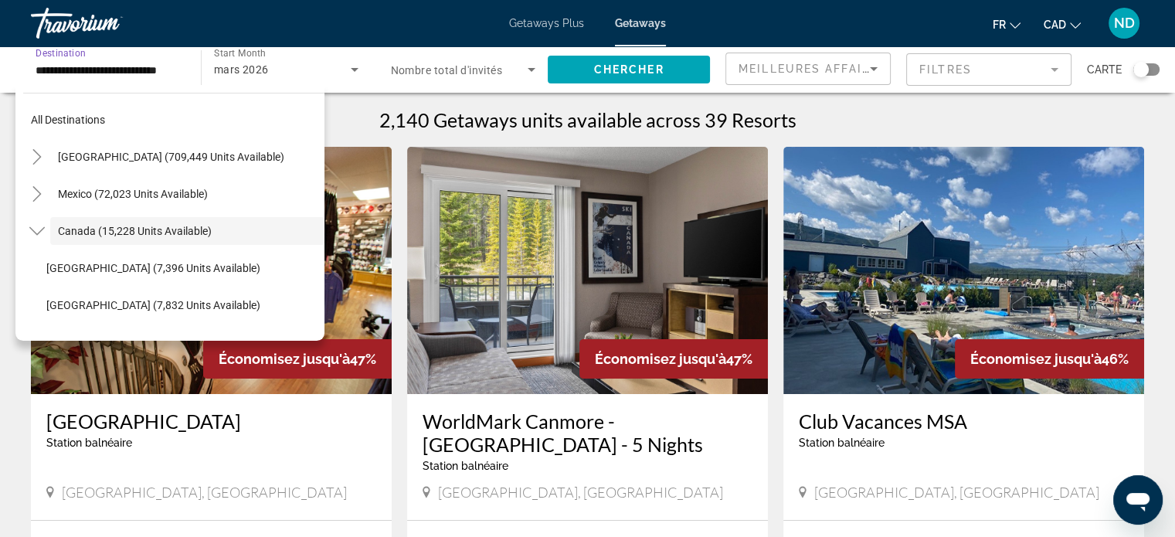
scroll to position [18, 0]
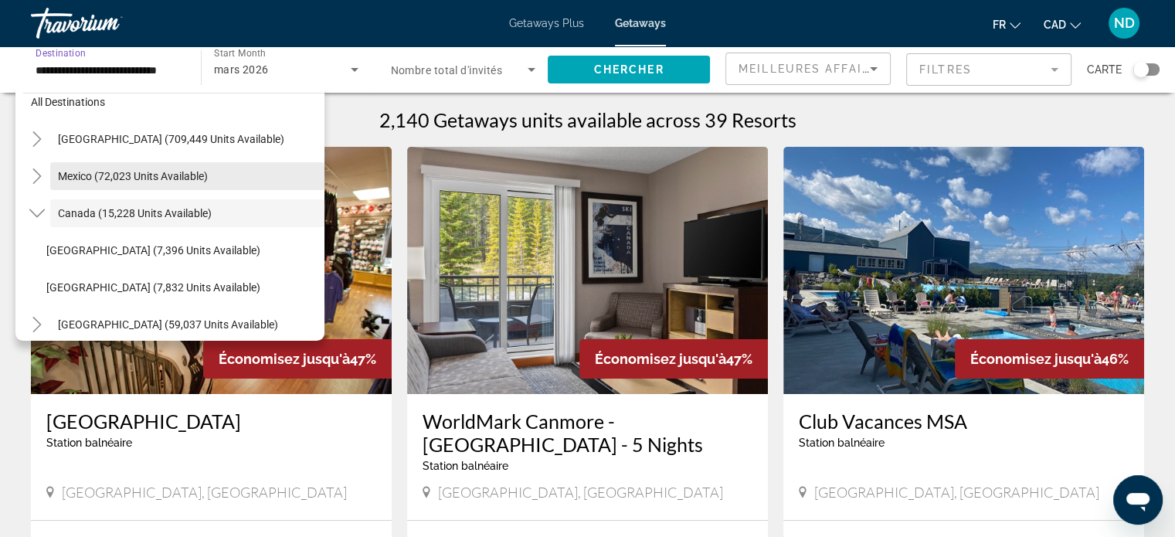
click at [88, 183] on span "Search widget" at bounding box center [187, 176] width 274 height 37
type input "**********"
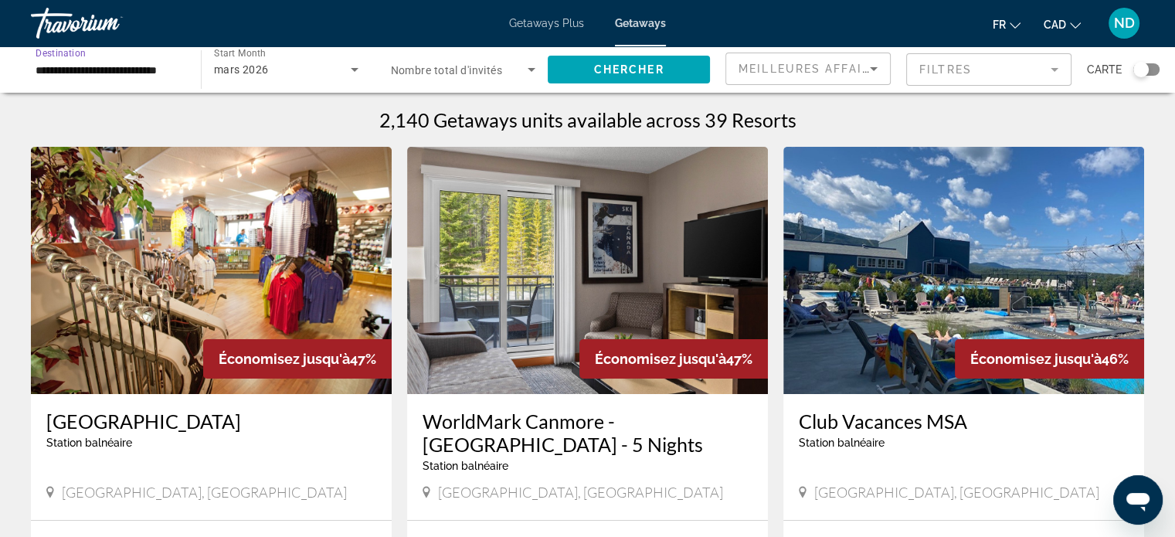
click at [290, 71] on div "mars 2026" at bounding box center [282, 69] width 137 height 19
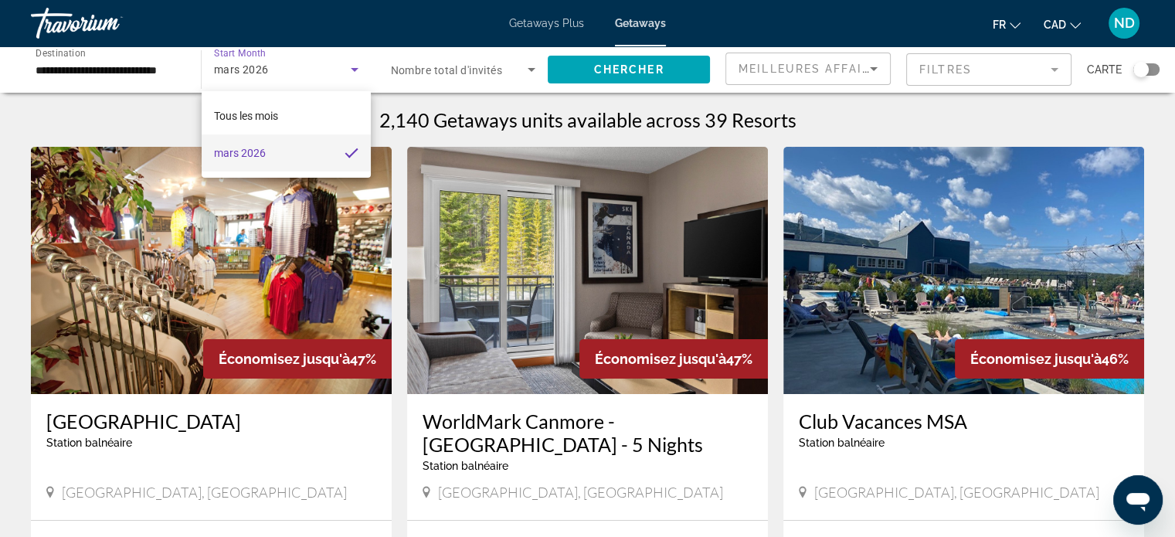
click at [339, 152] on mat-option "mars 2026" at bounding box center [286, 152] width 169 height 37
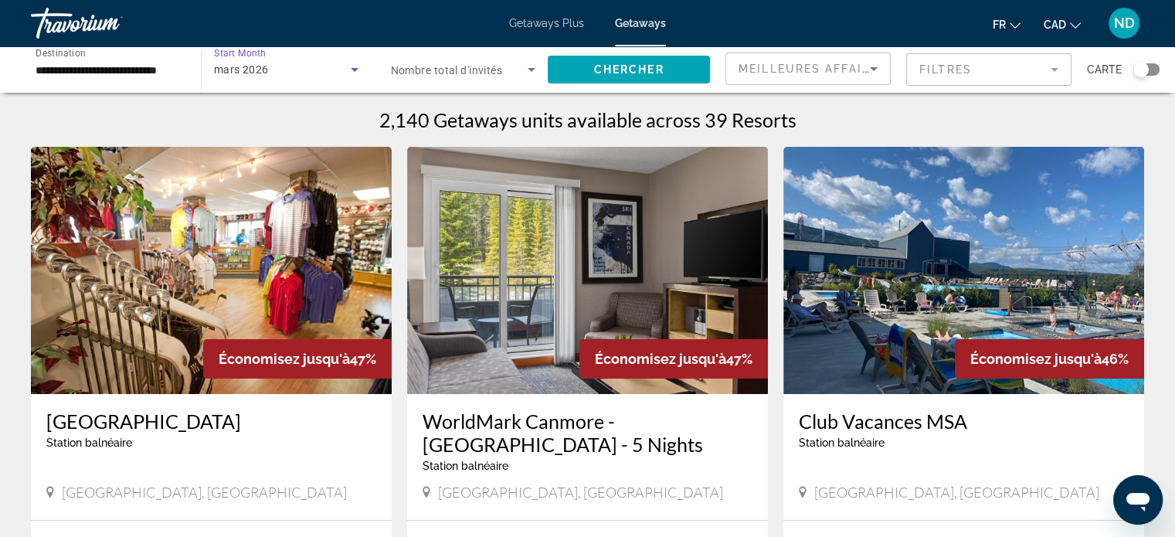
click at [354, 70] on icon "Search widget" at bounding box center [355, 70] width 8 height 4
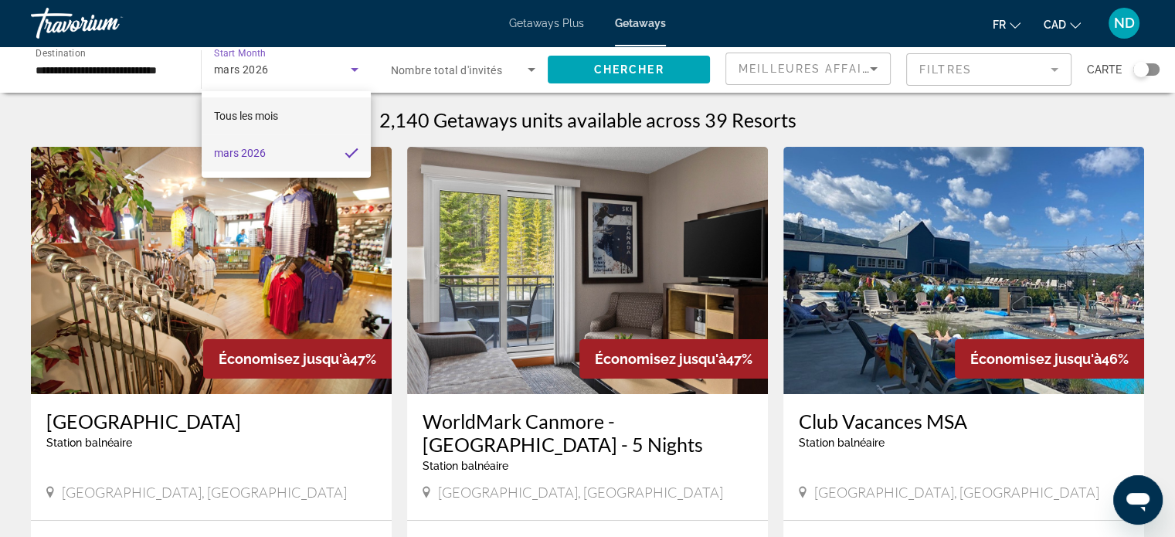
click at [327, 126] on mat-option "Tous les mois" at bounding box center [286, 115] width 169 height 37
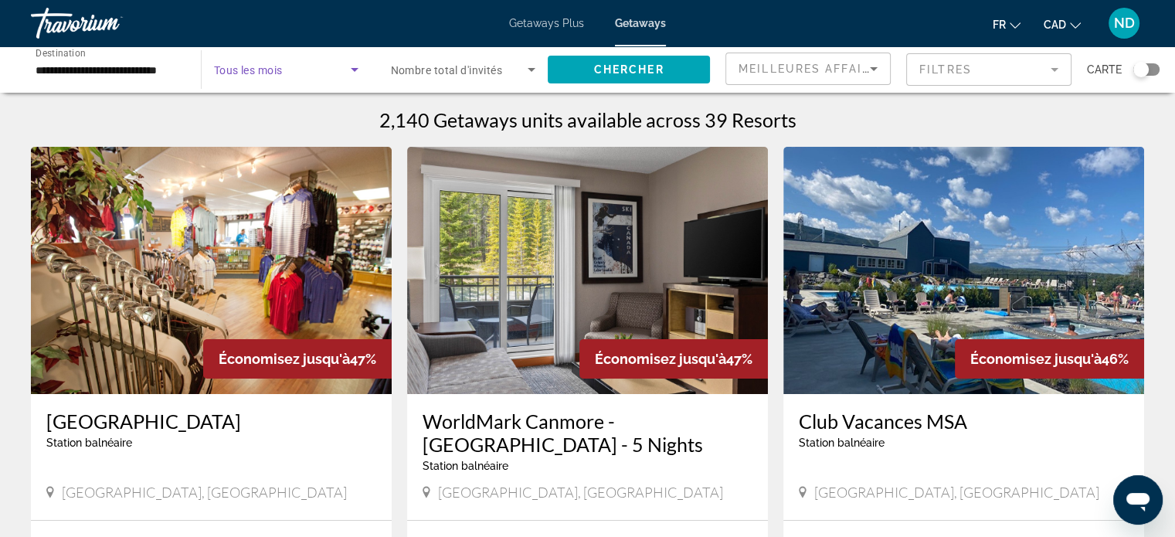
click at [334, 73] on span "Search widget" at bounding box center [282, 69] width 137 height 19
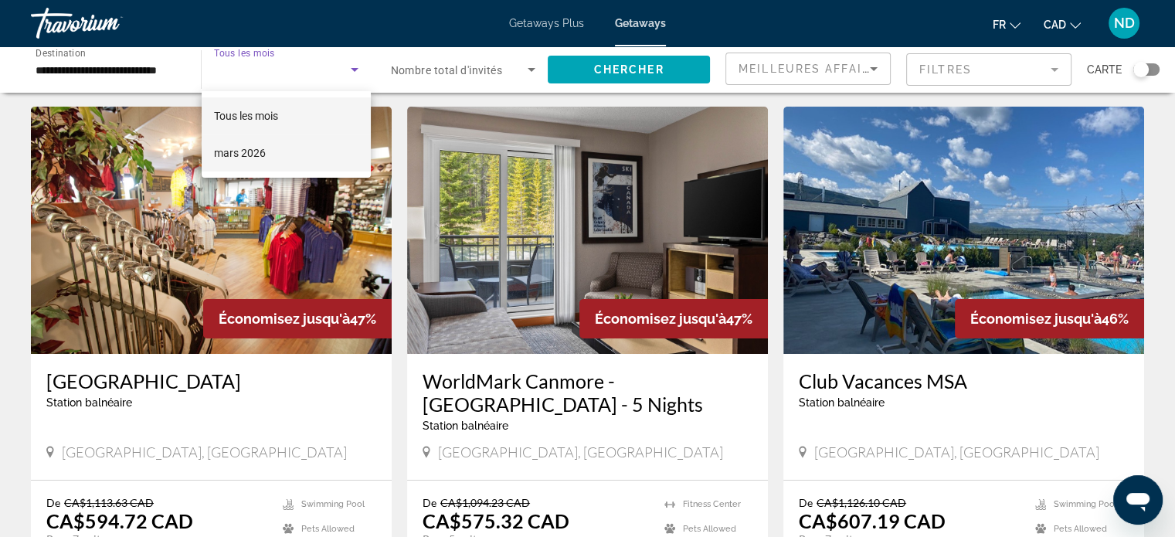
click at [322, 148] on mat-option "mars 2026" at bounding box center [286, 152] width 169 height 37
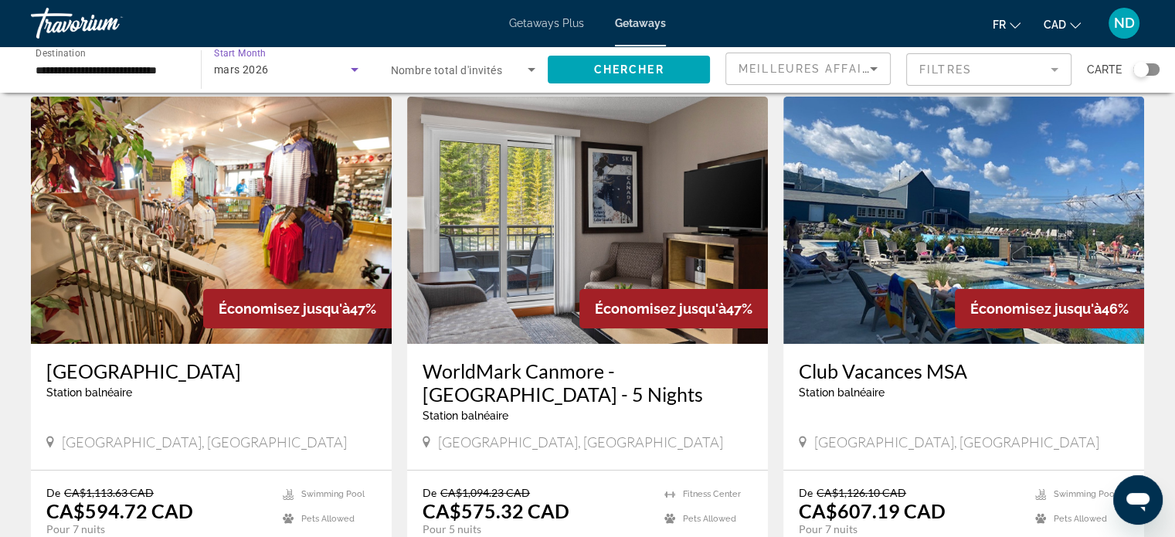
click at [354, 70] on icon "Search widget" at bounding box center [355, 70] width 8 height 4
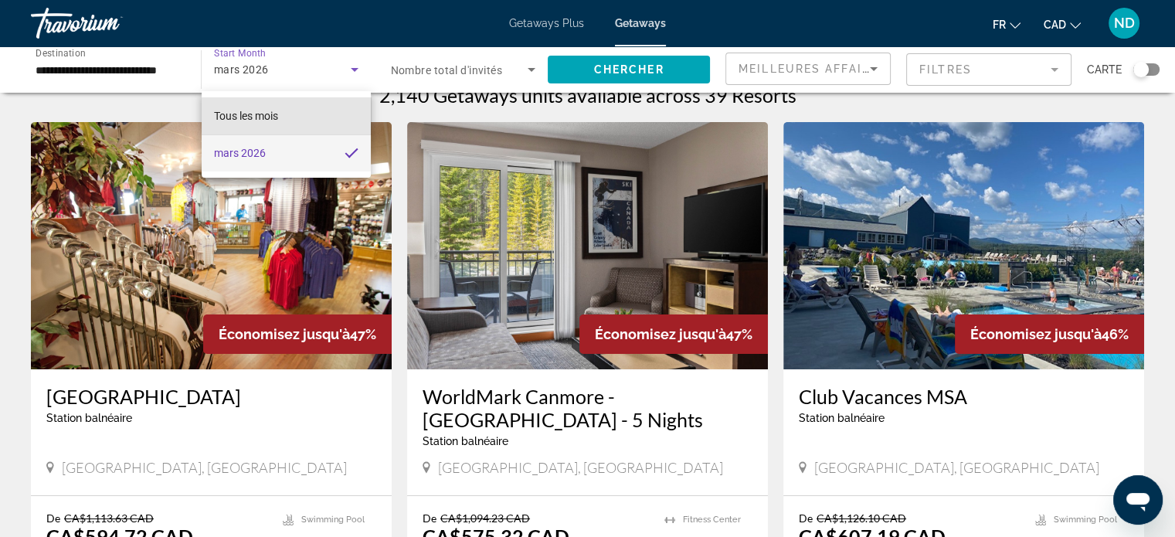
scroll to position [31, 0]
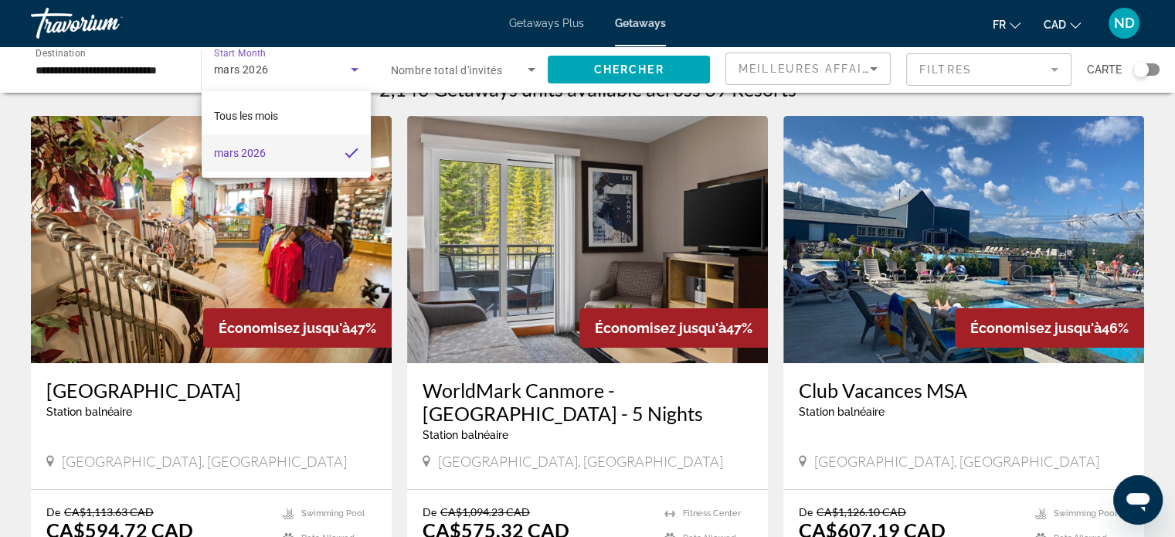
click at [368, 66] on div at bounding box center [587, 268] width 1175 height 537
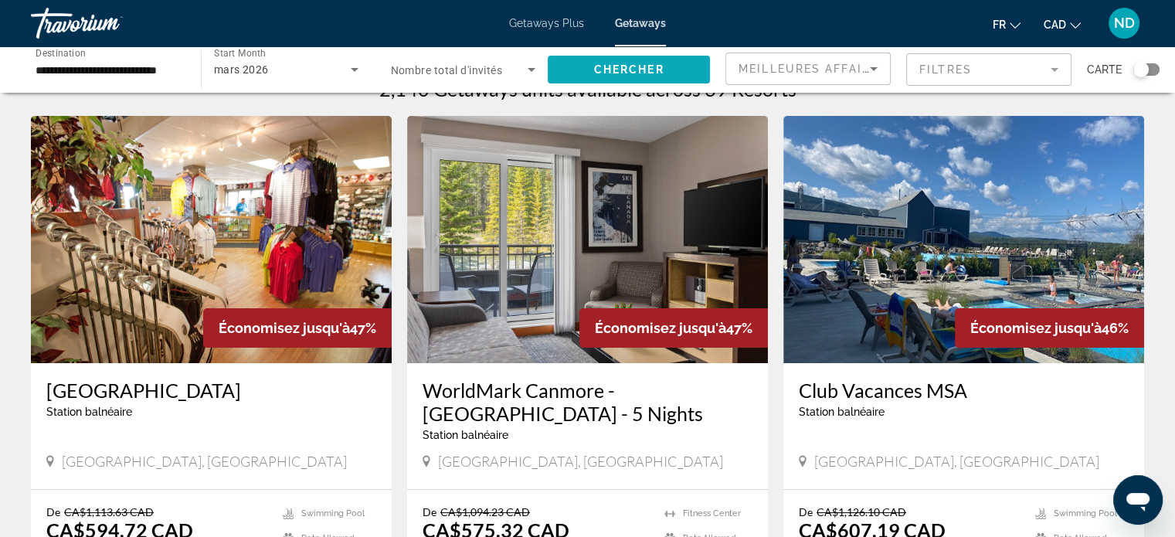
click at [643, 71] on span "Chercher" at bounding box center [629, 69] width 70 height 12
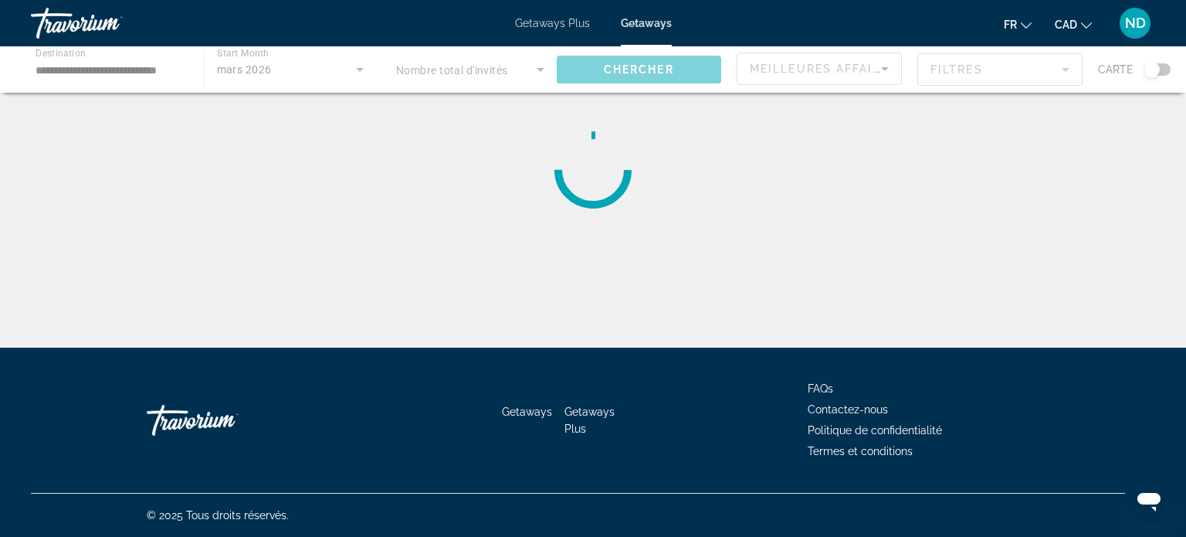
click at [400, 65] on div "Main content" at bounding box center [593, 69] width 1186 height 46
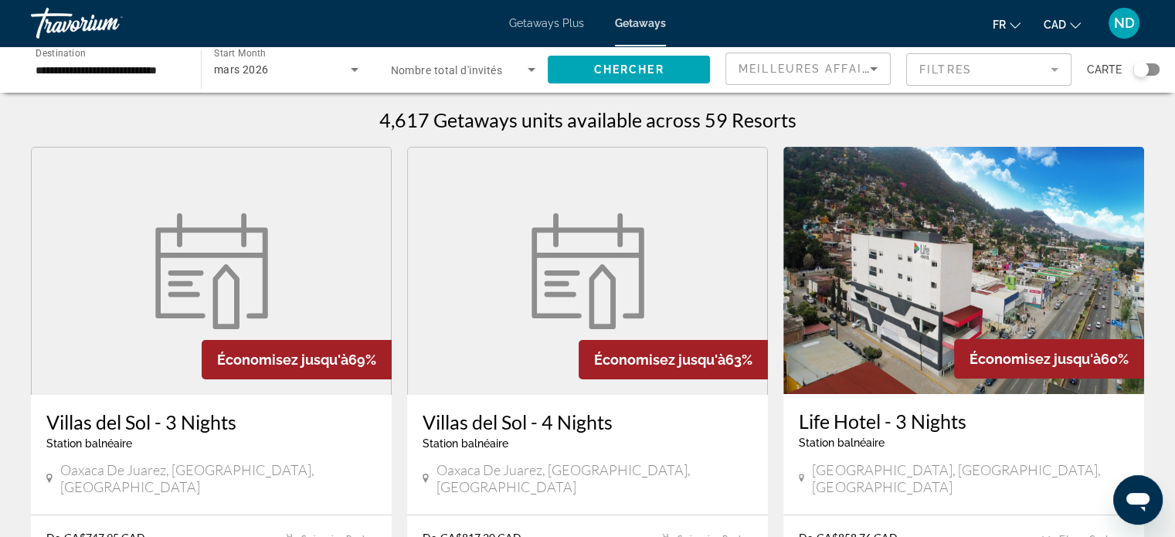
click at [354, 70] on icon "Search widget" at bounding box center [355, 70] width 8 height 4
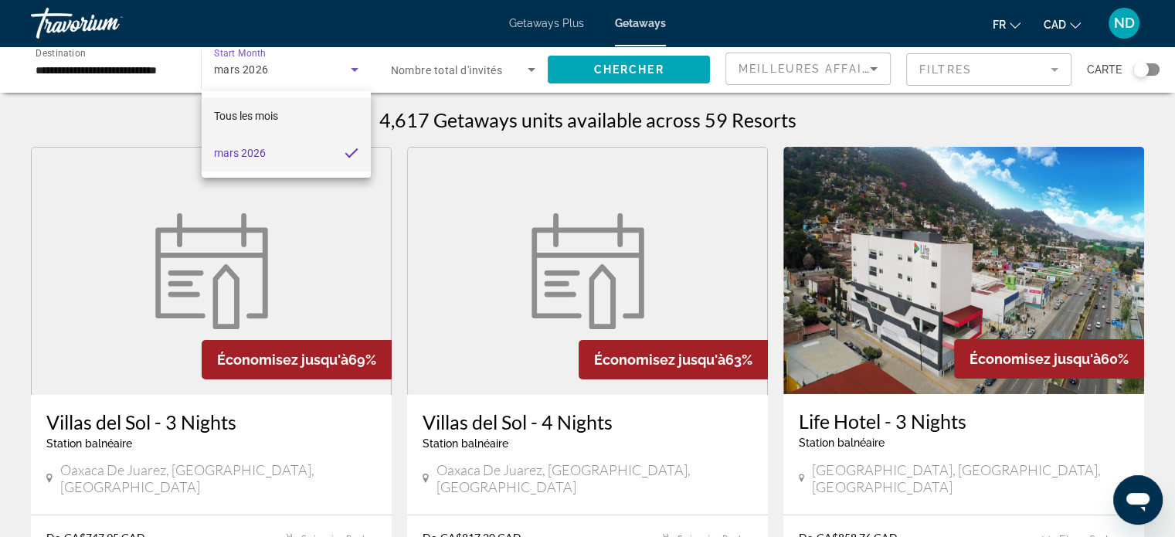
click at [345, 115] on mat-option "Tous les mois" at bounding box center [286, 115] width 169 height 37
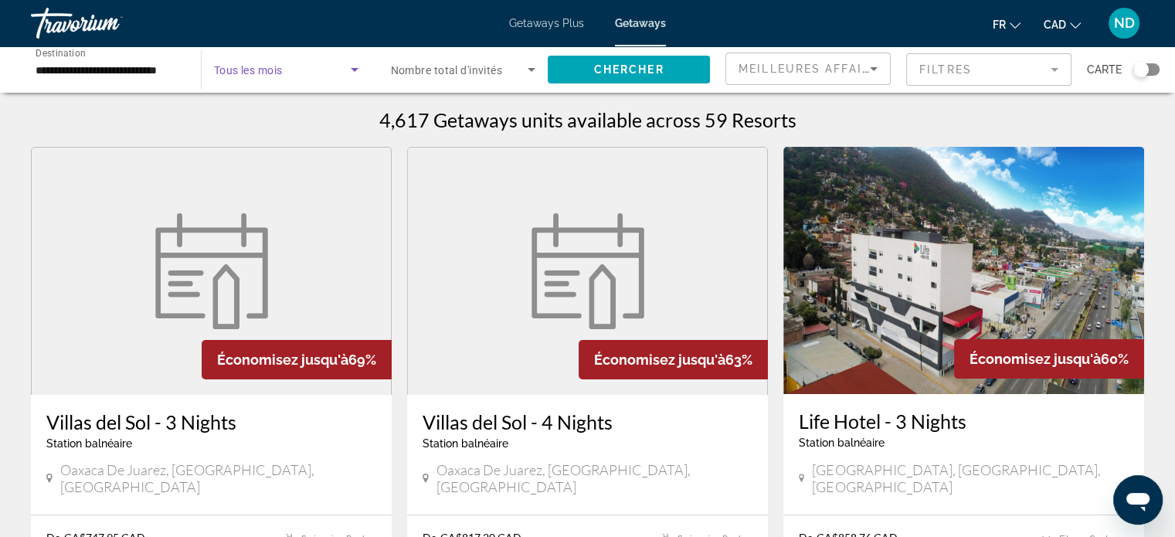
click at [336, 116] on div "4,617 Getaways units available across 59 Resorts" at bounding box center [587, 119] width 1113 height 23
click at [617, 74] on span "Chercher" at bounding box center [629, 69] width 70 height 12
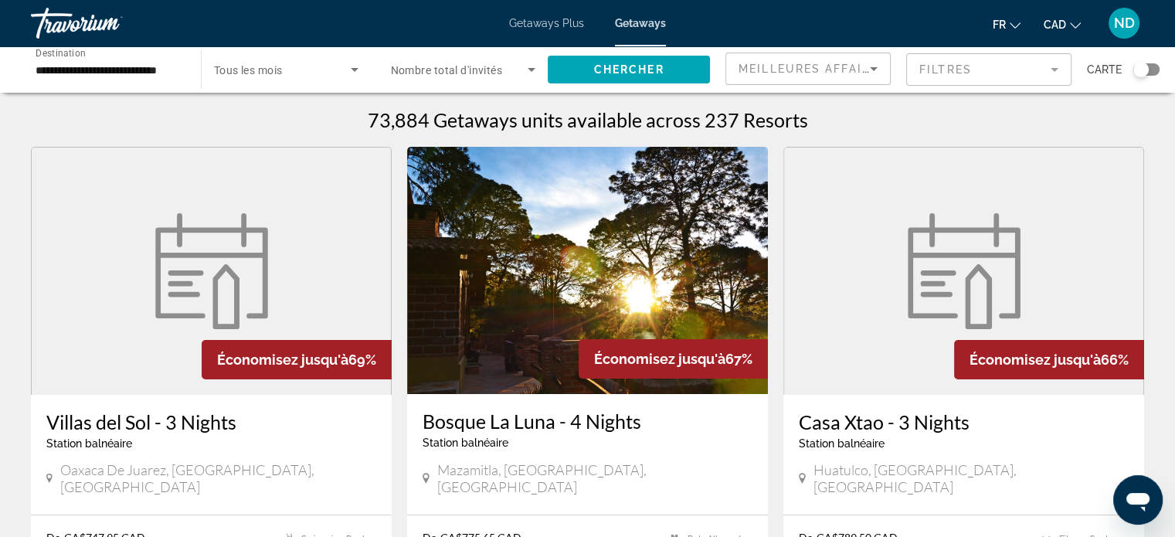
click at [992, 68] on mat-form-field "Filtres" at bounding box center [988, 69] width 165 height 32
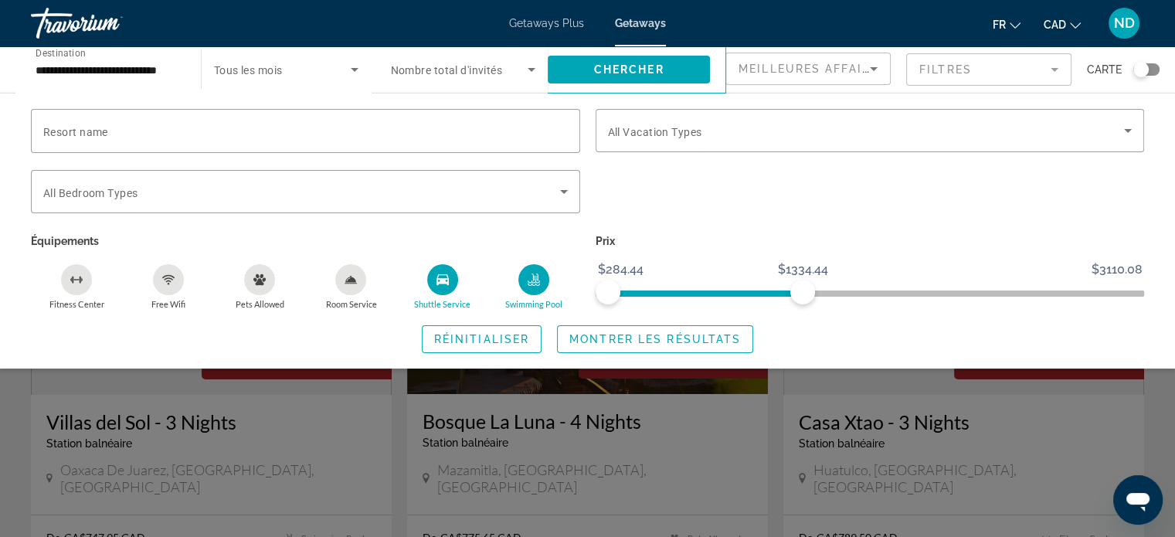
click at [313, 70] on span "Search widget" at bounding box center [282, 69] width 137 height 19
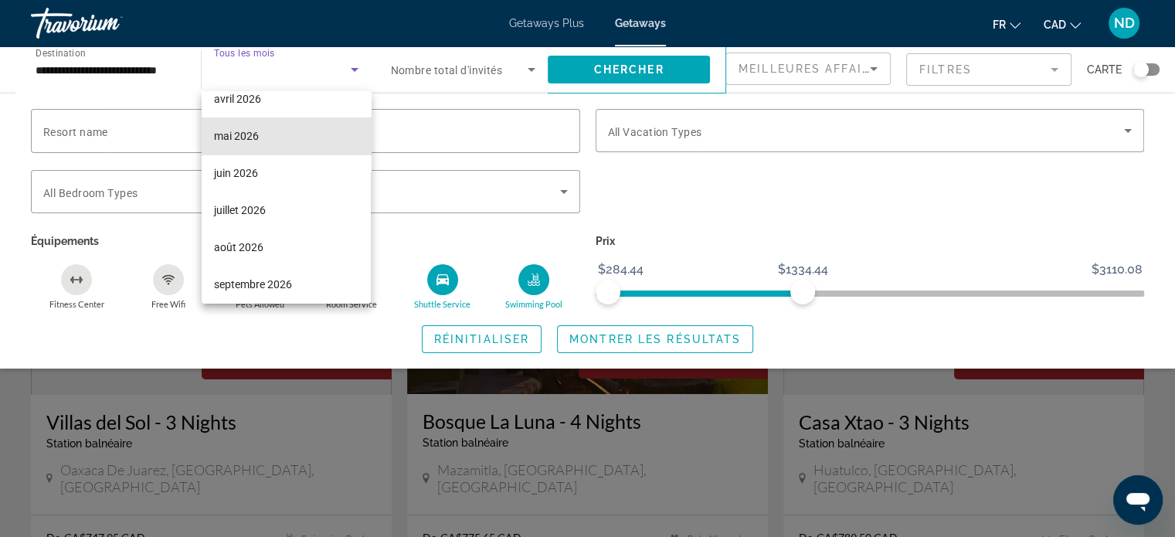
scroll to position [318, 0]
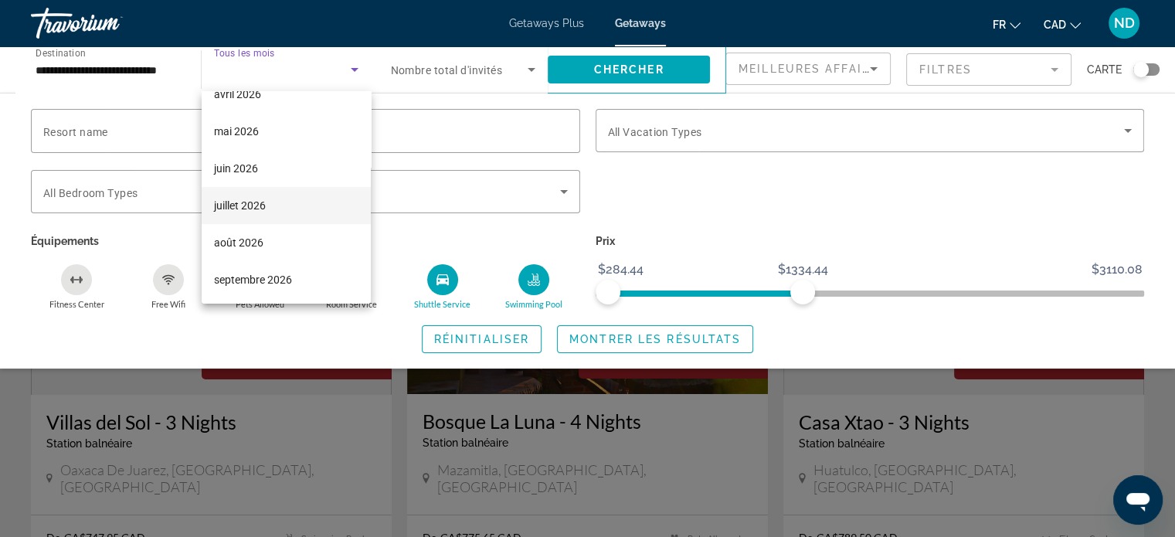
click at [312, 202] on mat-option "juillet 2026" at bounding box center [286, 205] width 169 height 37
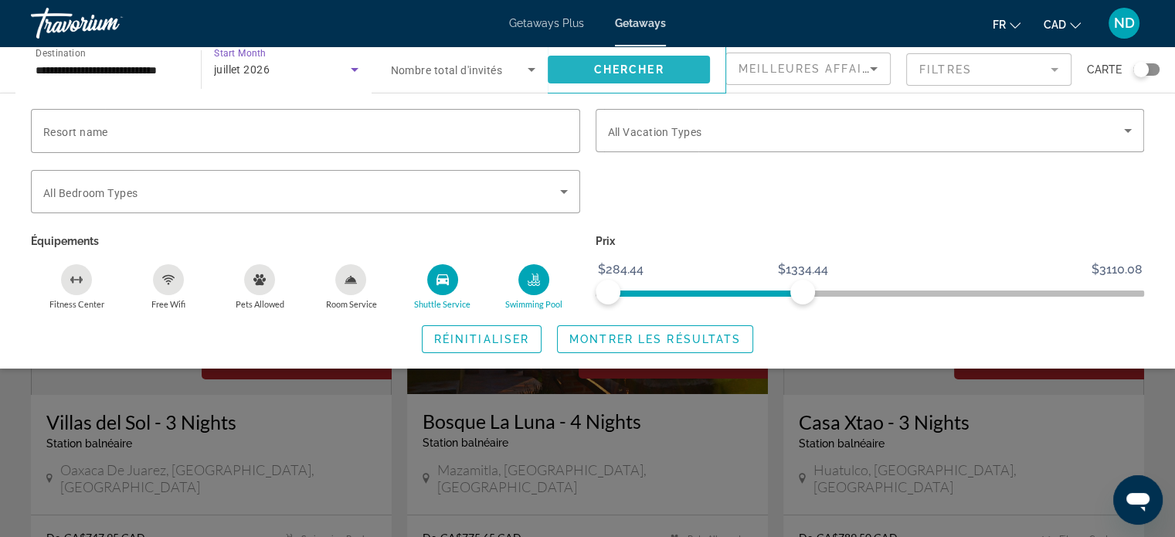
click at [648, 83] on span "Search widget" at bounding box center [629, 69] width 162 height 37
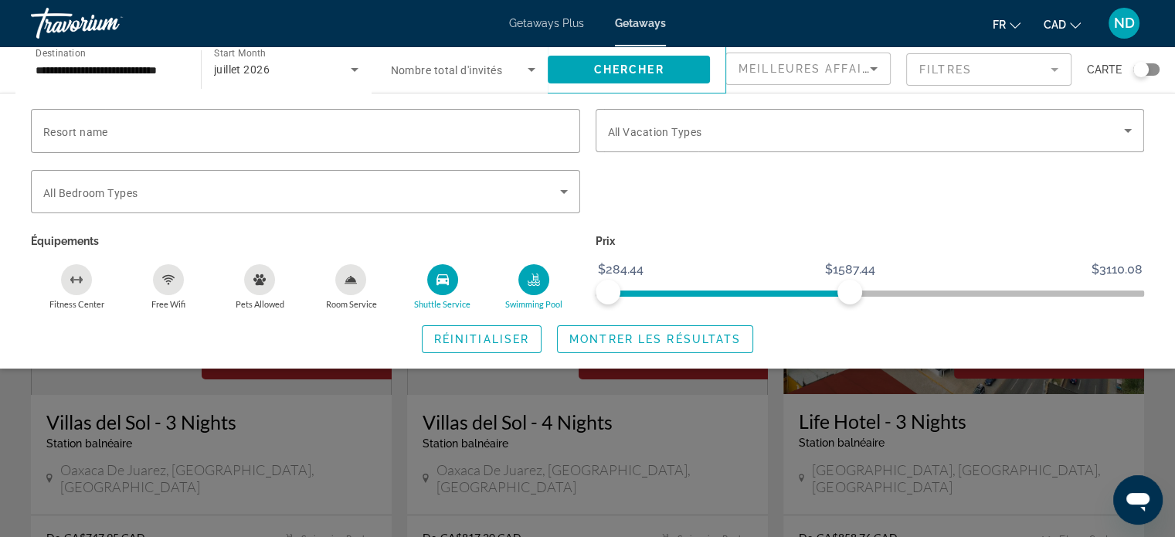
click at [175, 293] on button "Free Wifi" at bounding box center [167, 286] width 91 height 46
click at [480, 338] on span "Réinitialiser" at bounding box center [481, 339] width 95 height 12
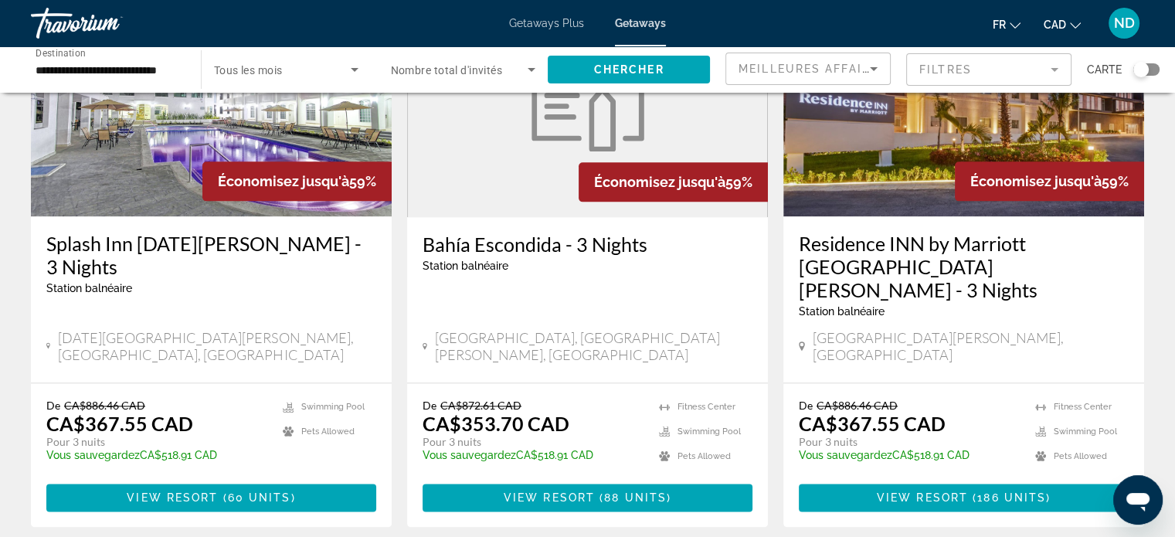
scroll to position [1832, 0]
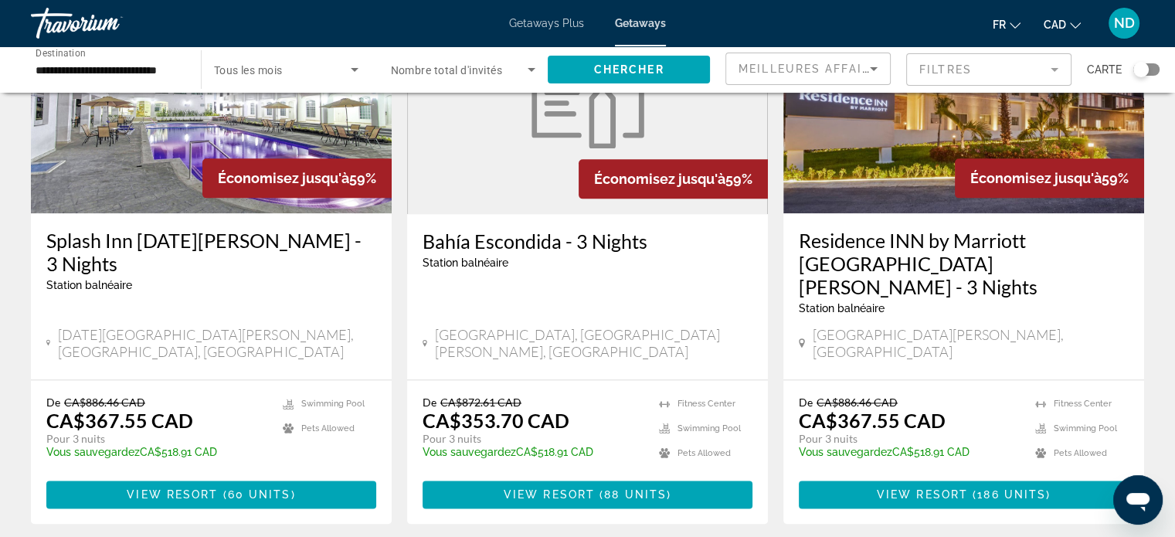
click at [240, 158] on img "Main content" at bounding box center [211, 89] width 361 height 247
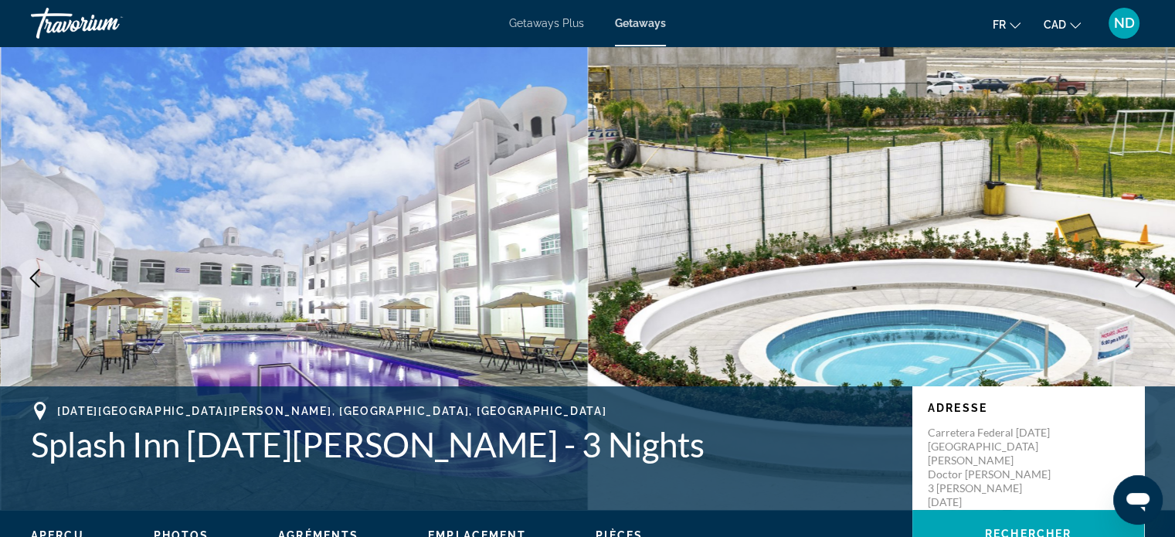
click at [1141, 287] on button "Next image" at bounding box center [1140, 278] width 39 height 39
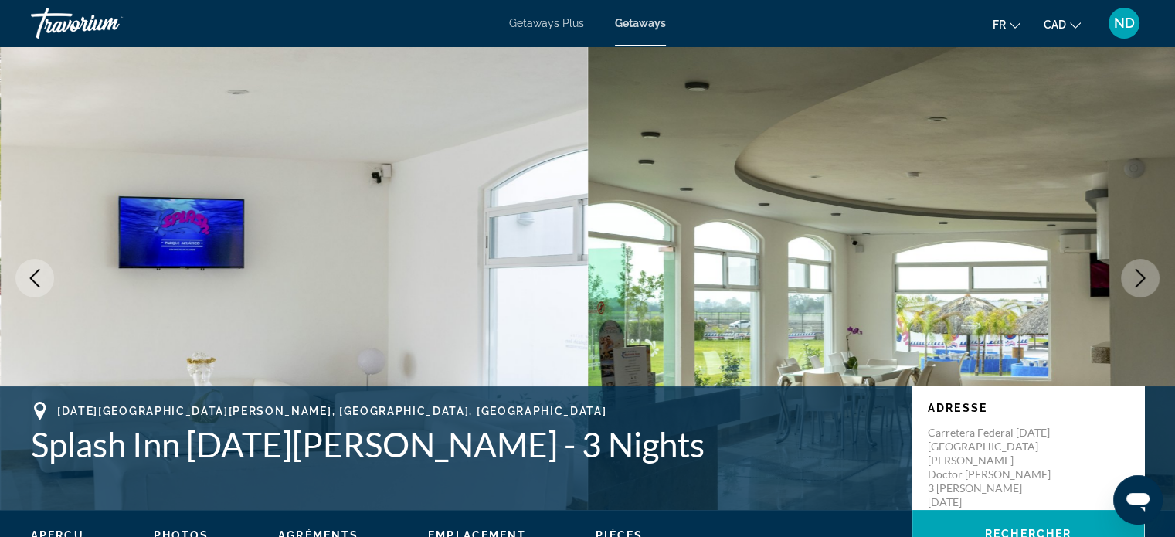
click at [1138, 281] on icon "Next image" at bounding box center [1140, 278] width 19 height 19
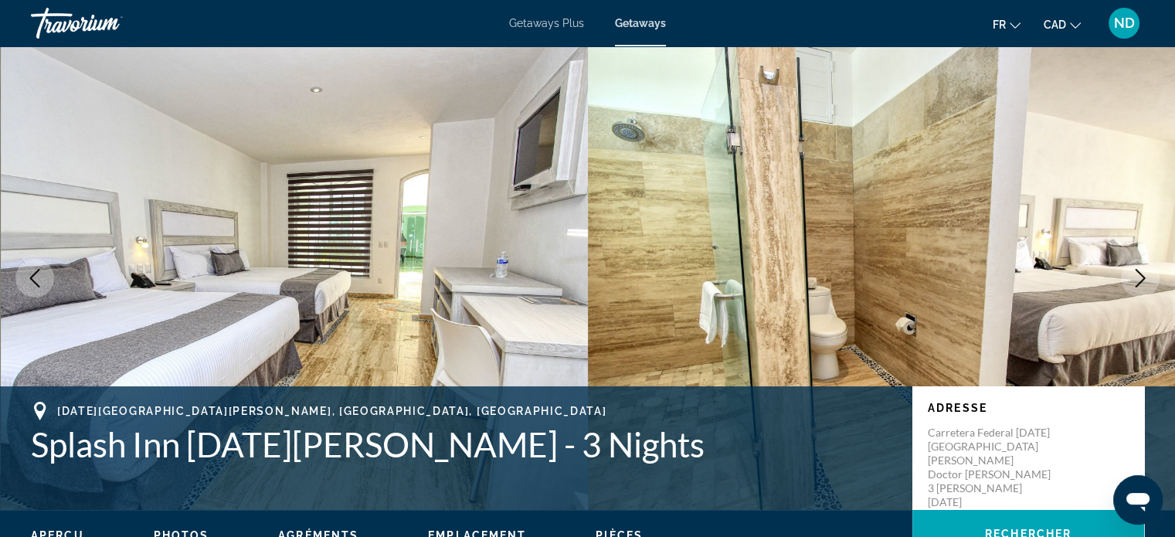
click at [1145, 278] on icon "Next image" at bounding box center [1140, 278] width 19 height 19
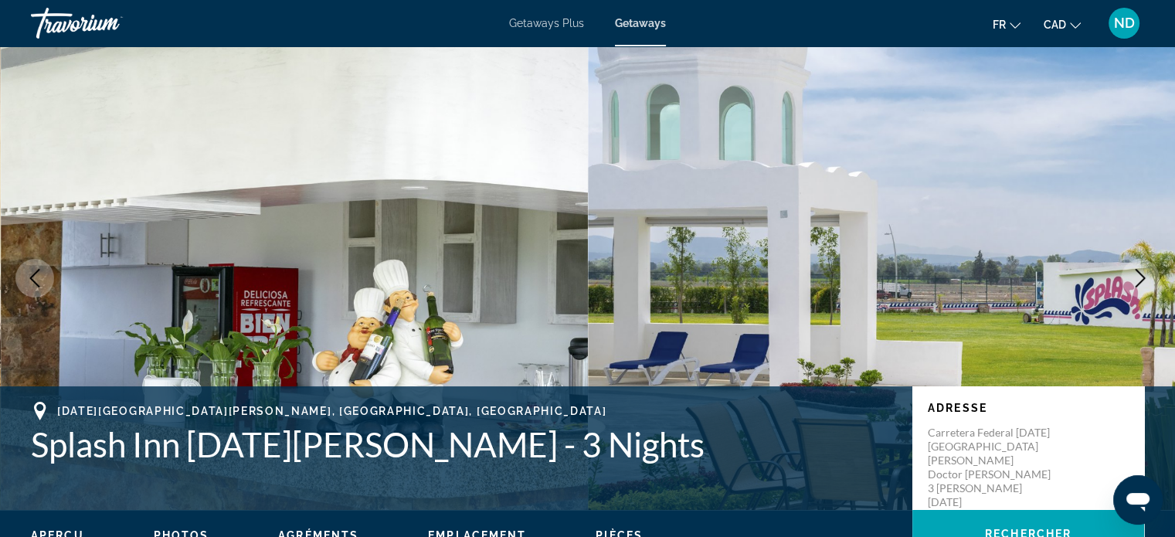
click at [1141, 279] on icon "Next image" at bounding box center [1140, 278] width 10 height 19
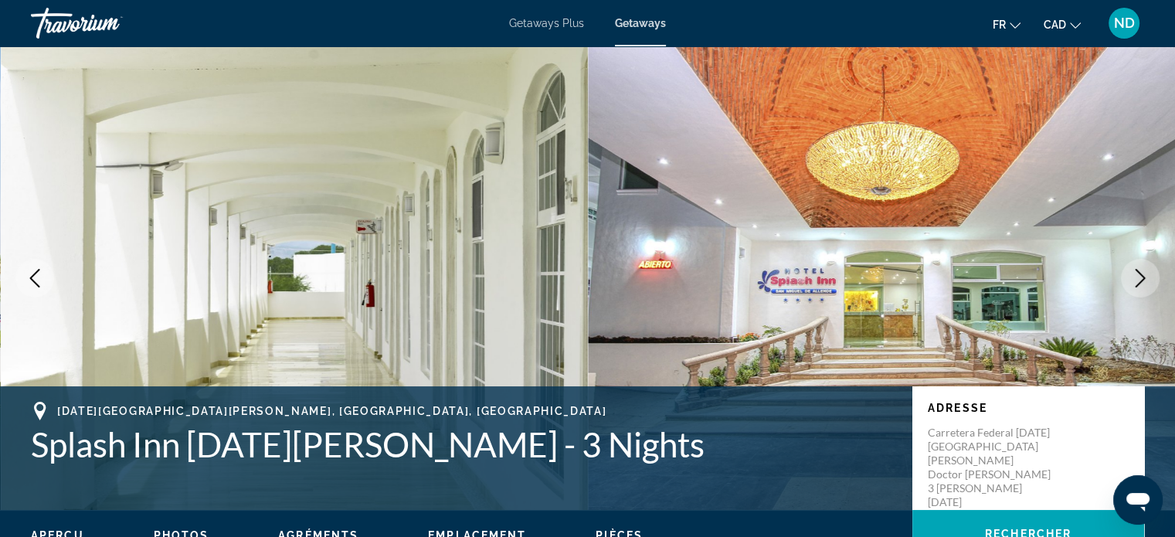
click at [1143, 276] on icon "Next image" at bounding box center [1140, 278] width 10 height 19
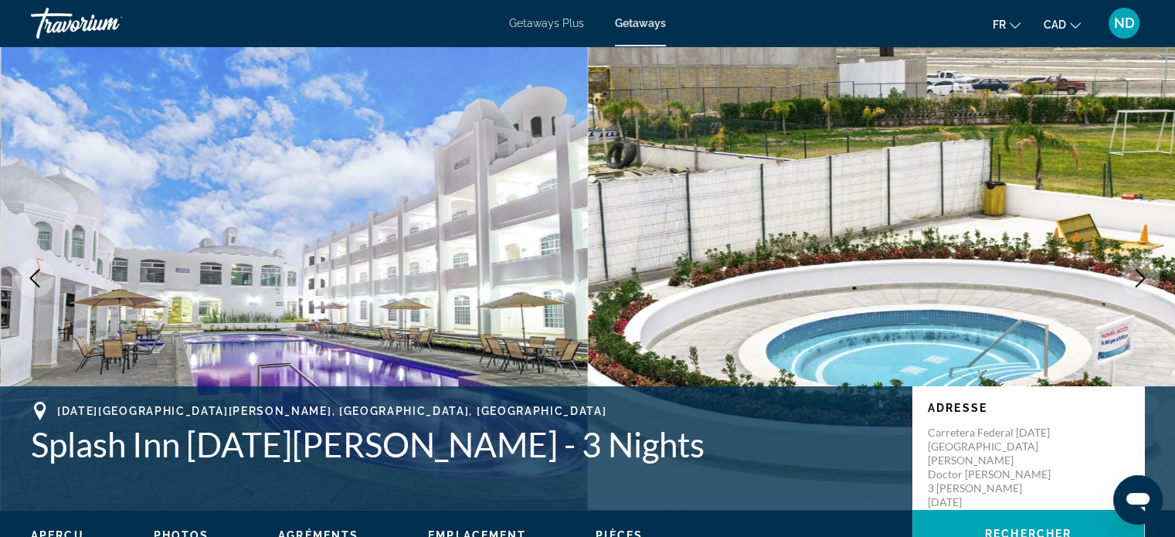
click at [1153, 276] on button "Next image" at bounding box center [1140, 278] width 39 height 39
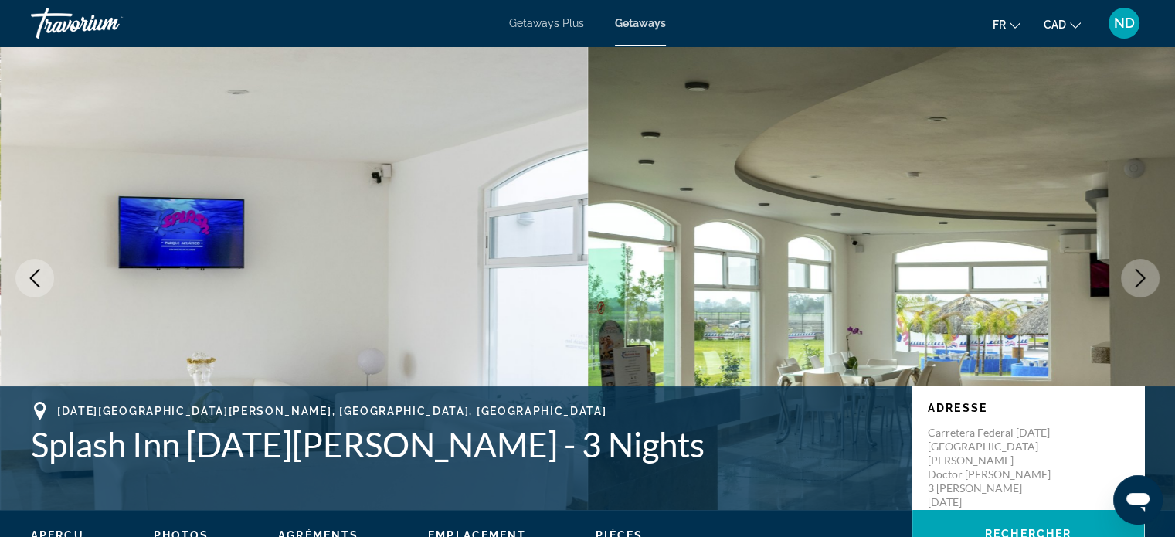
click at [1138, 281] on icon "Next image" at bounding box center [1140, 278] width 19 height 19
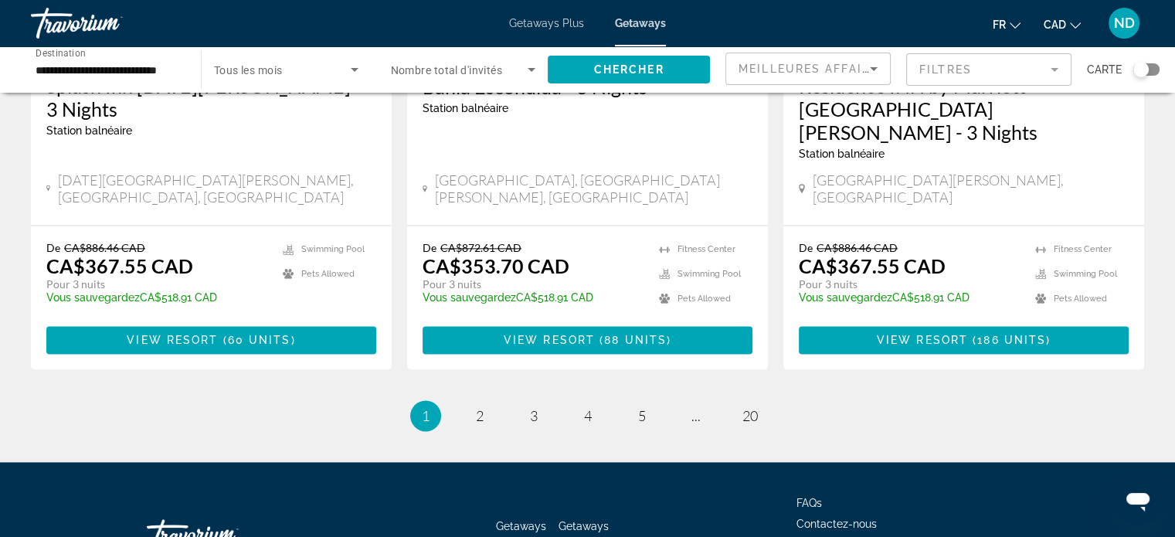
scroll to position [1988, 0]
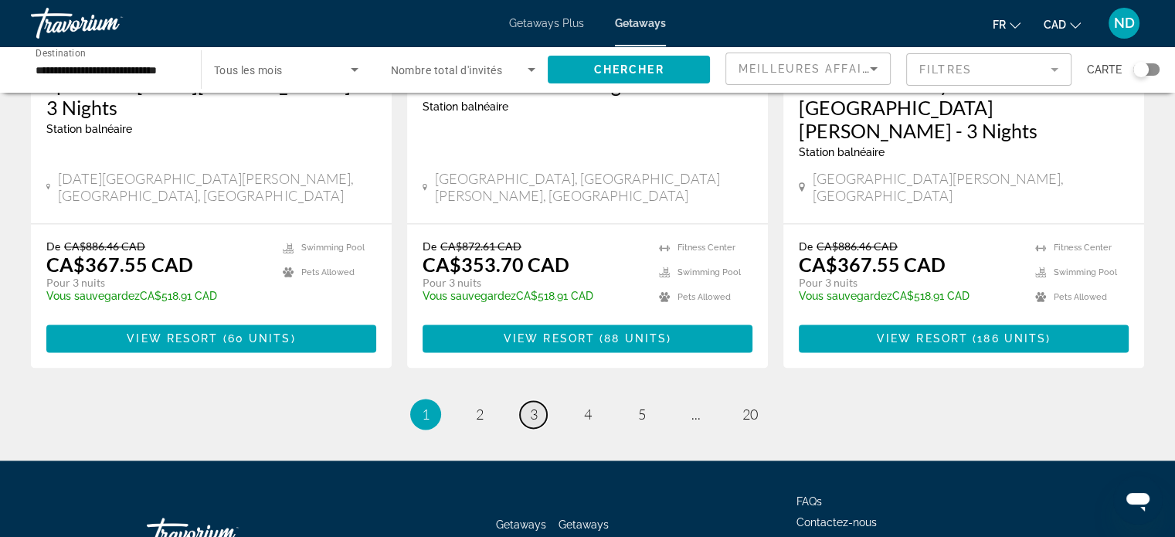
click at [533, 405] on span "3" at bounding box center [534, 413] width 8 height 17
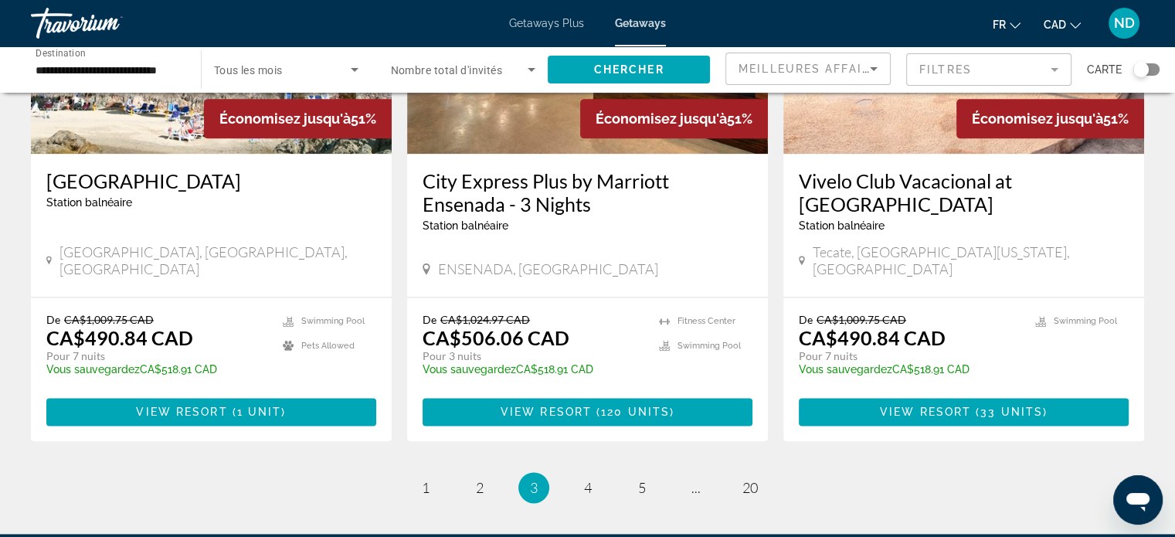
scroll to position [2030, 0]
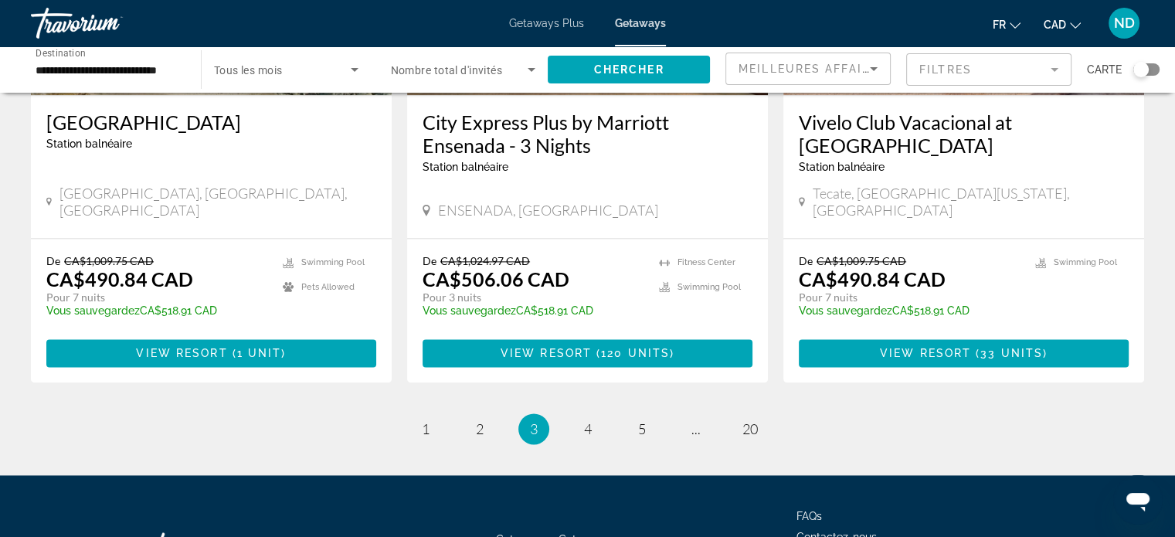
click at [590, 420] on span "4" at bounding box center [588, 428] width 8 height 17
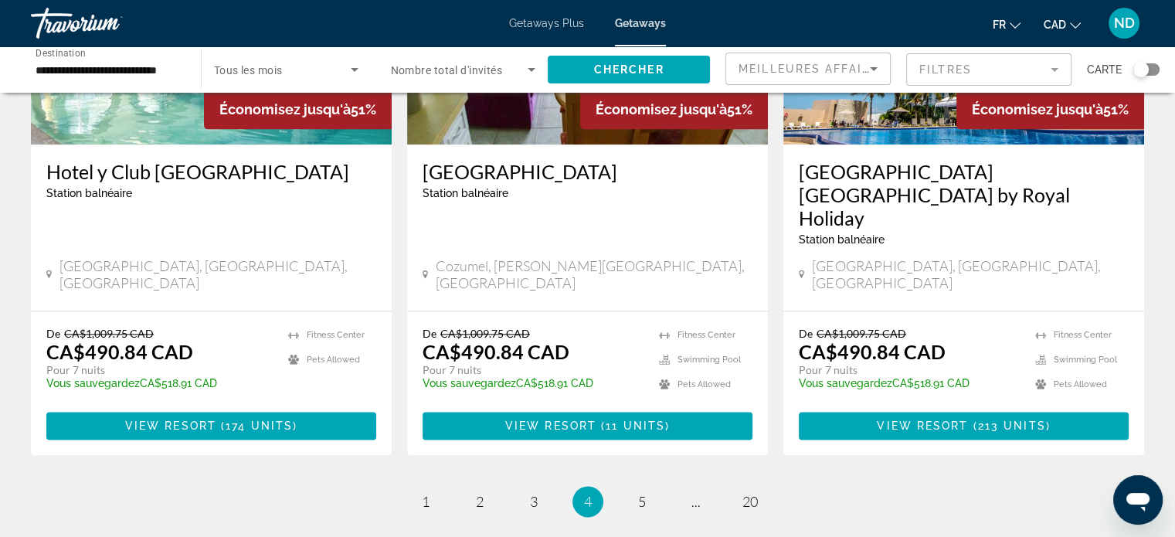
scroll to position [2007, 0]
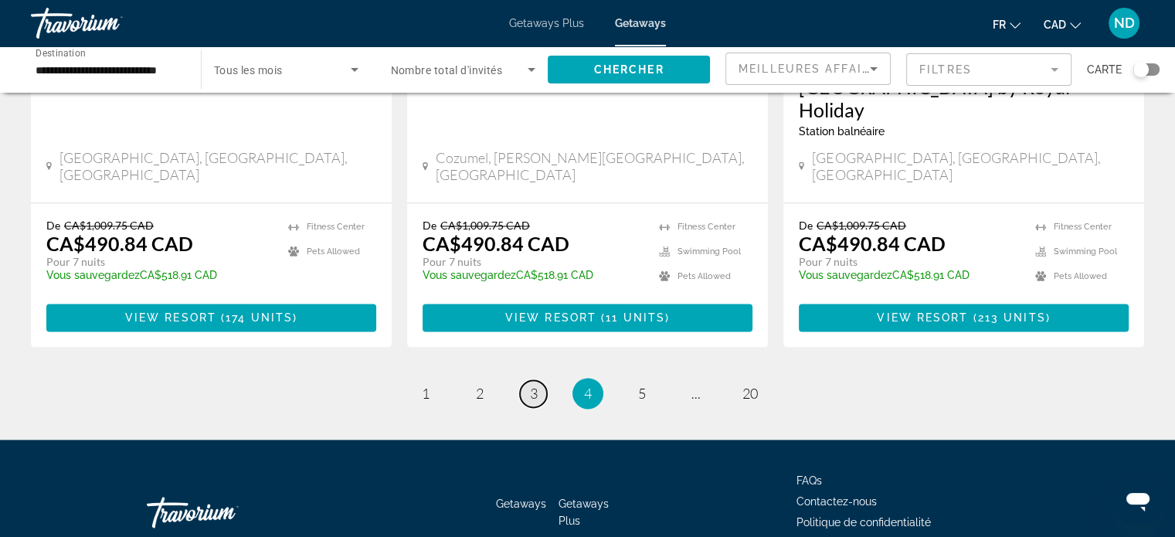
click at [533, 385] on span "3" at bounding box center [534, 393] width 8 height 17
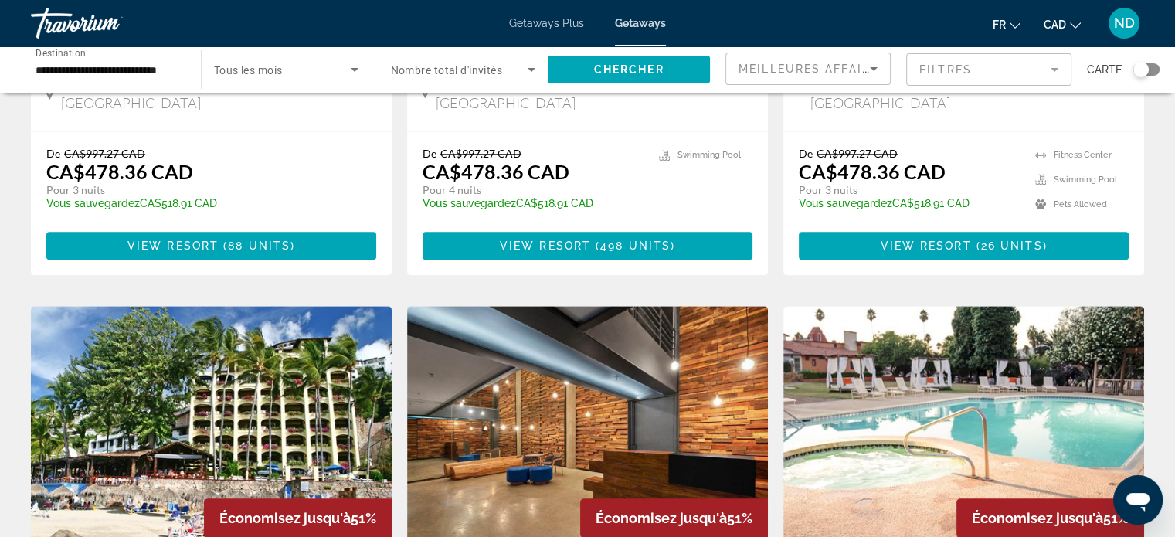
scroll to position [1577, 0]
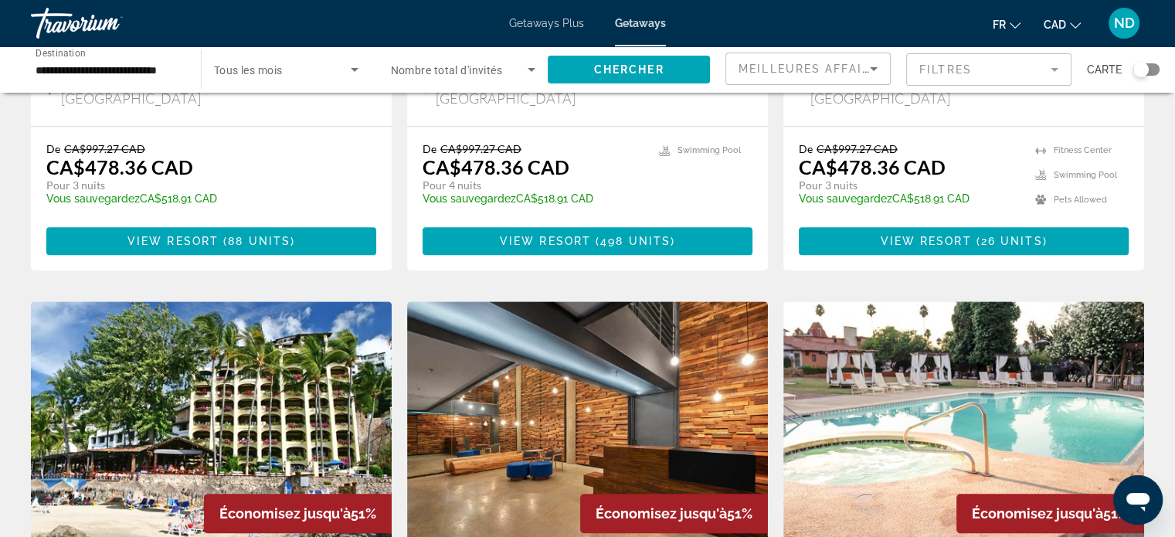
click at [137, 67] on input "**********" at bounding box center [108, 70] width 145 height 19
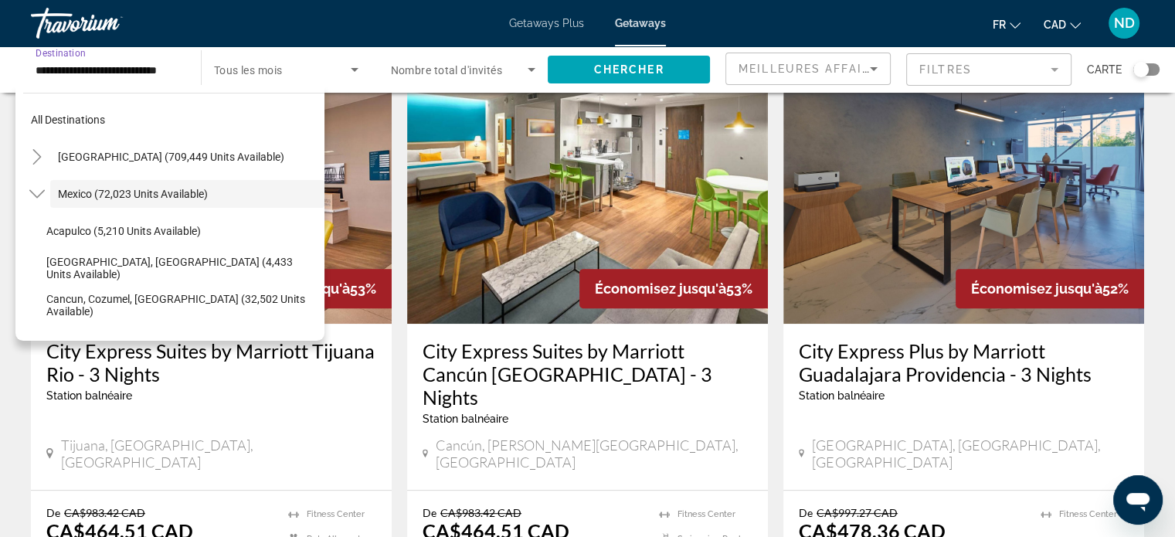
scroll to position [642, 0]
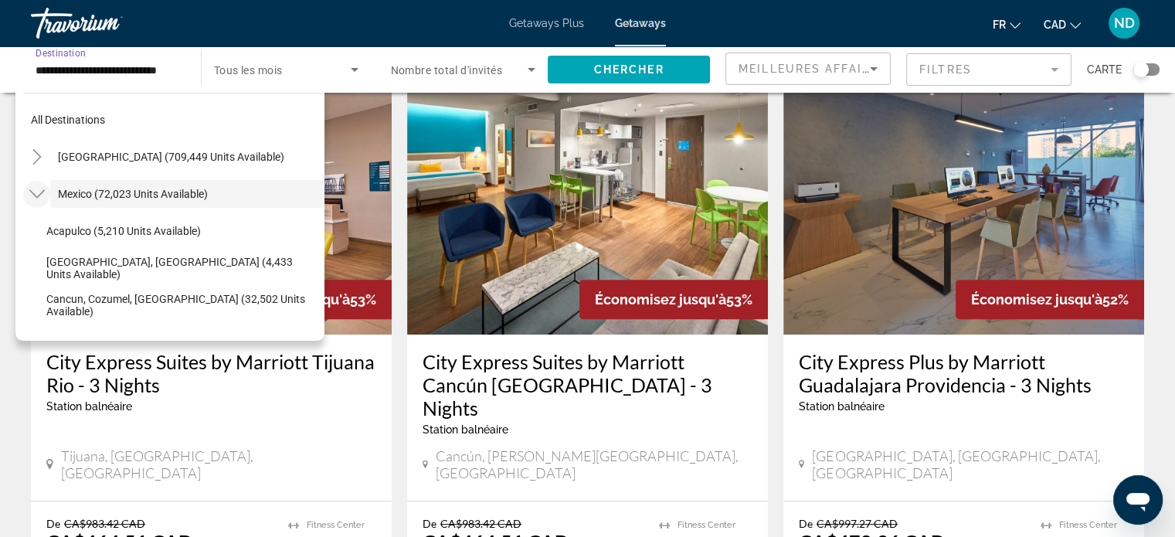
click at [29, 204] on mat-icon "Toggle Mexico (72,023 units available)" at bounding box center [36, 194] width 27 height 27
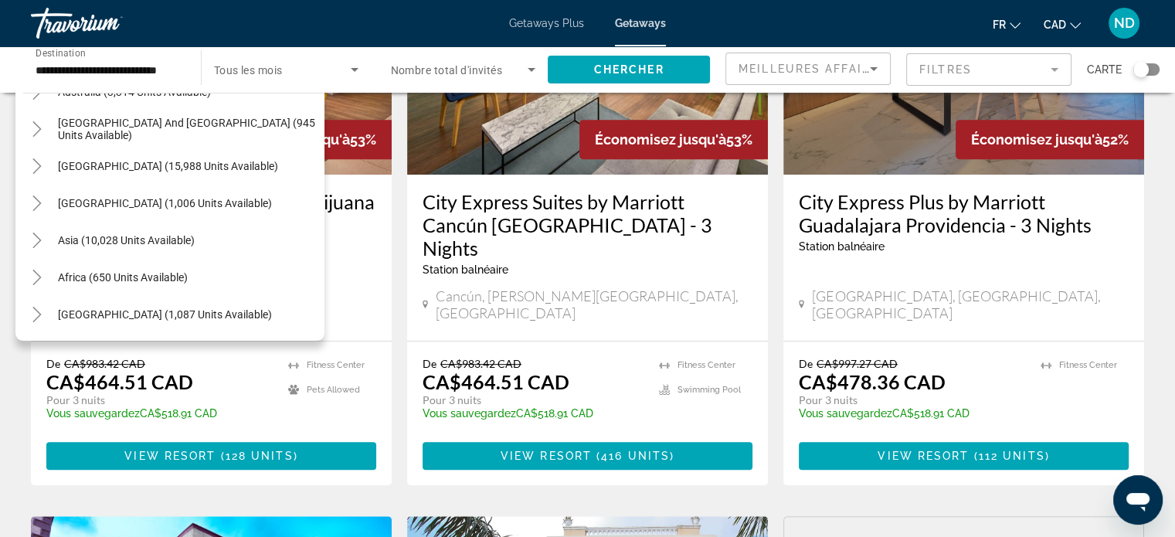
scroll to position [805, 0]
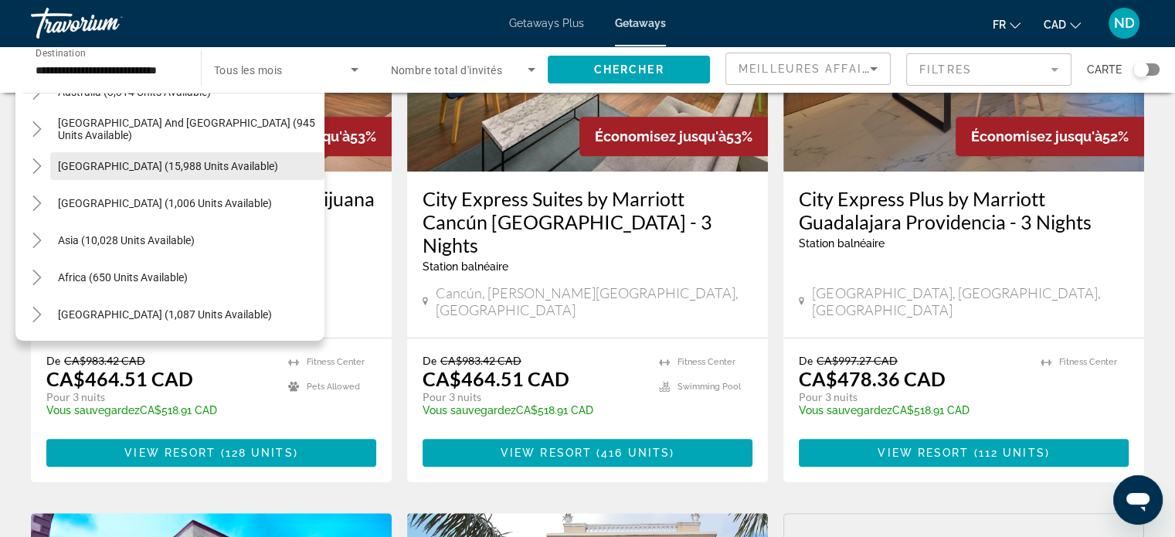
click at [216, 175] on span "Search widget" at bounding box center [187, 165] width 274 height 37
type input "**********"
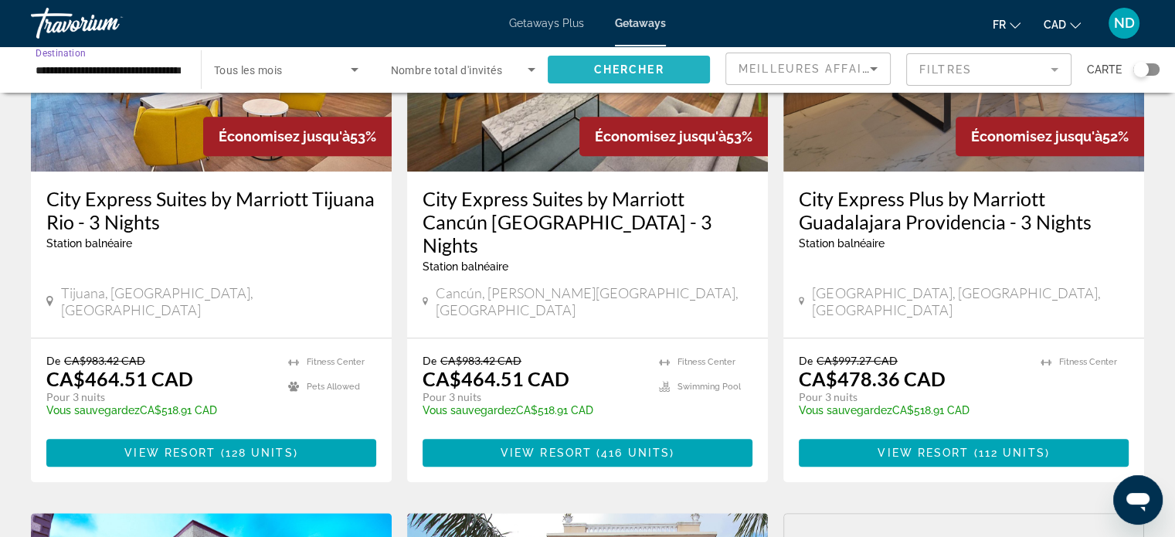
click at [612, 71] on span "Chercher" at bounding box center [629, 69] width 70 height 12
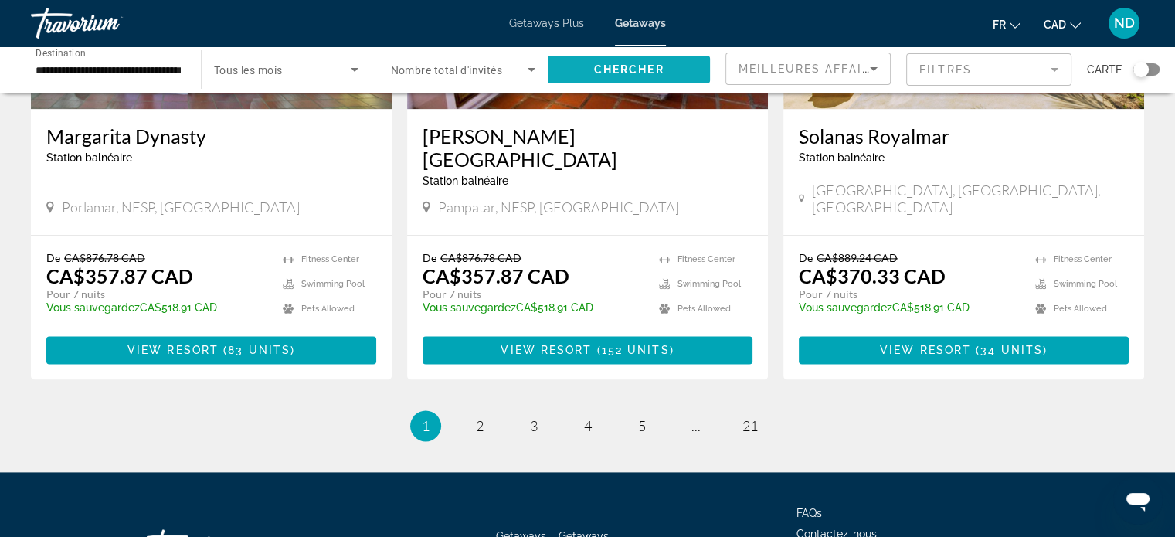
scroll to position [1994, 0]
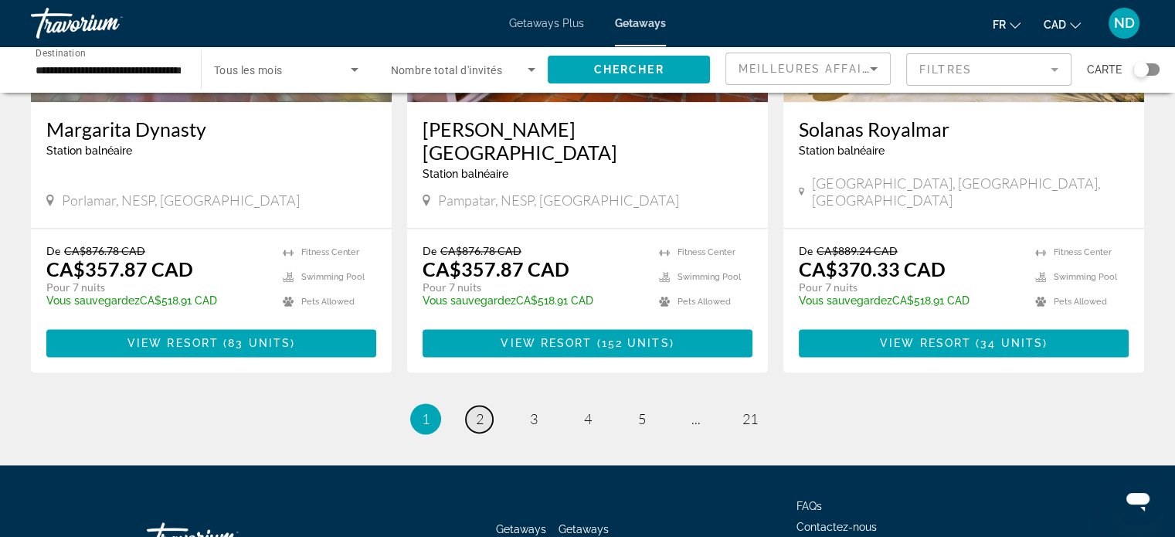
click at [467, 405] on link "page 2" at bounding box center [479, 418] width 27 height 27
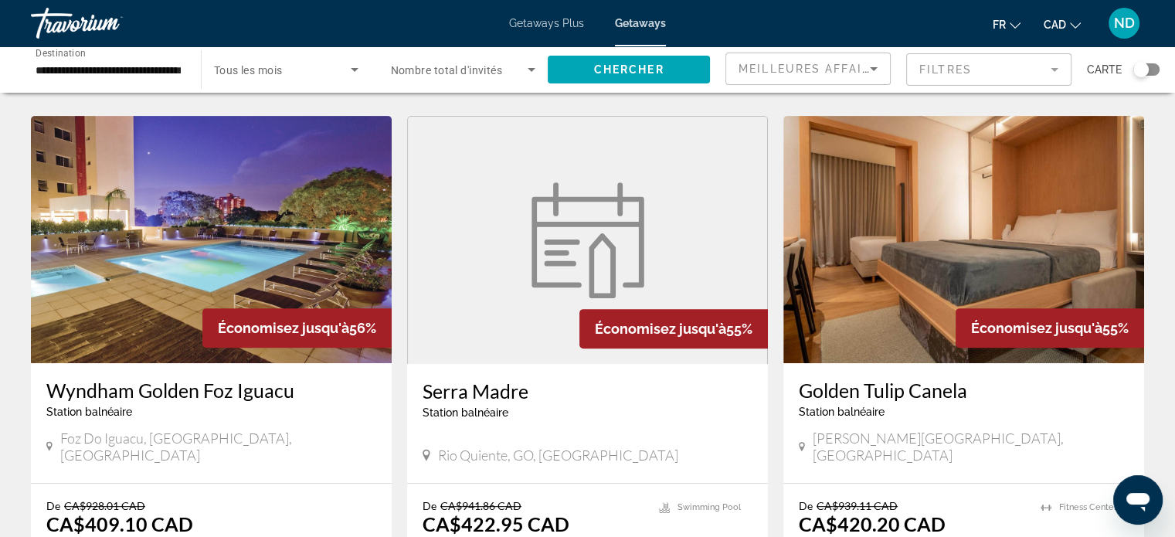
scroll to position [575, 0]
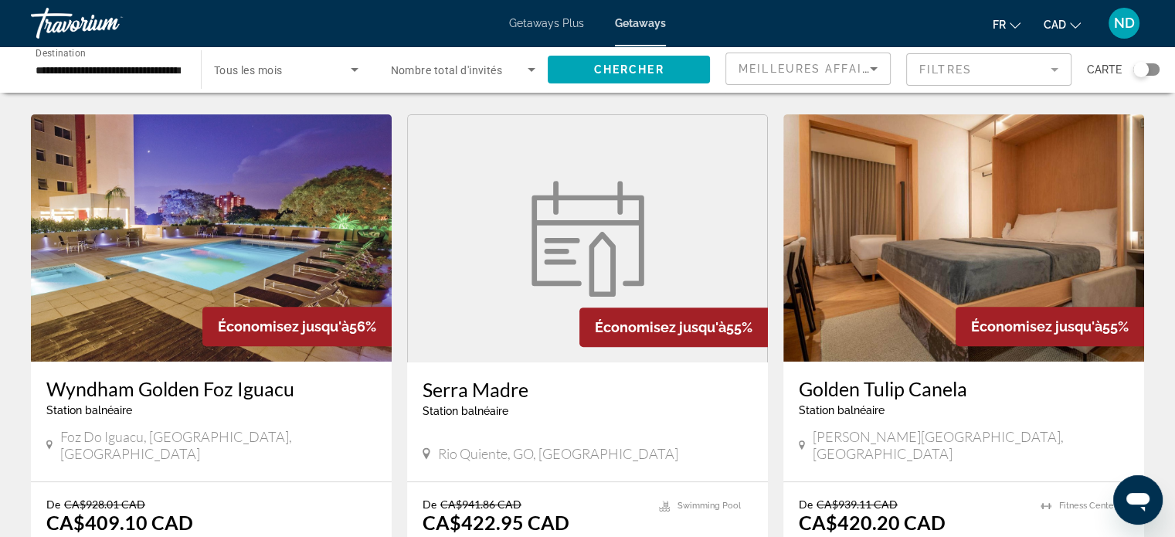
click at [281, 335] on img "Main content" at bounding box center [211, 237] width 361 height 247
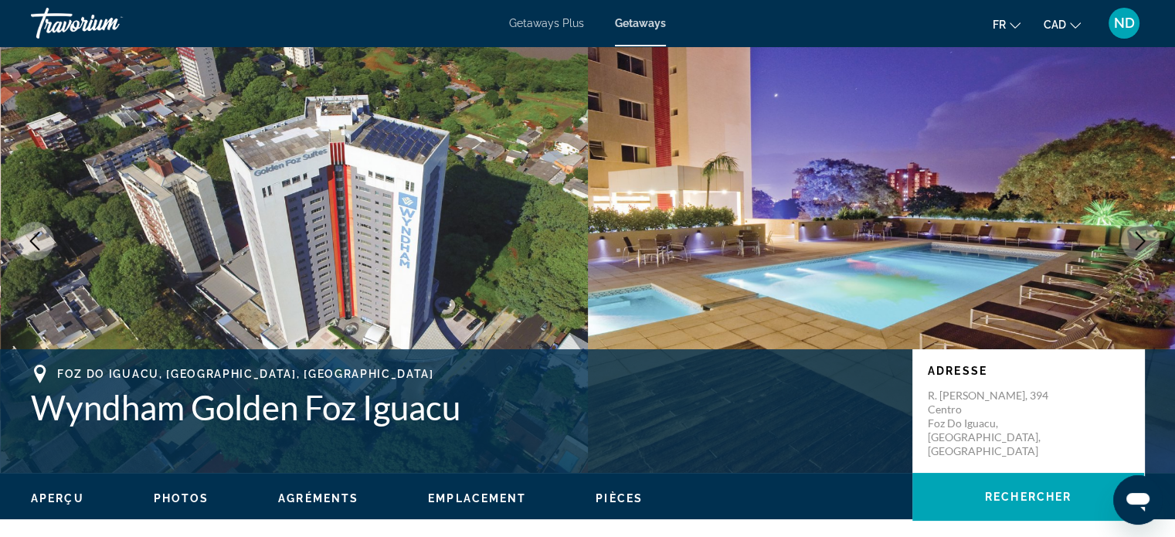
scroll to position [36, 0]
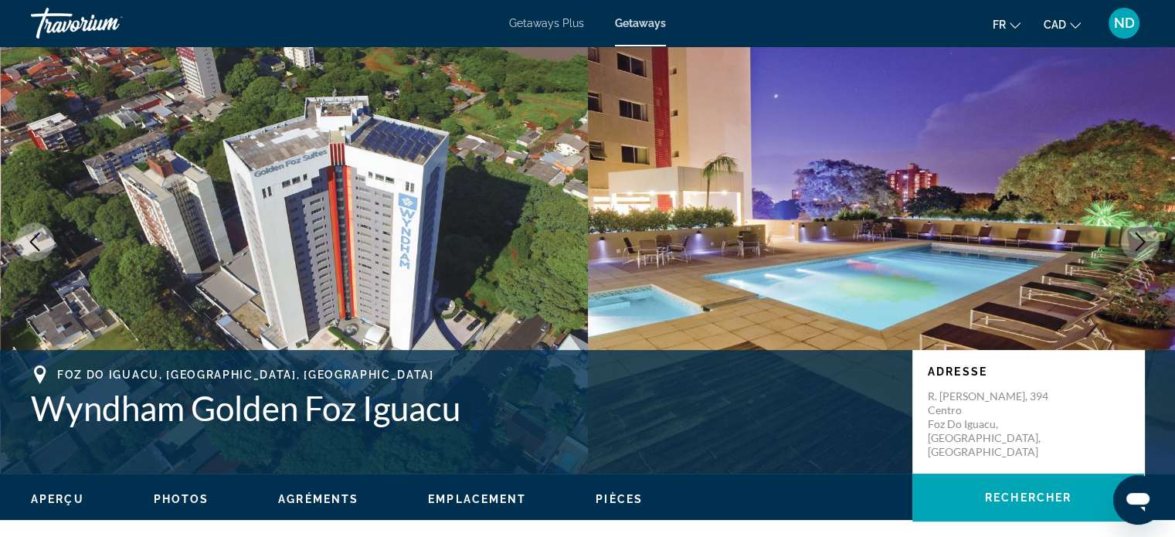
click at [1129, 242] on button "Next image" at bounding box center [1140, 241] width 39 height 39
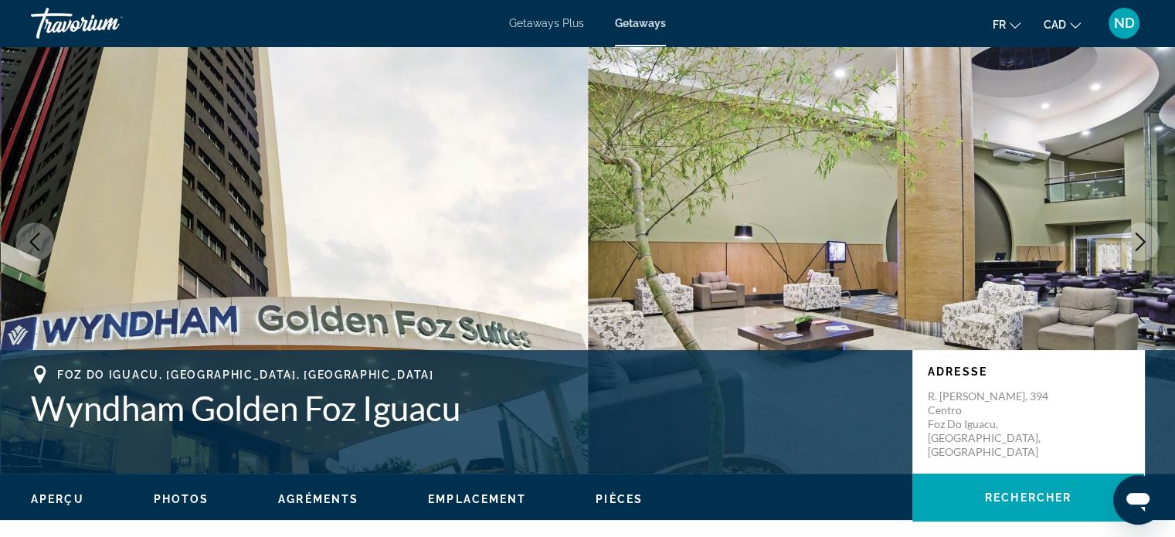
click at [1131, 251] on button "Next image" at bounding box center [1140, 241] width 39 height 39
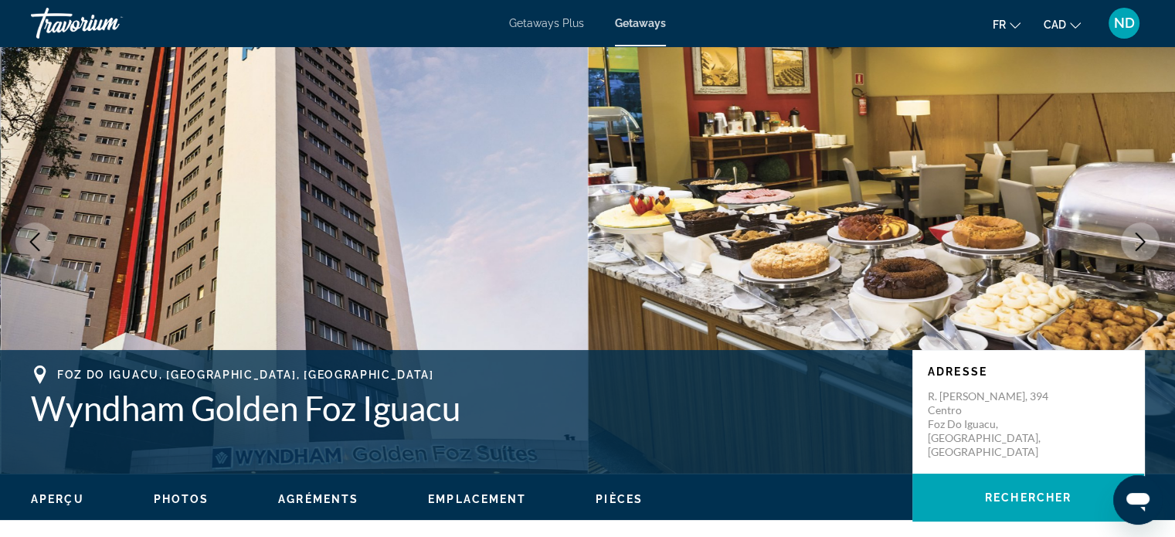
click at [1131, 249] on icon "Next image" at bounding box center [1140, 241] width 19 height 19
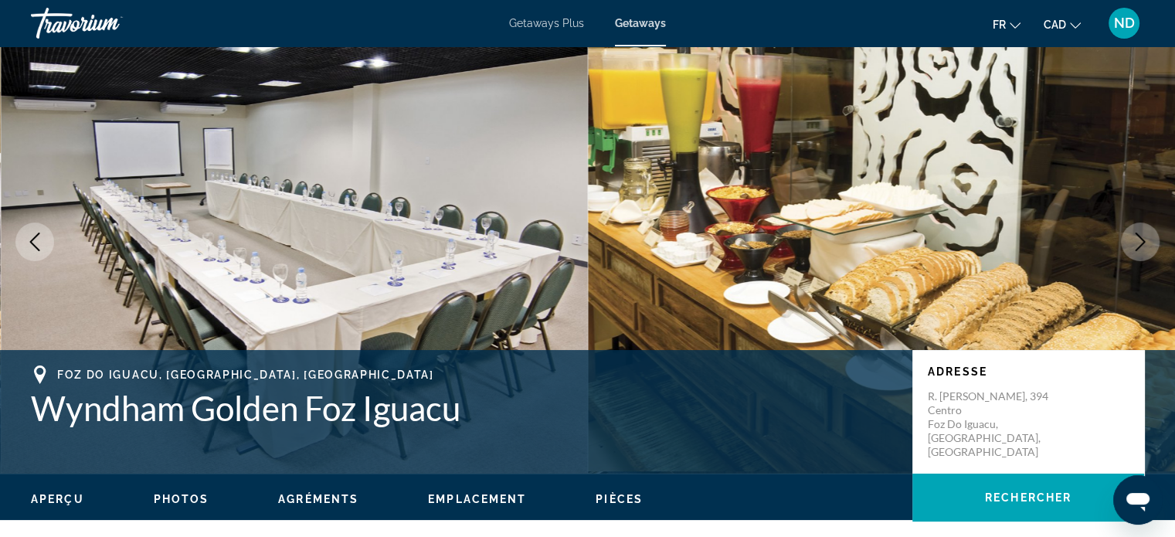
click at [1143, 242] on icon "Next image" at bounding box center [1140, 241] width 10 height 19
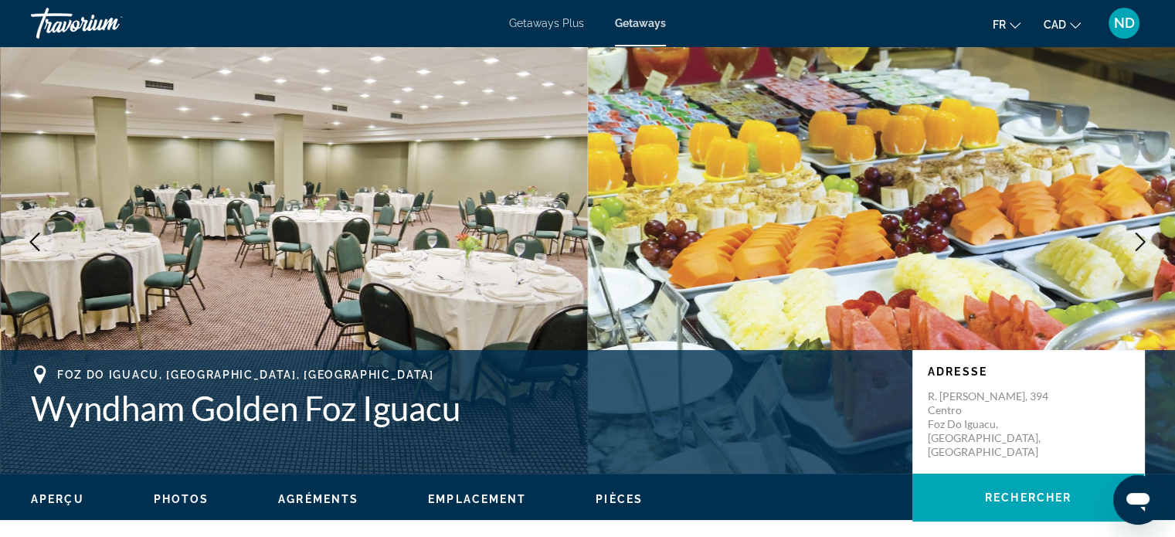
click at [1131, 240] on icon "Next image" at bounding box center [1140, 241] width 19 height 19
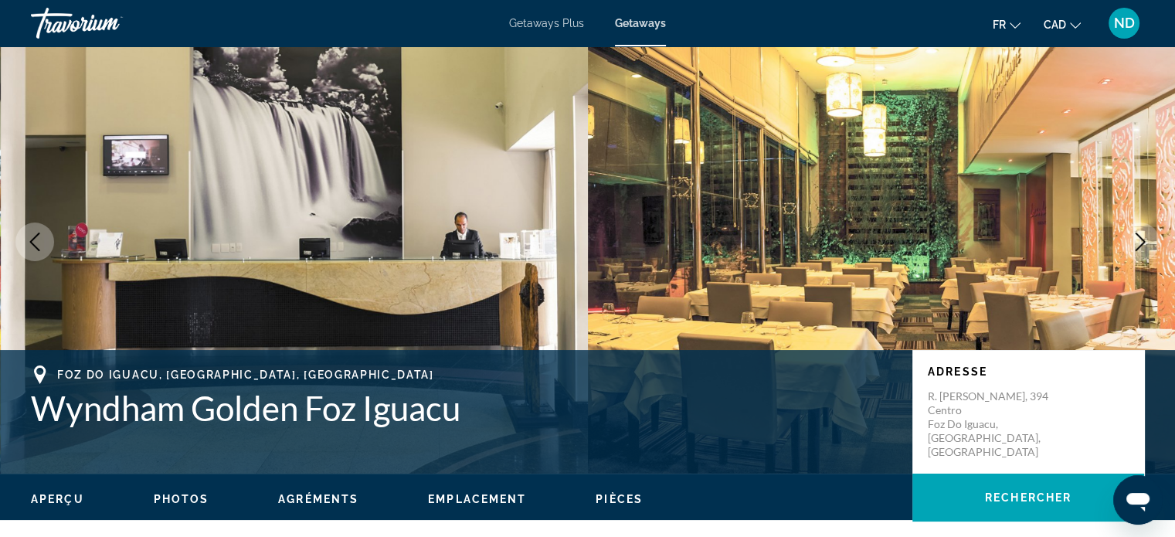
click at [1126, 238] on button "Next image" at bounding box center [1140, 241] width 39 height 39
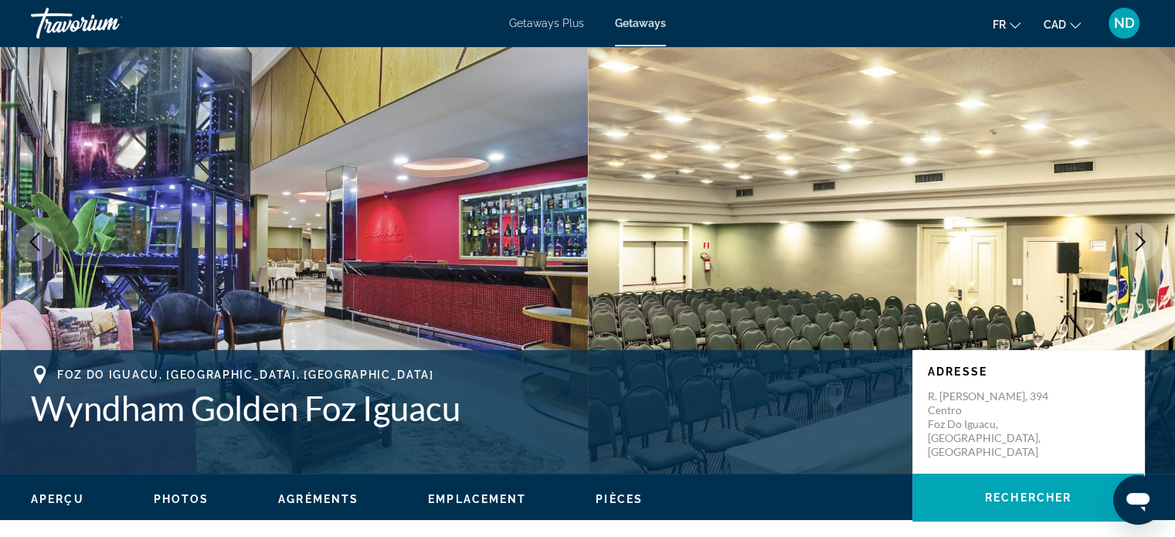
click at [1134, 238] on icon "Next image" at bounding box center [1140, 241] width 19 height 19
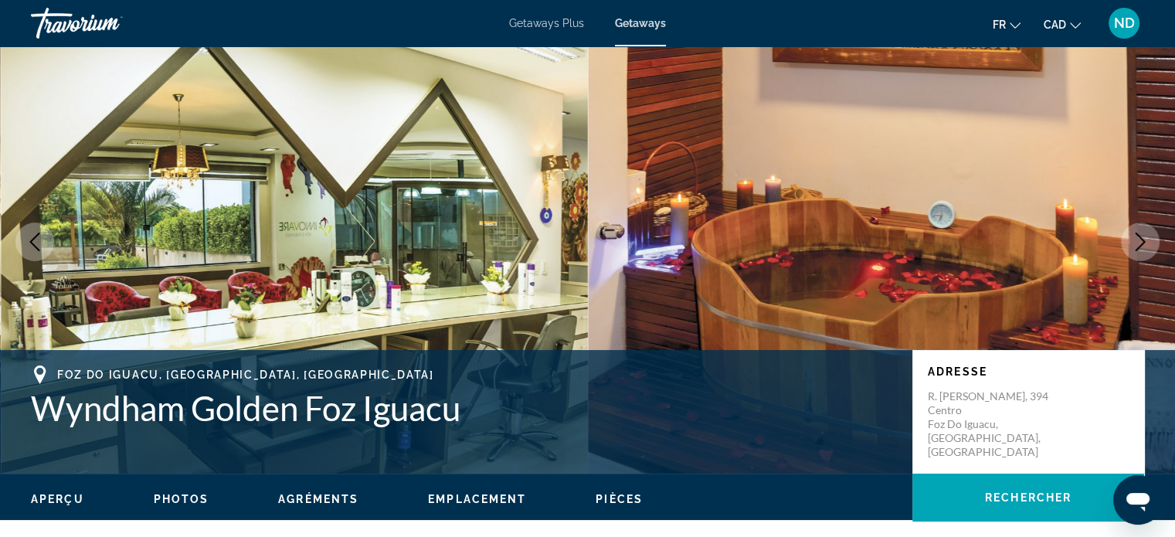
click at [1120, 235] on img "Main content" at bounding box center [882, 241] width 588 height 463
click at [1136, 238] on icon "Next image" at bounding box center [1140, 241] width 19 height 19
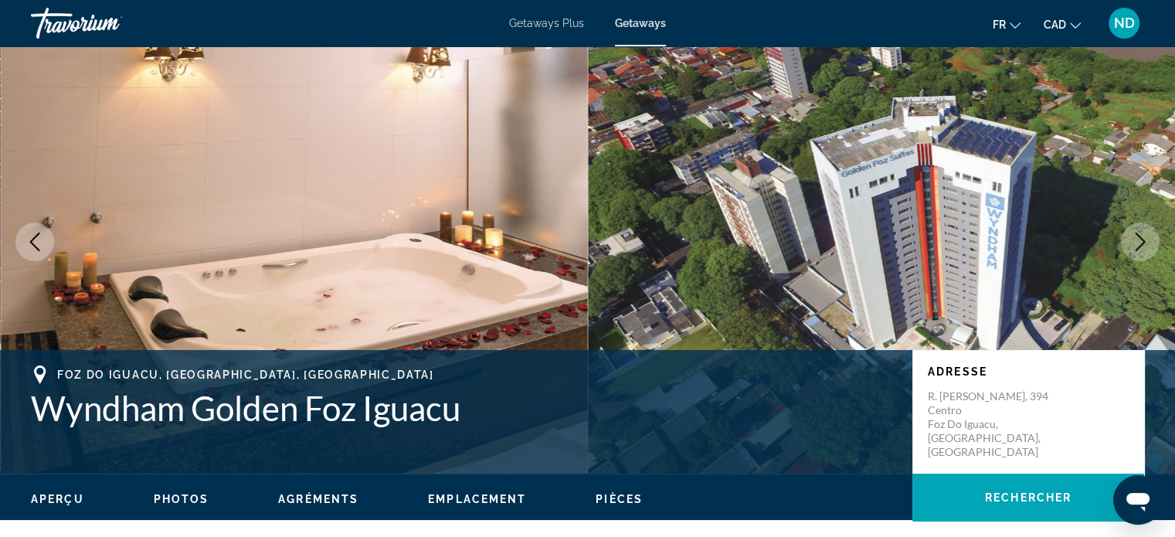
click at [1137, 241] on icon "Next image" at bounding box center [1140, 241] width 19 height 19
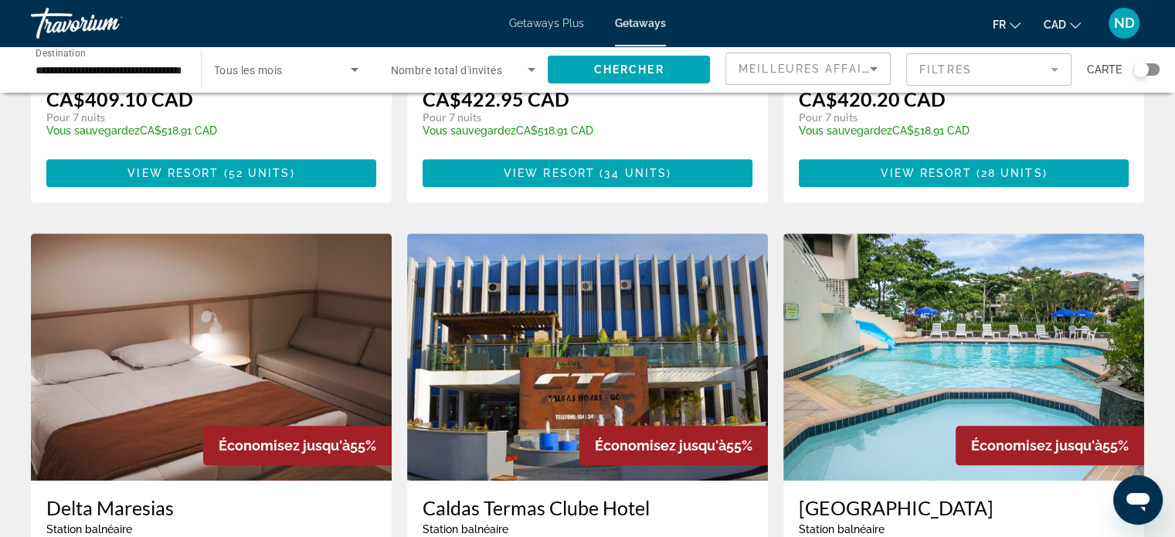
scroll to position [834, 0]
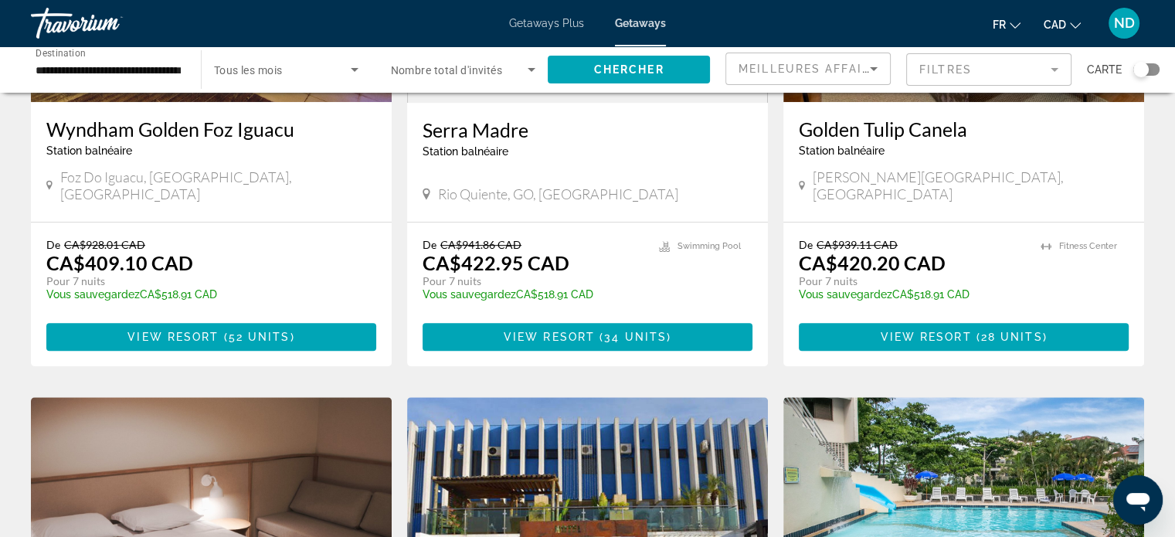
click at [1154, 237] on div "16,206 Getaways units available across 249 Resorts Économisez jusqu'à 58% Gran …" at bounding box center [587, 393] width 1175 height 2238
click at [1154, 74] on div "Search widget" at bounding box center [1146, 69] width 26 height 12
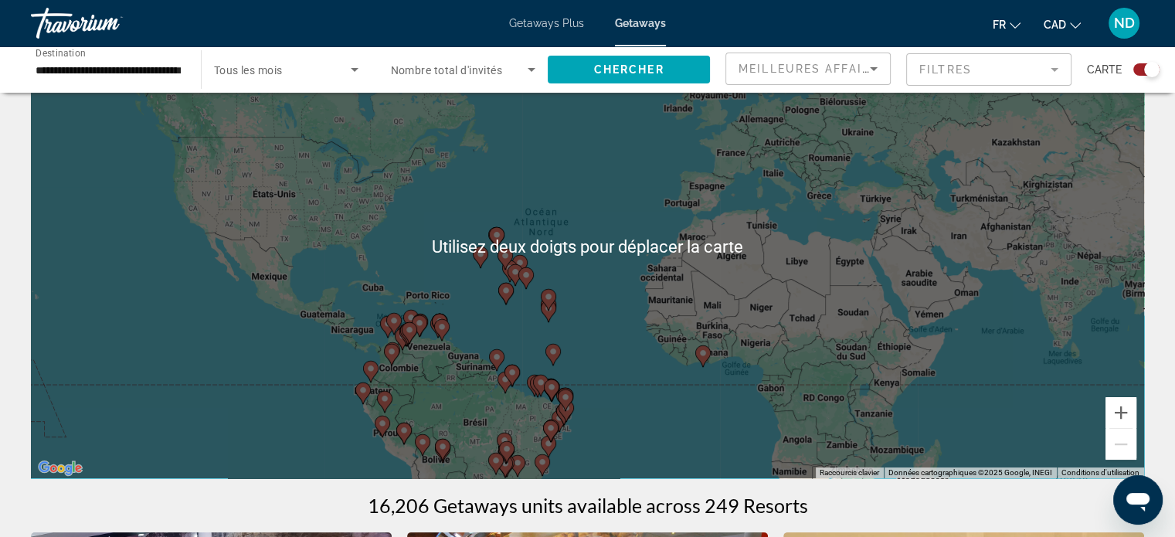
scroll to position [96, 0]
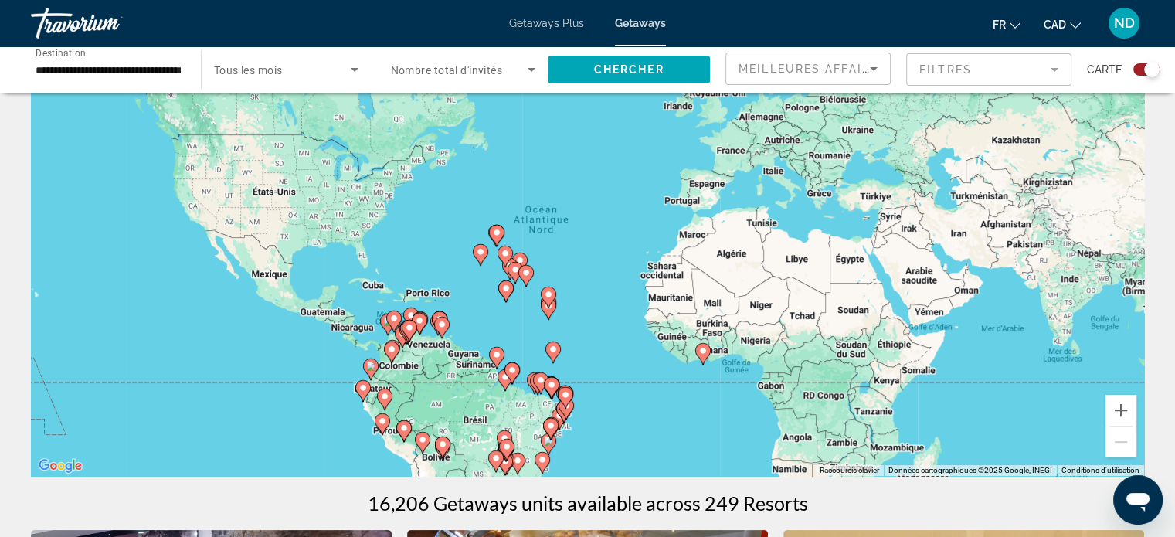
click at [137, 75] on input "**********" at bounding box center [108, 70] width 145 height 19
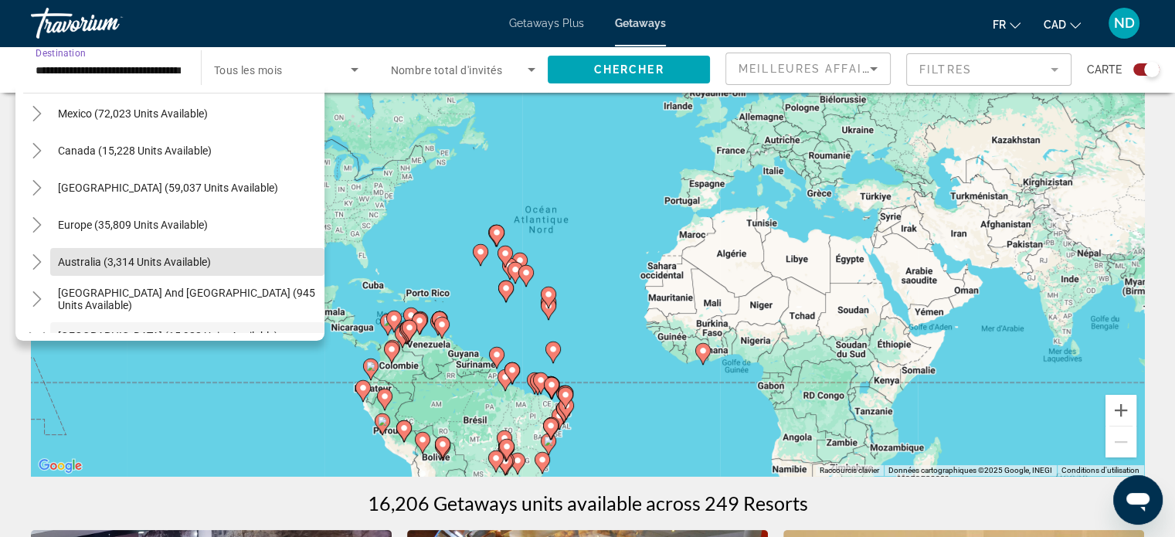
scroll to position [79, 0]
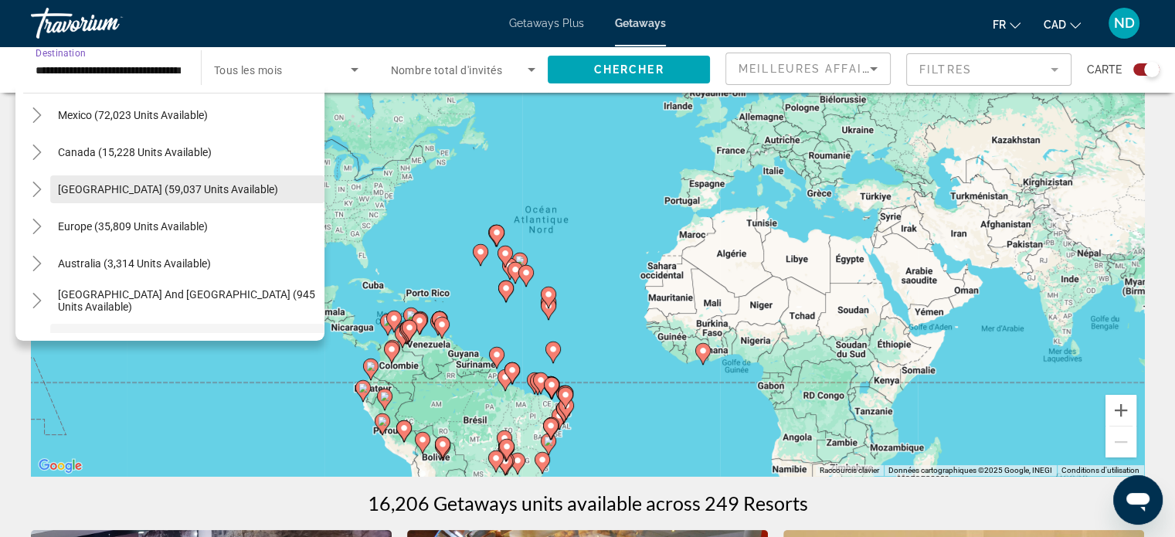
click at [243, 193] on span "[GEOGRAPHIC_DATA] (59,037 units available)" at bounding box center [168, 189] width 220 height 12
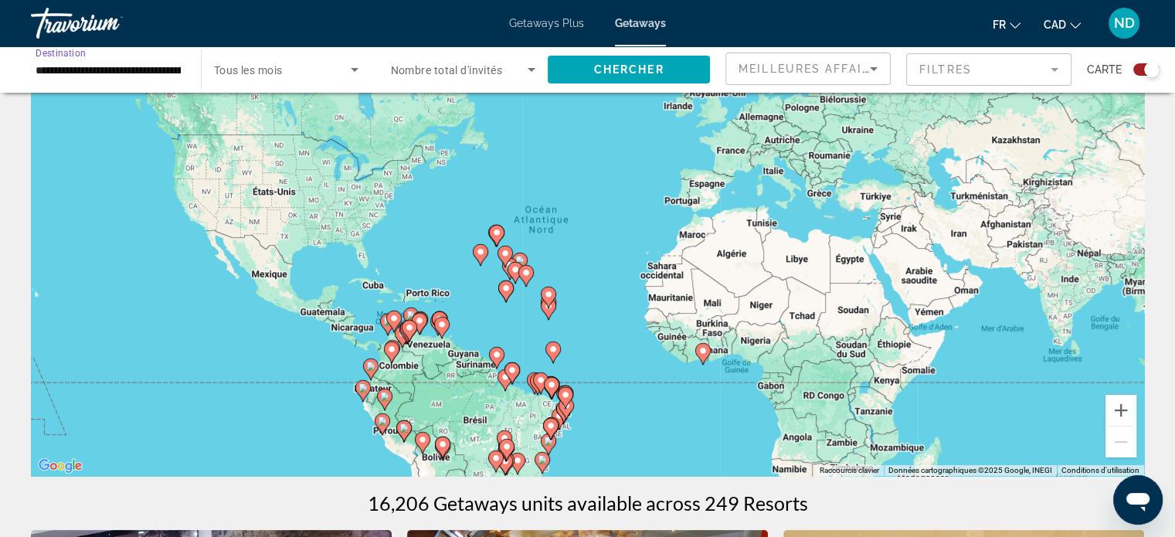
click at [137, 73] on input "**********" at bounding box center [108, 70] width 145 height 19
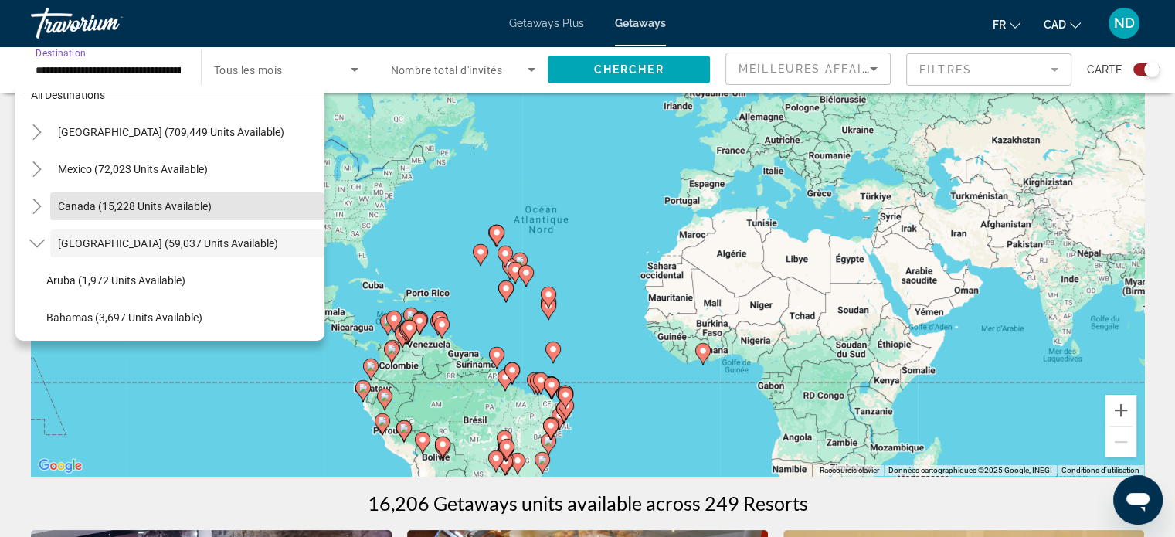
scroll to position [0, 0]
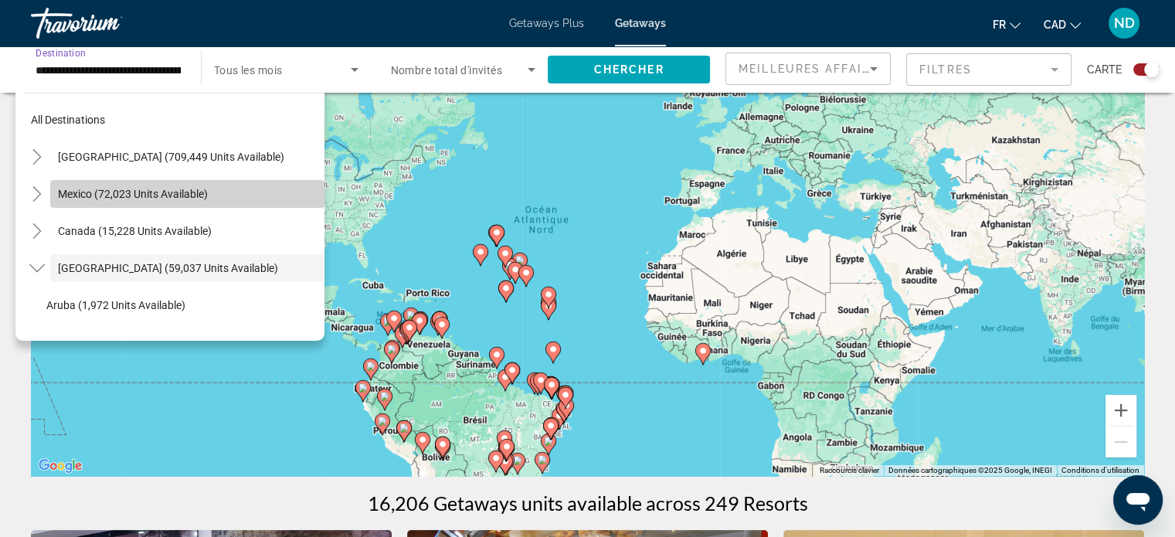
click at [221, 196] on span "Search widget" at bounding box center [187, 193] width 274 height 37
type input "**********"
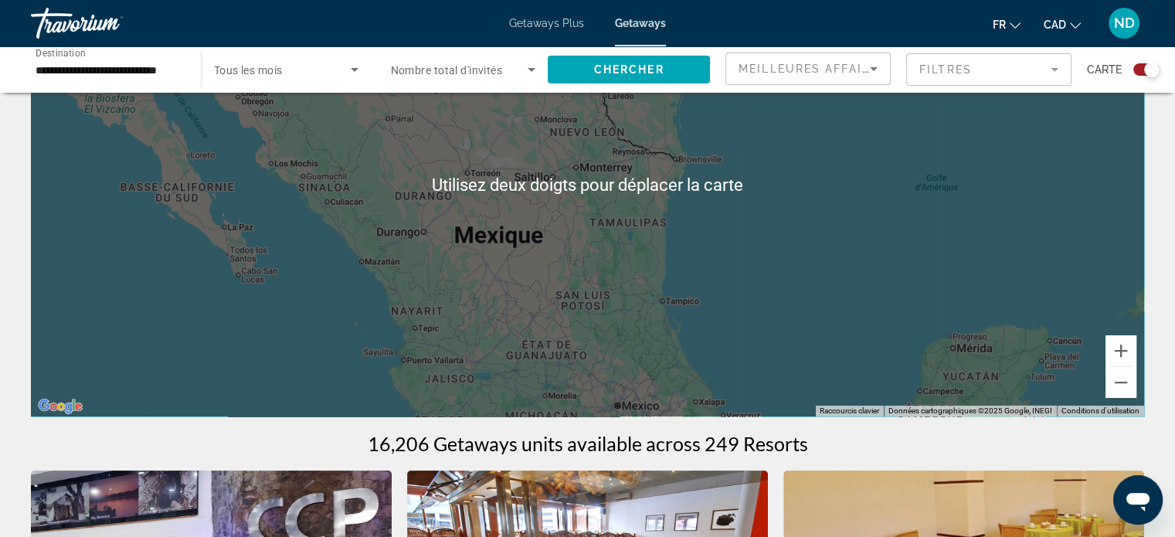
scroll to position [151, 0]
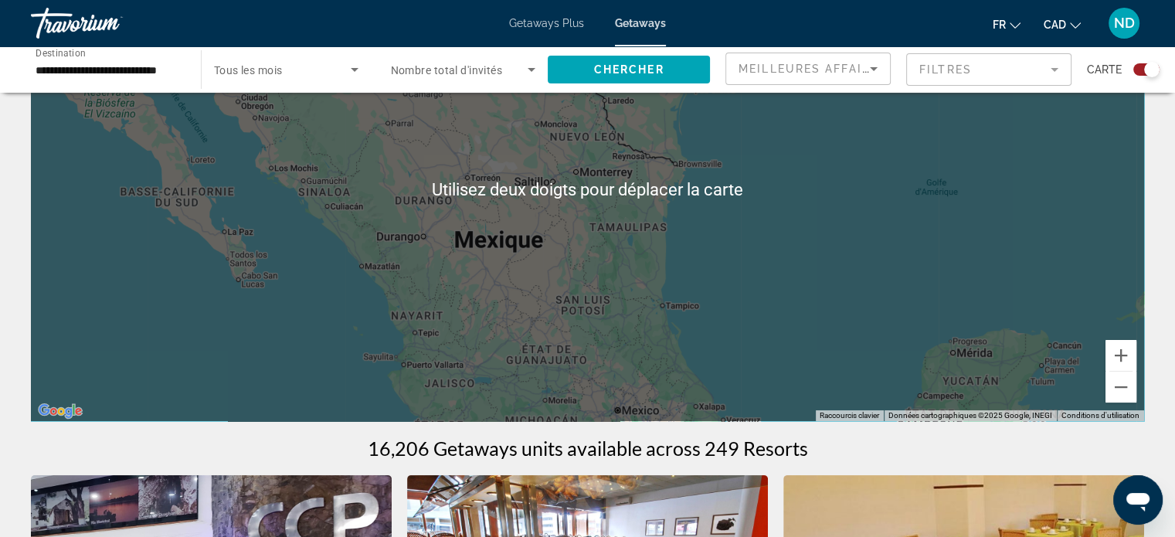
click at [609, 319] on div "Main content" at bounding box center [587, 189] width 1113 height 463
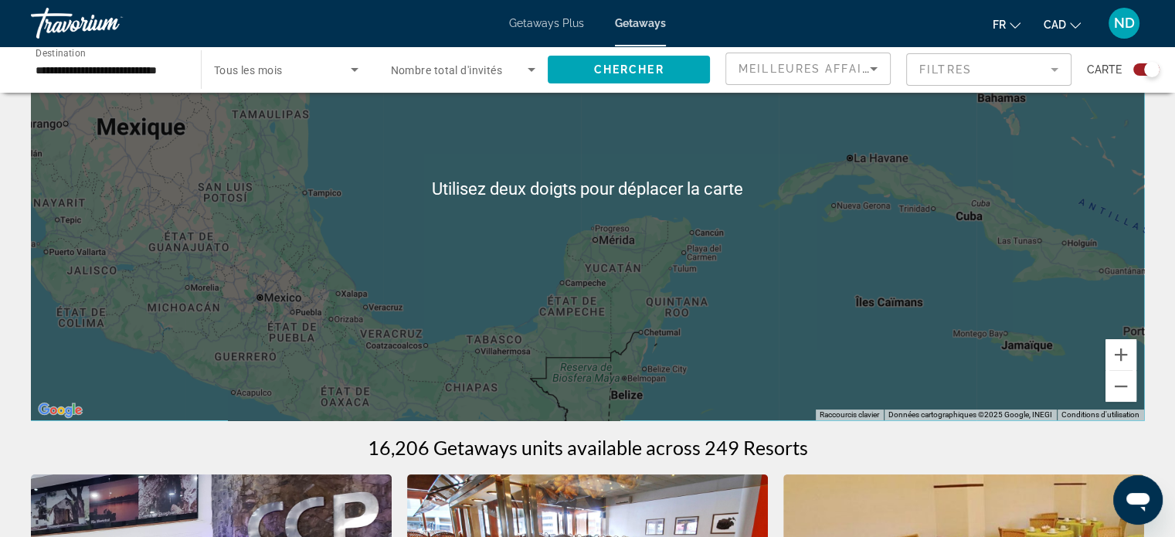
scroll to position [153, 0]
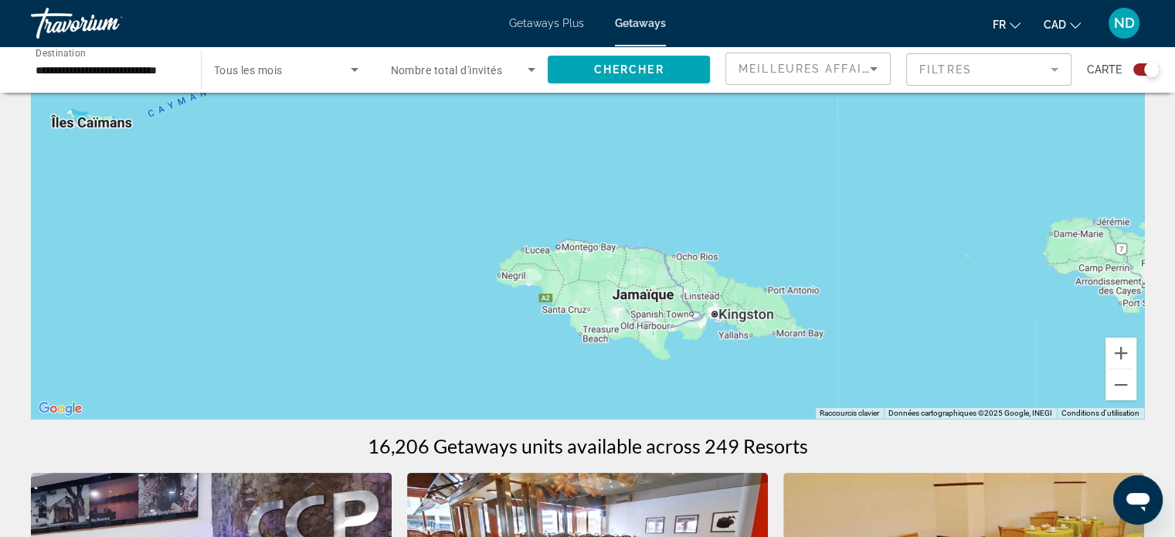
click at [600, 255] on div "Main content" at bounding box center [587, 186] width 1113 height 463
click at [575, 254] on div "Main content" at bounding box center [587, 186] width 1113 height 463
click at [589, 256] on div "Main content" at bounding box center [587, 186] width 1113 height 463
click at [593, 261] on div "Main content" at bounding box center [587, 186] width 1113 height 463
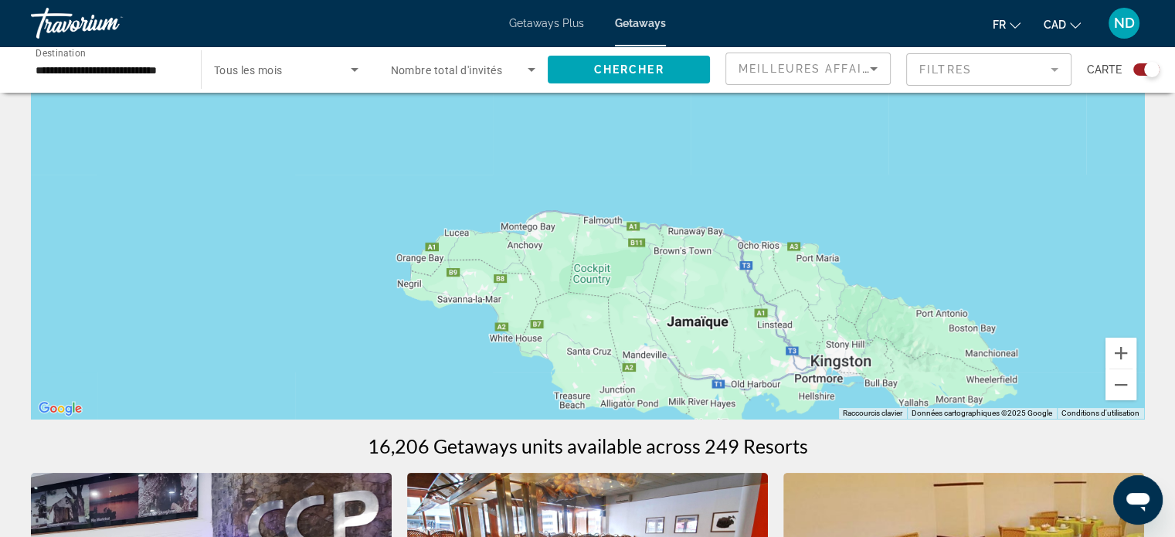
click at [571, 232] on div "Main content" at bounding box center [587, 186] width 1113 height 463
click at [541, 232] on div "Main content" at bounding box center [587, 186] width 1113 height 463
click at [546, 246] on div "Main content" at bounding box center [587, 186] width 1113 height 463
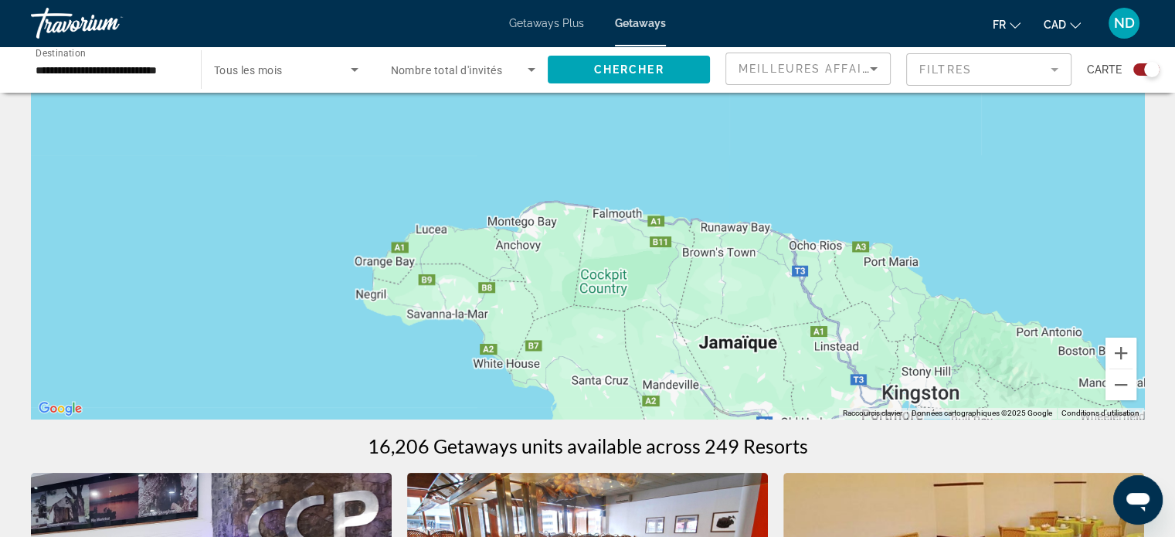
click at [549, 234] on div "Main content" at bounding box center [587, 186] width 1113 height 463
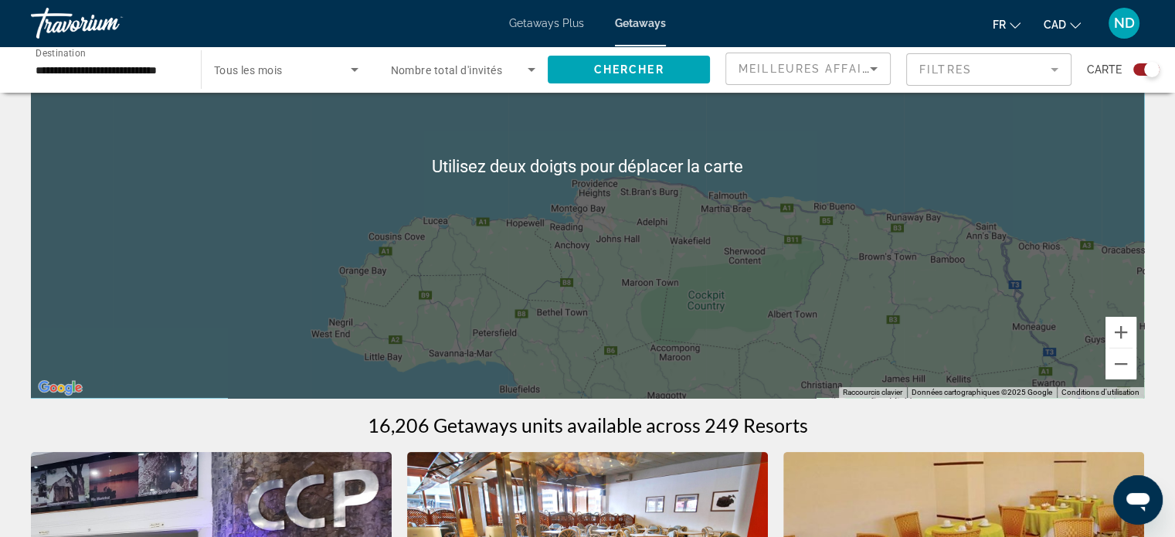
scroll to position [155, 0]
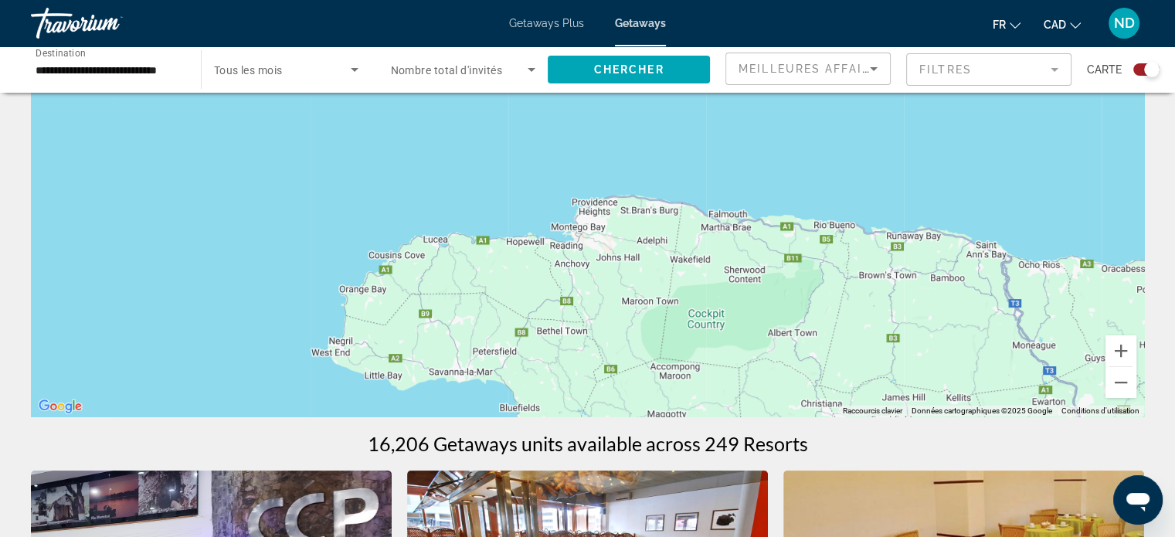
click at [676, 236] on div "Main content" at bounding box center [587, 184] width 1113 height 463
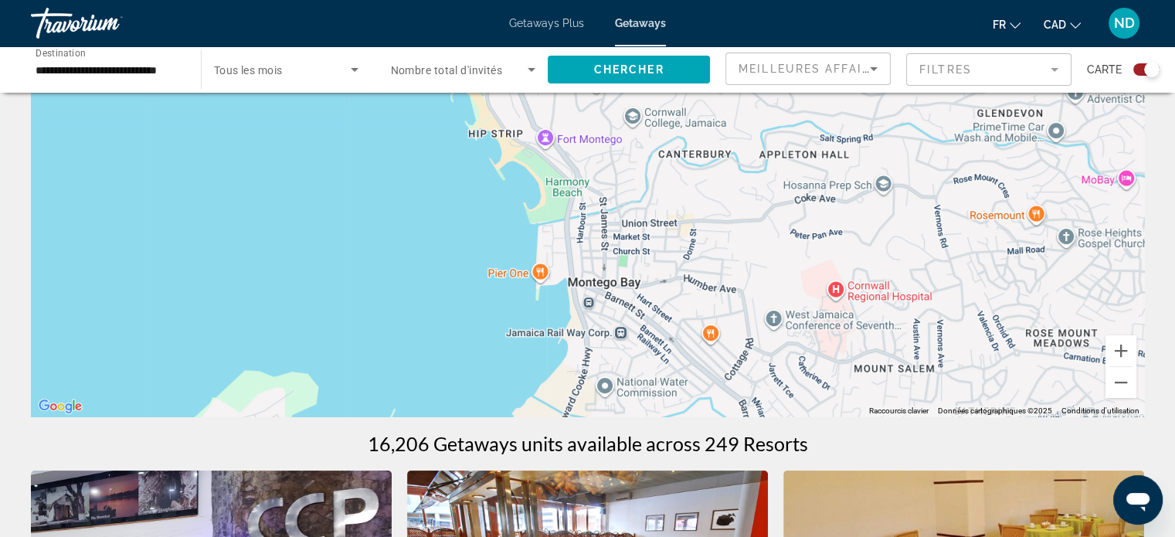
scroll to position [625, 0]
